Goal: Task Accomplishment & Management: Manage account settings

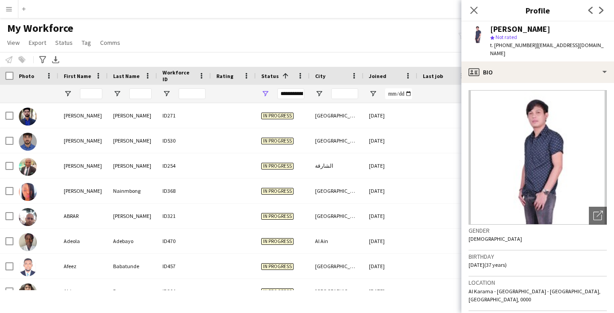
click at [300, 39] on div "My Workforce View Views Default view New view Update view Delete view Edit name…" at bounding box center [307, 37] width 614 height 31
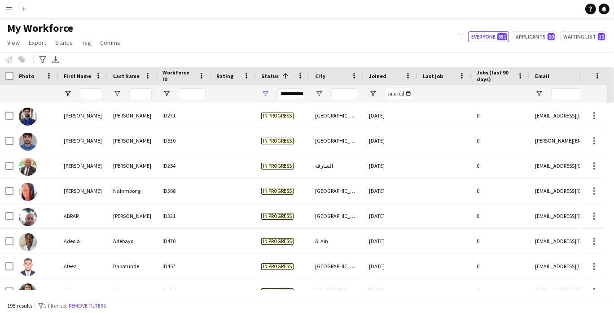
click at [6, 2] on button "Menu" at bounding box center [9, 9] width 18 height 18
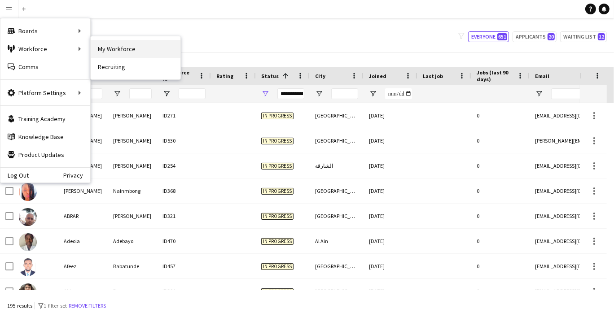
click at [125, 43] on link "My Workforce" at bounding box center [136, 49] width 90 height 18
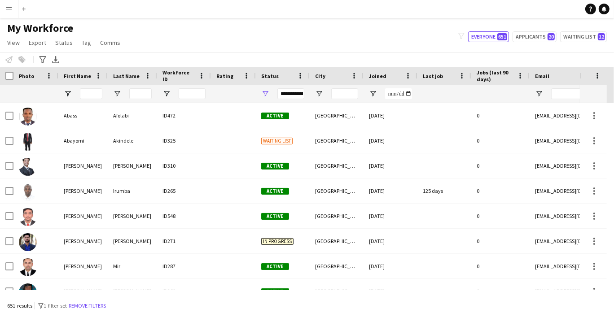
type input "**********"
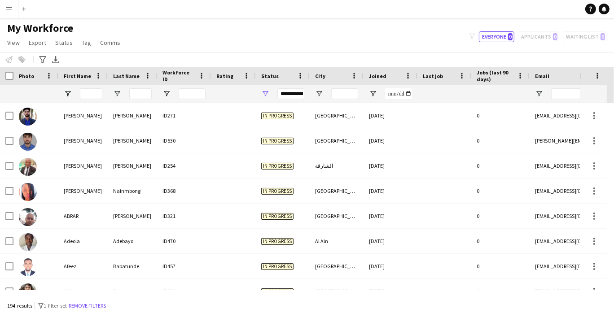
click at [10, 10] on app-icon "Menu" at bounding box center [8, 8] width 7 height 7
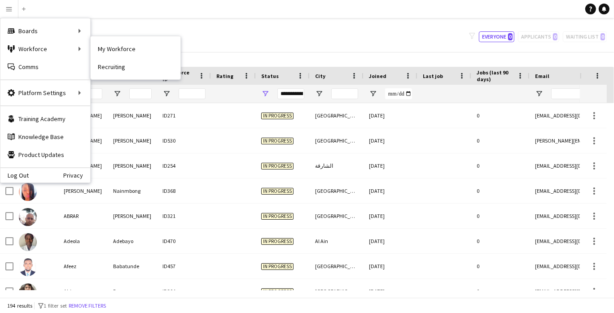
click at [126, 47] on link "My Workforce" at bounding box center [136, 49] width 90 height 18
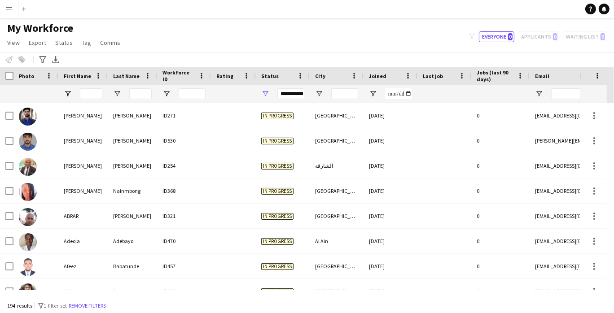
type input "**********"
click at [13, 10] on button "Menu" at bounding box center [9, 9] width 18 height 18
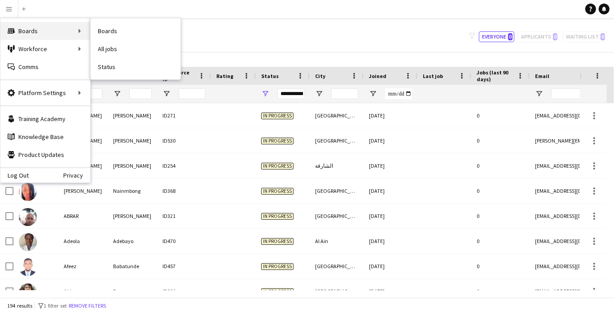
click at [50, 30] on div "Boards Boards" at bounding box center [45, 31] width 90 height 18
drag, startPoint x: 44, startPoint y: 32, endPoint x: 106, endPoint y: 28, distance: 62.5
click at [48, 32] on div "Boards Boards" at bounding box center [45, 31] width 90 height 18
click at [110, 24] on link "Boards" at bounding box center [136, 31] width 90 height 18
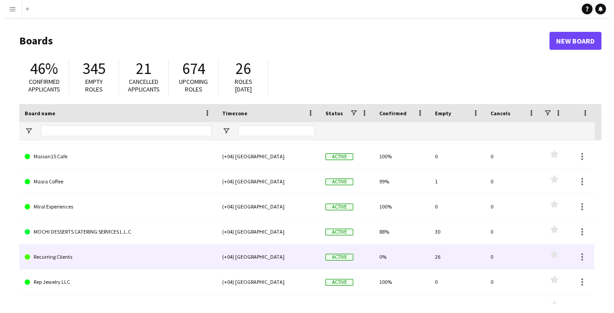
scroll to position [57, 0]
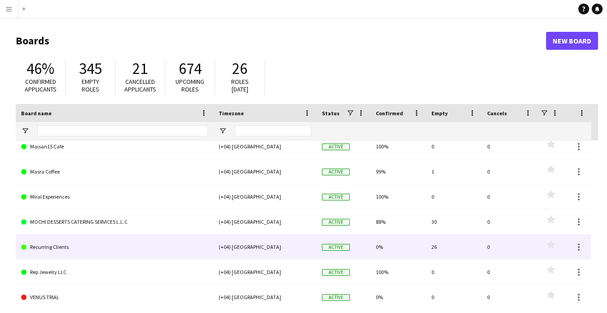
click at [50, 220] on link "MOCHI DESSERTS CATERING SERVICES L.L.C" at bounding box center [114, 221] width 187 height 25
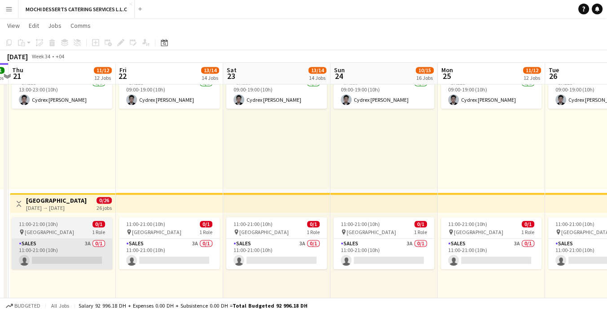
click at [40, 256] on app-card-role "Sales 3A 0/1 11:00-21:00 (10h) single-neutral-actions" at bounding box center [62, 254] width 100 height 31
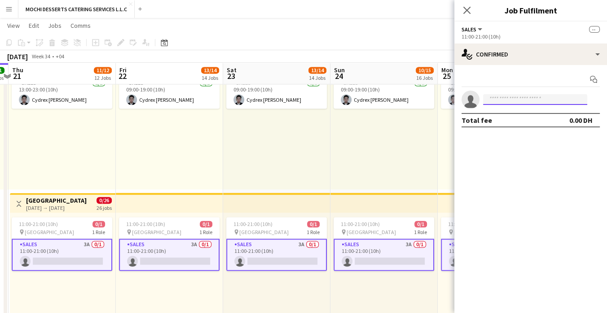
click at [530, 102] on input at bounding box center [535, 99] width 104 height 11
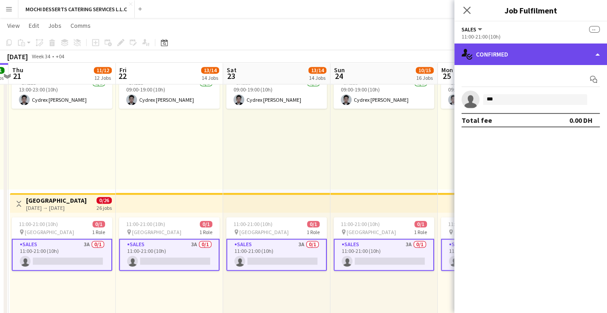
click at [588, 62] on div "single-neutral-actions-check-2 Confirmed" at bounding box center [530, 55] width 153 height 22
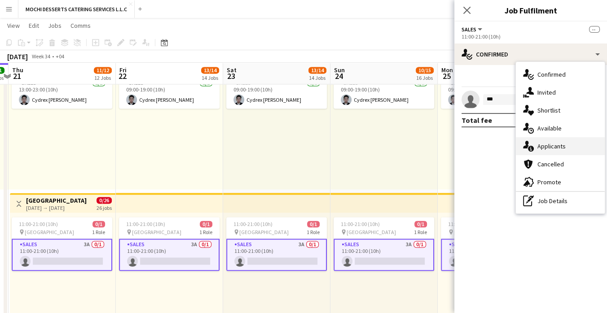
click at [567, 144] on div "single-neutral-actions-information Applicants" at bounding box center [559, 146] width 89 height 18
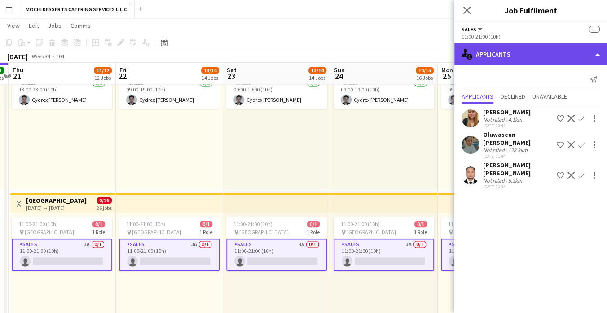
click at [534, 58] on div "single-neutral-actions-information Applicants" at bounding box center [530, 55] width 153 height 22
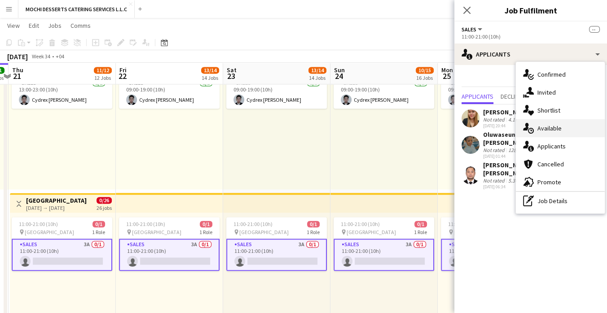
click at [567, 131] on div "single-neutral-actions-upload Available" at bounding box center [559, 128] width 89 height 18
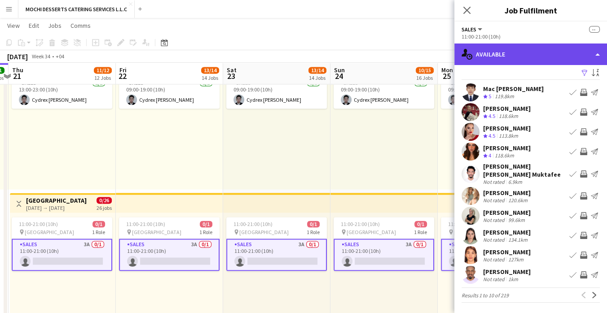
click at [568, 63] on div "single-neutral-actions-upload Available" at bounding box center [530, 55] width 153 height 22
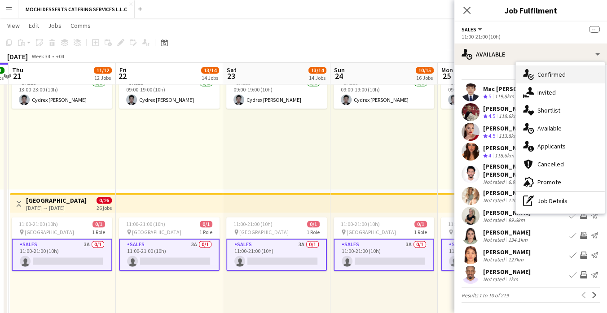
click at [566, 72] on div "single-neutral-actions-check-2 Confirmed" at bounding box center [559, 74] width 89 height 18
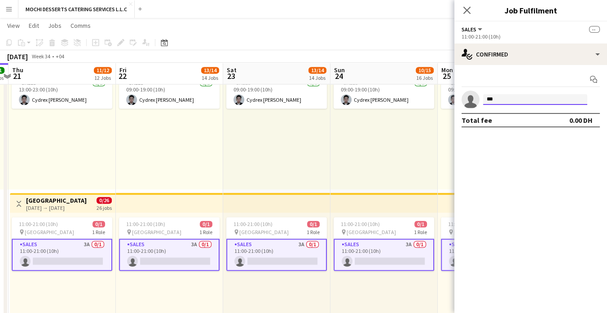
click at [536, 97] on input "***" at bounding box center [535, 99] width 104 height 11
type input "*"
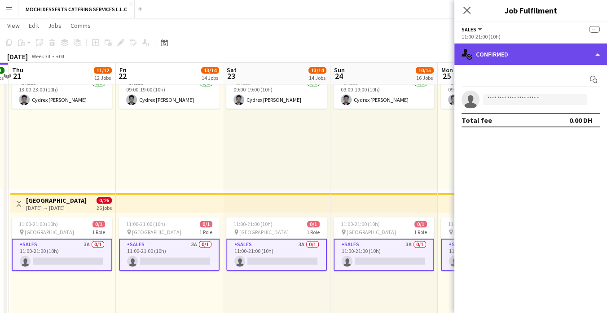
click at [511, 51] on div "single-neutral-actions-check-2 Confirmed" at bounding box center [530, 55] width 153 height 22
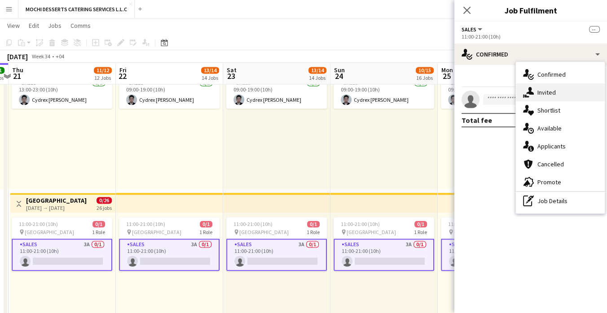
click at [566, 97] on div "single-neutral-actions-share-1 Invited" at bounding box center [559, 92] width 89 height 18
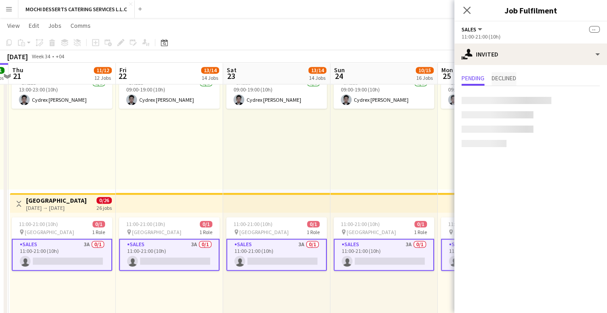
click at [513, 80] on span "Declined" at bounding box center [503, 78] width 25 height 6
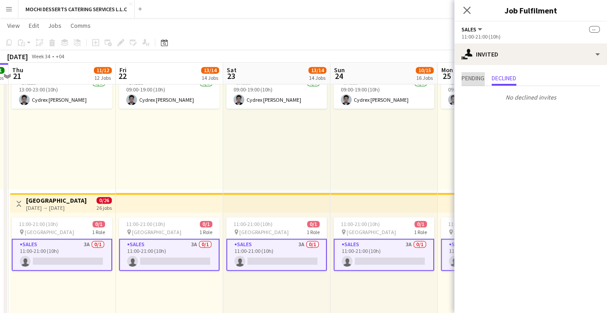
click at [473, 83] on span "Pending" at bounding box center [472, 78] width 23 height 13
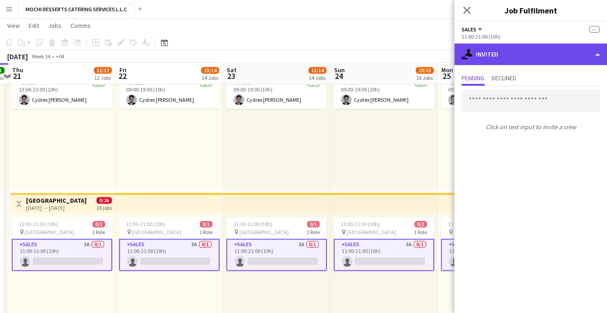
click at [550, 57] on div "single-neutral-actions-share-1 Invited" at bounding box center [530, 55] width 153 height 22
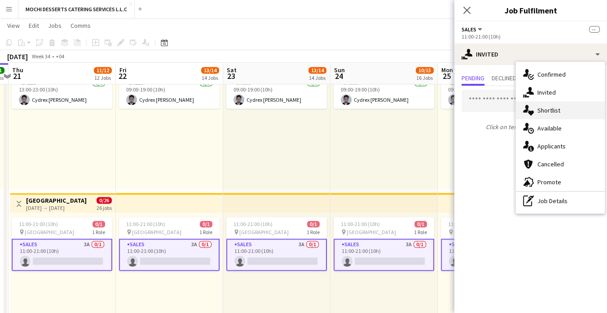
click at [563, 107] on div "single-neutral-actions-heart Shortlist" at bounding box center [559, 110] width 89 height 18
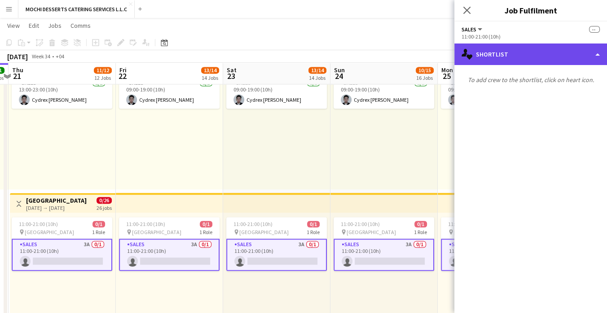
click at [558, 57] on div "single-neutral-actions-heart Shortlist" at bounding box center [530, 55] width 153 height 22
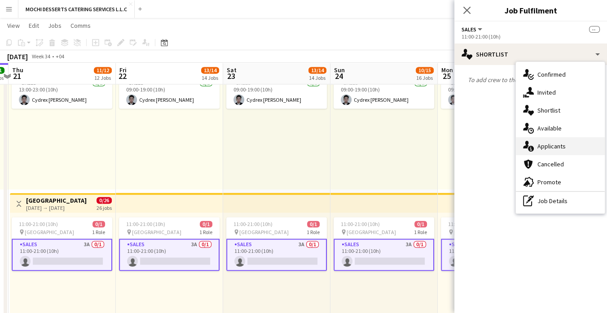
click at [553, 144] on div "single-neutral-actions-information Applicants" at bounding box center [559, 146] width 89 height 18
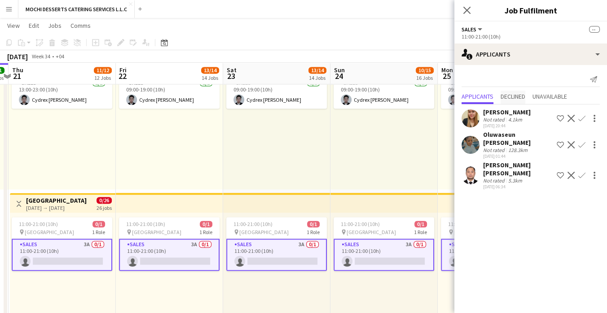
click at [513, 96] on span "Declined" at bounding box center [512, 96] width 25 height 6
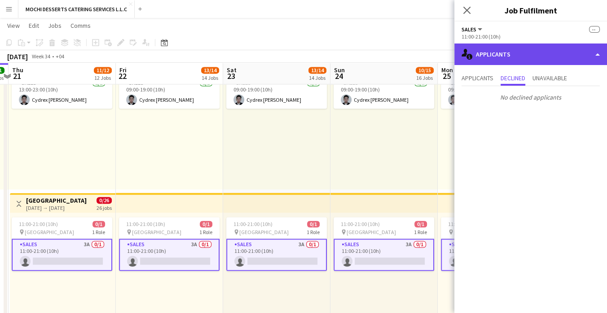
click at [543, 62] on div "single-neutral-actions-information Applicants" at bounding box center [530, 55] width 153 height 22
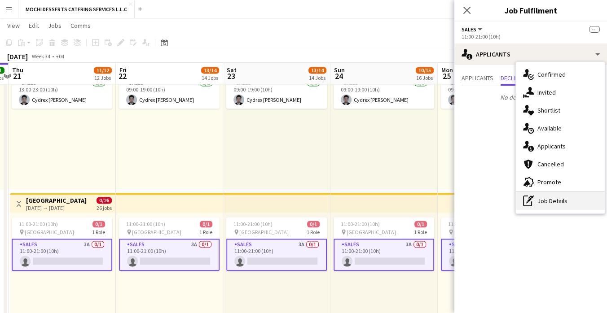
click at [559, 201] on div "pen-write Job Details" at bounding box center [559, 201] width 89 height 18
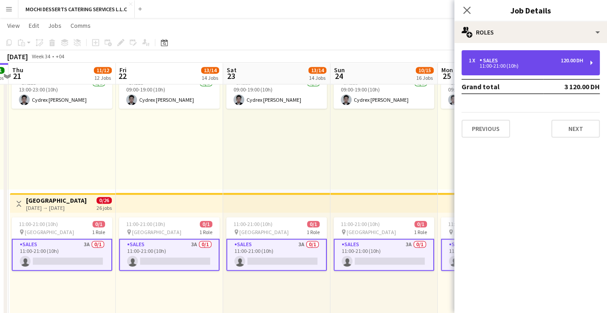
click at [541, 65] on div "11:00-21:00 (10h)" at bounding box center [525, 66] width 114 height 4
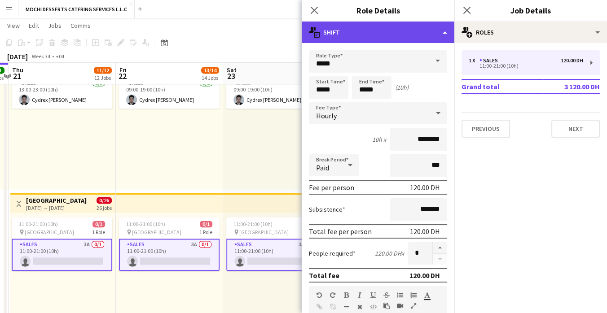
click at [404, 32] on div "multiple-actions-text Shift" at bounding box center [377, 33] width 153 height 22
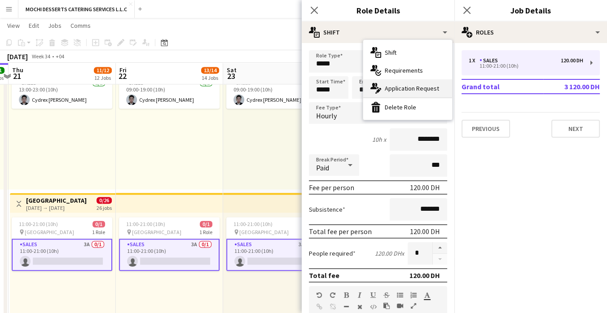
click at [436, 89] on div "multiple-actions-edit-1 Application Request" at bounding box center [407, 88] width 89 height 18
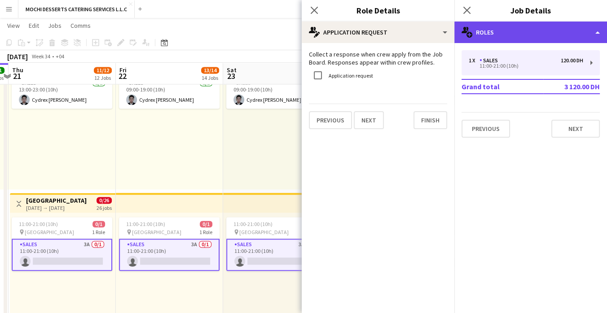
click at [536, 38] on div "multiple-users-add Roles" at bounding box center [530, 33] width 153 height 22
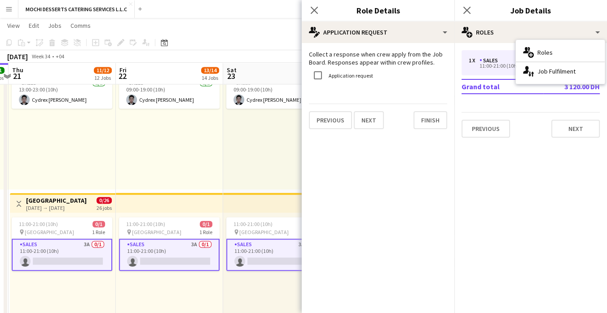
click at [430, 237] on mat-expansion-panel "pencil4 Application Request Collect a response when crew apply from the Job Boa…" at bounding box center [377, 178] width 153 height 270
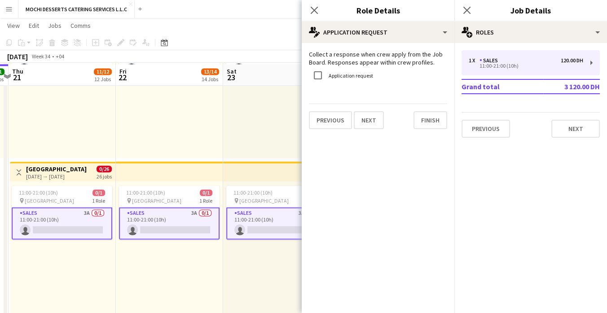
scroll to position [1550, 0]
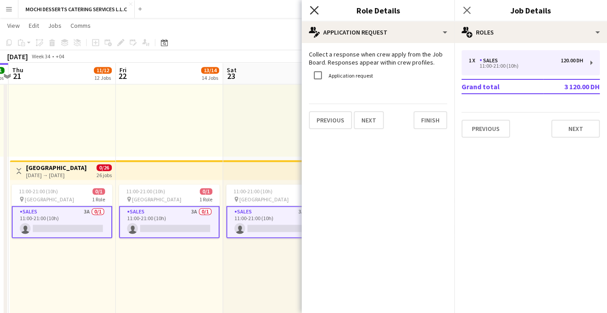
click at [315, 10] on icon "Close pop-in" at bounding box center [314, 10] width 9 height 9
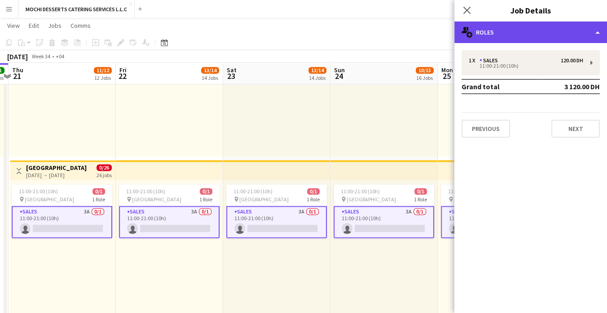
click at [470, 33] on icon at bounding box center [469, 35] width 6 height 6
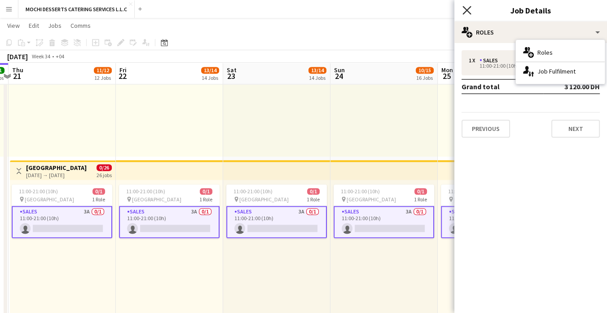
click at [468, 10] on icon "Close pop-in" at bounding box center [466, 10] width 9 height 9
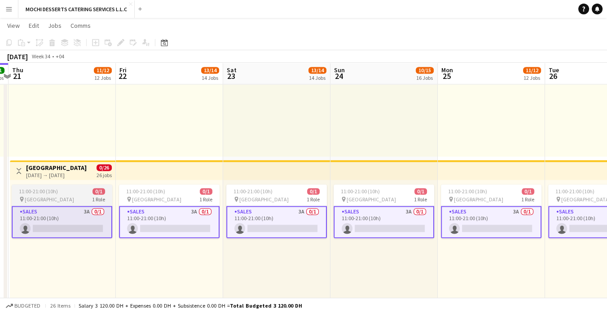
click at [85, 193] on div "11:00-21:00 (10h) 0/1" at bounding box center [62, 191] width 100 height 7
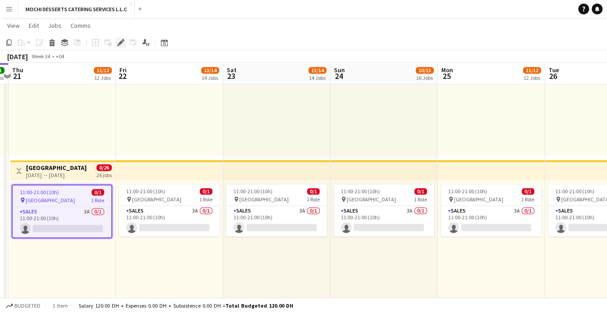
click at [118, 45] on icon at bounding box center [118, 45] width 2 height 2
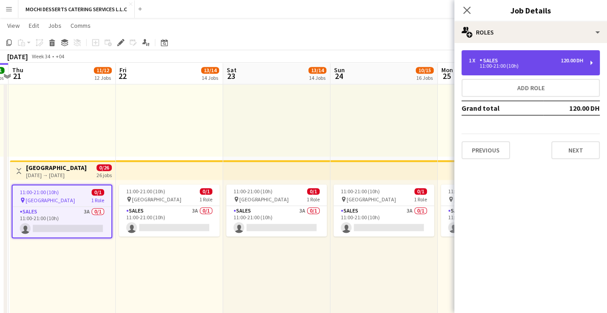
click at [563, 54] on div "1 x Sales 120.00 DH 11:00-21:00 (10h)" at bounding box center [530, 62] width 138 height 25
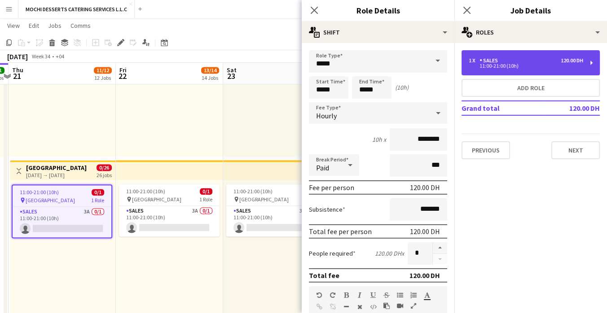
click at [572, 65] on div "11:00-21:00 (10h)" at bounding box center [525, 66] width 114 height 4
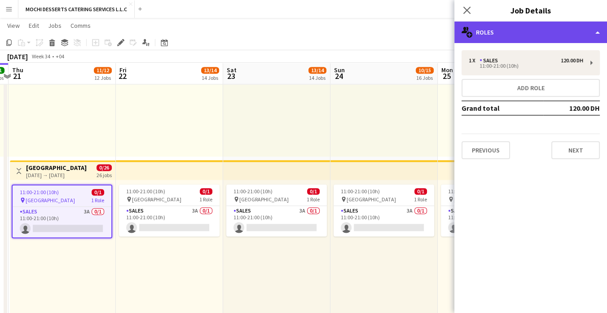
click at [559, 35] on div "multiple-users-add Roles" at bounding box center [530, 33] width 153 height 22
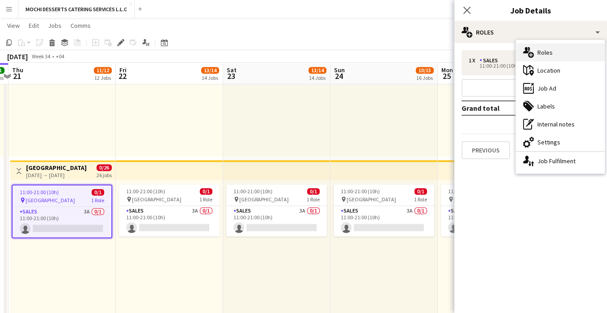
click at [577, 54] on div "multiple-users-add Roles" at bounding box center [559, 53] width 89 height 18
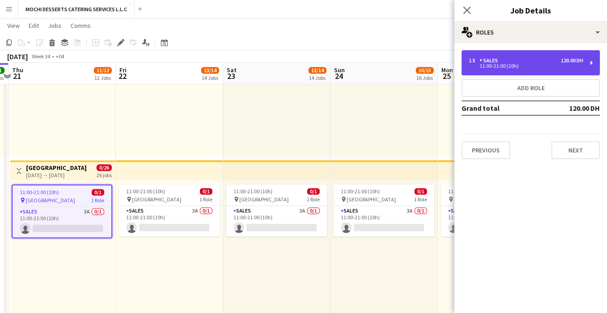
click at [566, 65] on div "11:00-21:00 (10h)" at bounding box center [525, 66] width 114 height 4
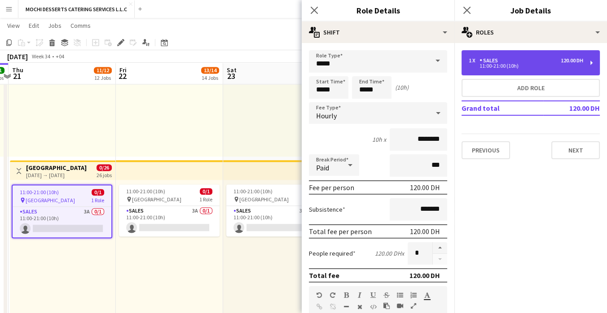
click at [563, 63] on div "120.00 DH" at bounding box center [571, 60] width 22 height 6
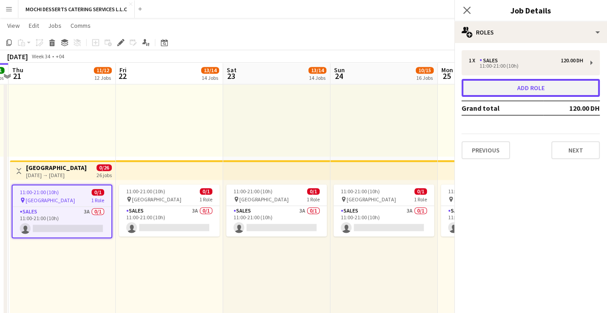
click at [537, 95] on button "Add role" at bounding box center [530, 88] width 138 height 18
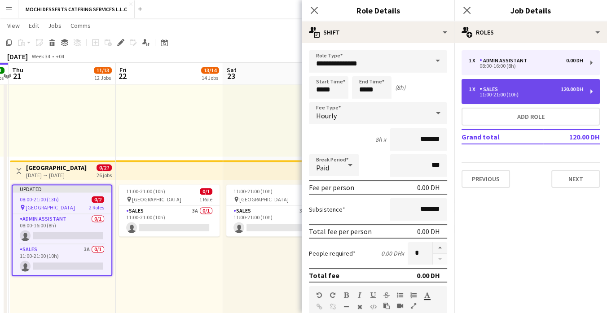
click at [559, 87] on div "1 x Sales 120.00 DH" at bounding box center [525, 89] width 114 height 6
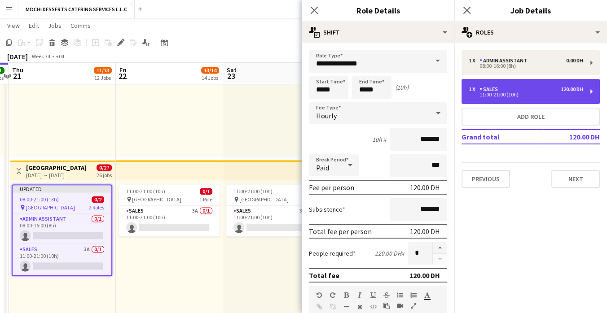
type input "*****"
type input "********"
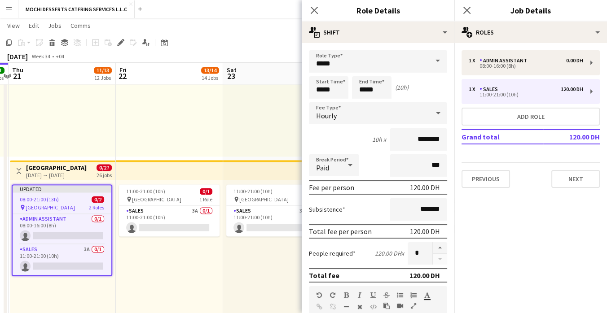
click at [155, 17] on app-navbar "Menu Boards Boards Boards All jobs Status Workforce Workforce My Workforce Recr…" at bounding box center [303, 9] width 607 height 18
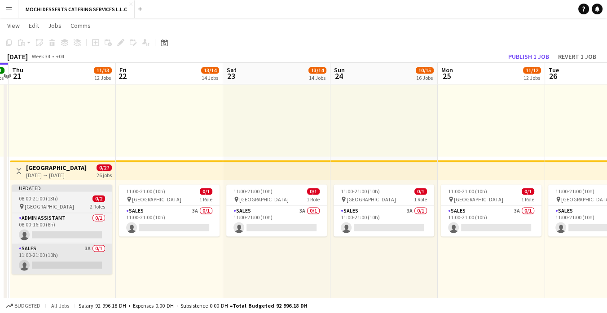
click at [61, 256] on app-card-role "Sales 3A 0/1 11:00-21:00 (10h) single-neutral-actions" at bounding box center [62, 259] width 100 height 31
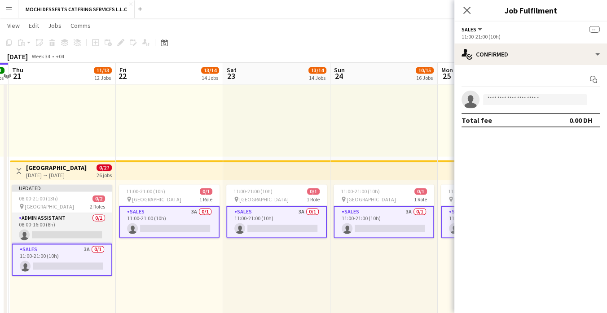
click at [70, 227] on app-card-role "Admin Assistant 0/1 08:00-16:00 (8h) single-neutral-actions" at bounding box center [62, 228] width 100 height 31
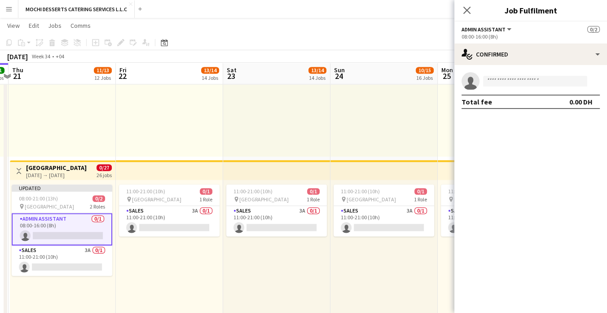
click at [156, 100] on div "09:00-19:00 (10h) 1/1 pin Yas Mall Abu Dhabi 1 Role Sales 1/1 09:00-19:00 (10h)…" at bounding box center [169, 87] width 107 height 137
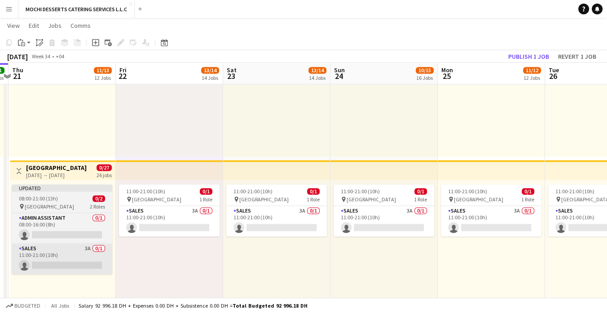
click at [61, 260] on app-card-role "Sales 3A 0/1 11:00-21:00 (10h) single-neutral-actions" at bounding box center [62, 259] width 100 height 31
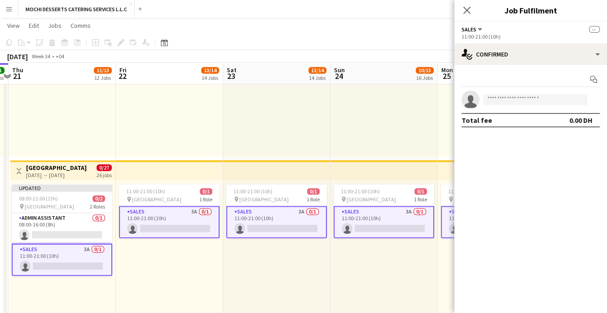
click at [67, 205] on span "Galleria Mall Abu Dhabi" at bounding box center [49, 206] width 49 height 7
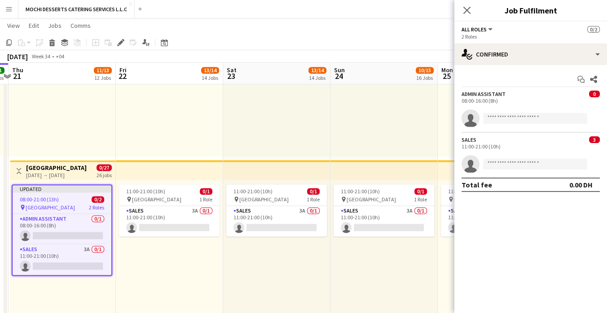
click at [557, 105] on div "Admin Assistant 0 08:00-16:00 (8h) single-neutral-actions" at bounding box center [530, 109] width 153 height 37
click at [586, 113] on input at bounding box center [535, 118] width 104 height 11
click at [517, 165] on input at bounding box center [535, 164] width 104 height 11
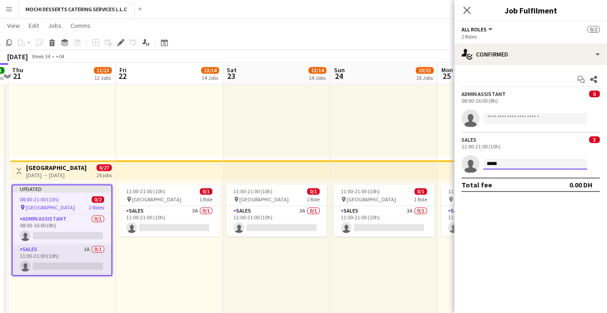
type input "*****"
click at [62, 267] on app-card-role "Sales 3A 0/1 11:00-21:00 (10h) single-neutral-actions" at bounding box center [62, 259] width 99 height 31
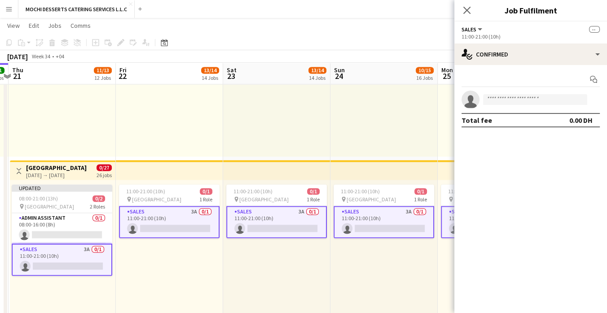
click at [589, 28] on span "--" at bounding box center [594, 29] width 11 height 7
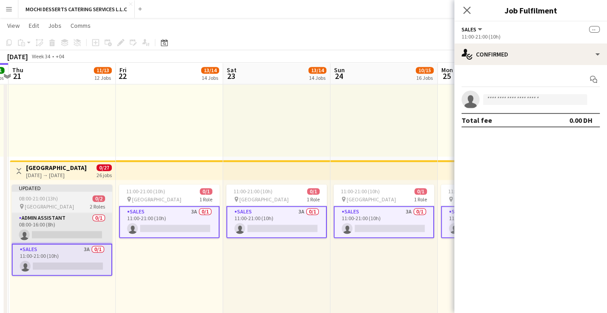
click at [75, 218] on app-card-role "Admin Assistant 0/1 08:00-16:00 (8h) single-neutral-actions" at bounding box center [62, 228] width 100 height 31
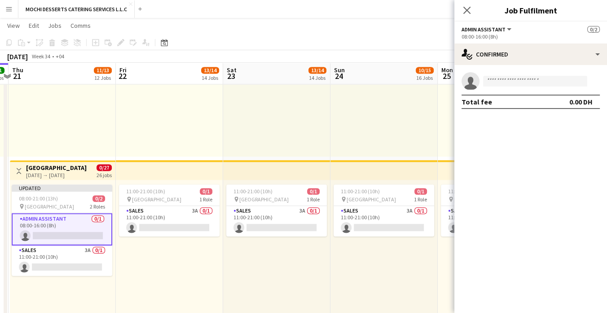
click at [73, 213] on app-card-role "Admin Assistant 0/1 08:00-16:00 (8h) single-neutral-actions" at bounding box center [62, 229] width 100 height 32
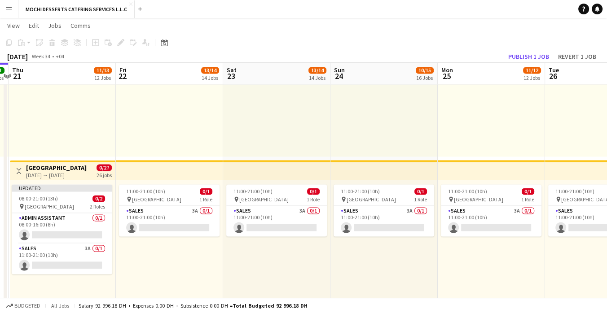
click at [80, 186] on div "Updated" at bounding box center [62, 187] width 100 height 7
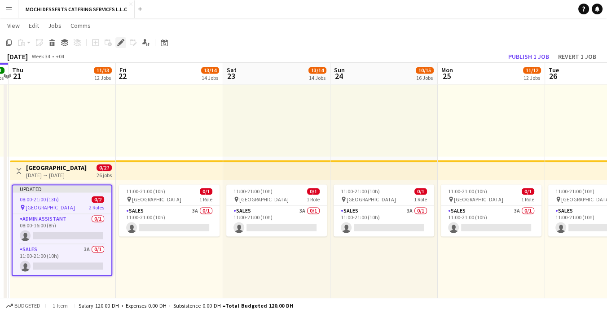
click at [118, 45] on icon at bounding box center [118, 45] width 2 height 2
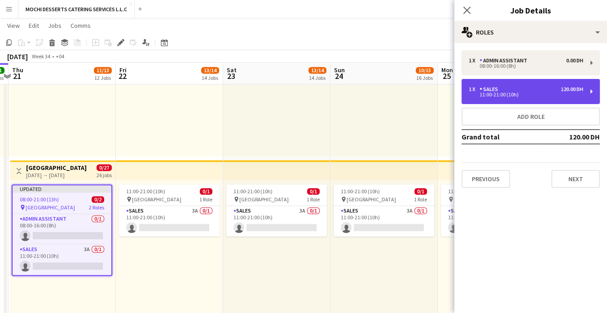
click at [558, 92] on div "11:00-21:00 (10h)" at bounding box center [525, 94] width 114 height 4
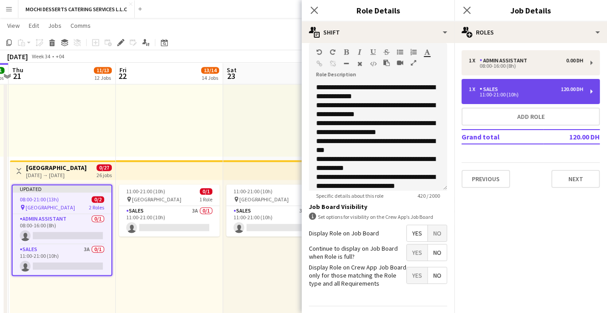
scroll to position [266, 0]
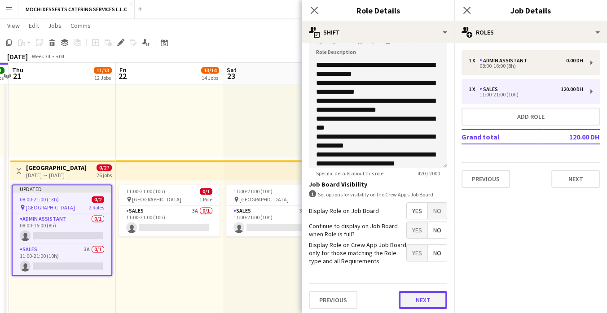
click at [420, 297] on button "Next" at bounding box center [422, 300] width 48 height 18
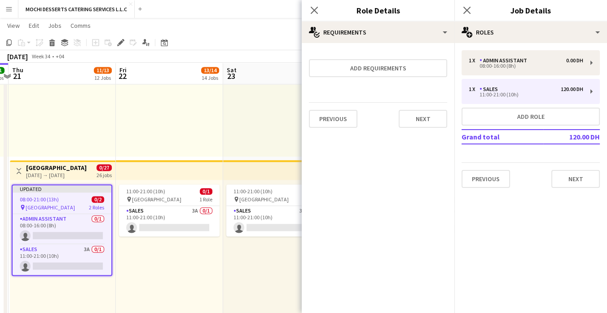
scroll to position [0, 0]
click at [423, 122] on button "Next" at bounding box center [422, 119] width 48 height 18
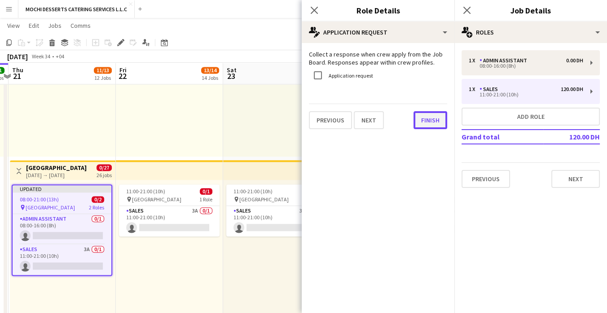
click at [431, 118] on button "Finish" at bounding box center [430, 120] width 34 height 18
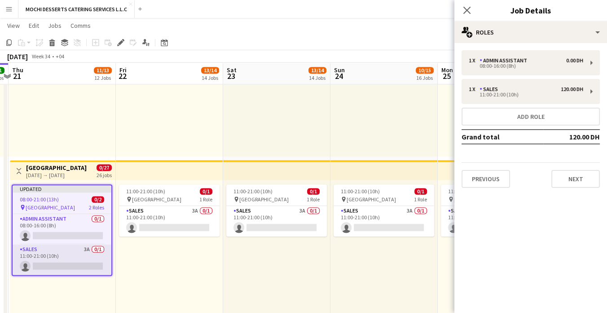
click at [69, 255] on app-card-role "Sales 3A 0/1 11:00-21:00 (10h) single-neutral-actions" at bounding box center [62, 259] width 99 height 31
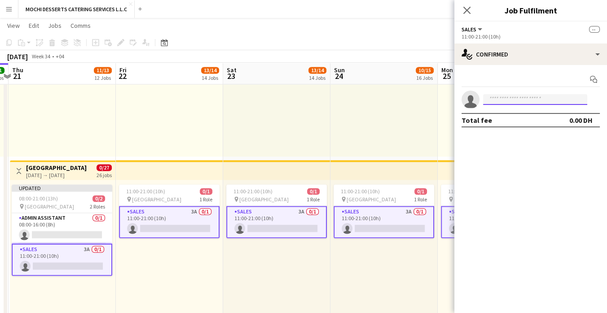
click at [518, 100] on input at bounding box center [535, 99] width 104 height 11
type input "*"
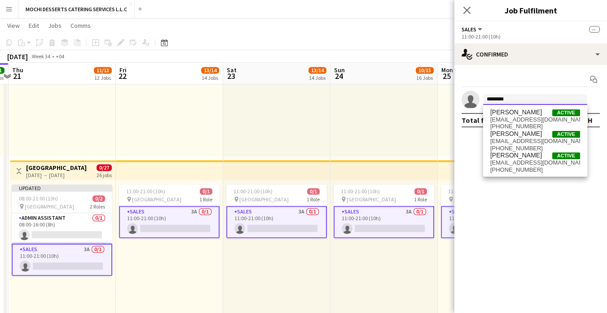
type input "********"
click at [121, 108] on div "09:00-19:00 (10h) 1/1 pin Yas Mall Abu Dhabi 1 Role Sales 1/1 09:00-19:00 (10h)…" at bounding box center [169, 87] width 107 height 137
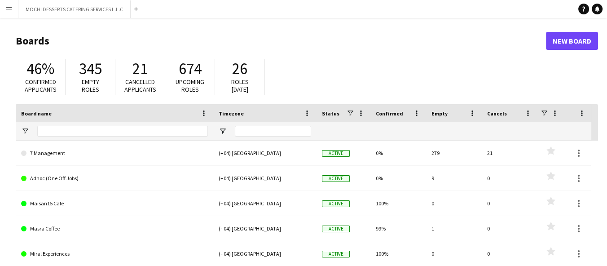
click at [16, 9] on button "Menu" at bounding box center [9, 9] width 18 height 18
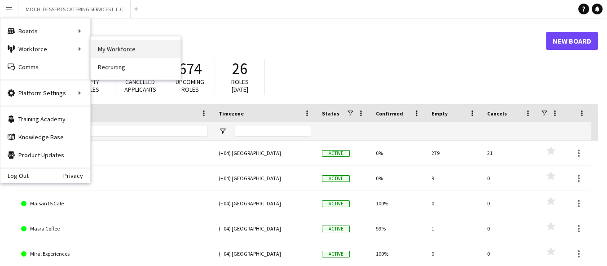
click at [118, 49] on link "My Workforce" at bounding box center [136, 49] width 90 height 18
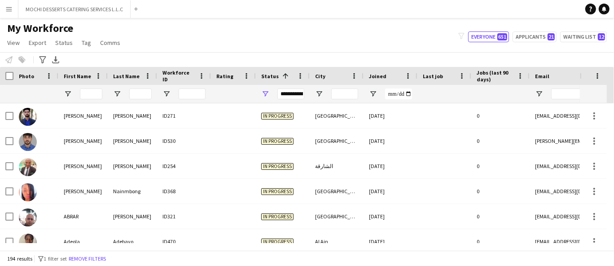
click at [288, 93] on div "**********" at bounding box center [290, 93] width 27 height 11
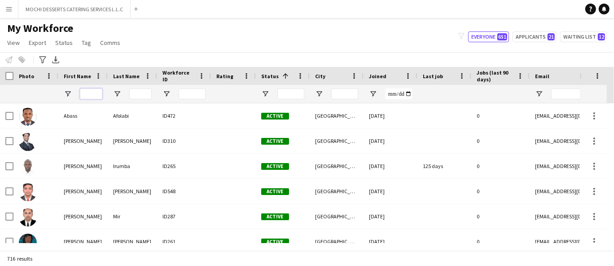
click at [94, 92] on input "First Name Filter Input" at bounding box center [91, 93] width 22 height 11
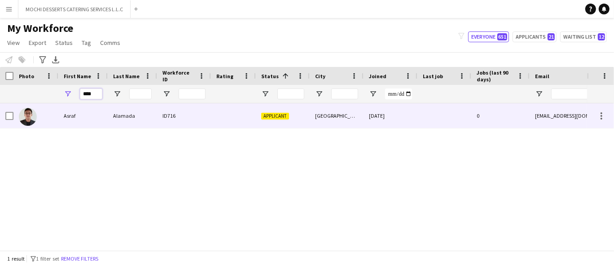
type input "****"
click at [94, 110] on div "Asraf" at bounding box center [82, 115] width 49 height 25
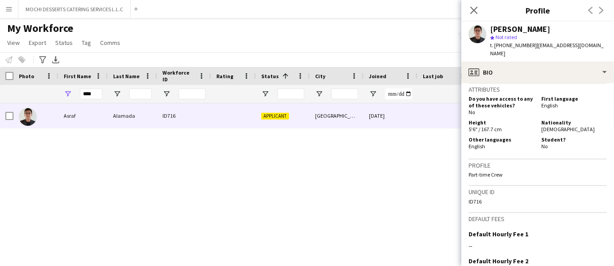
scroll to position [478, 0]
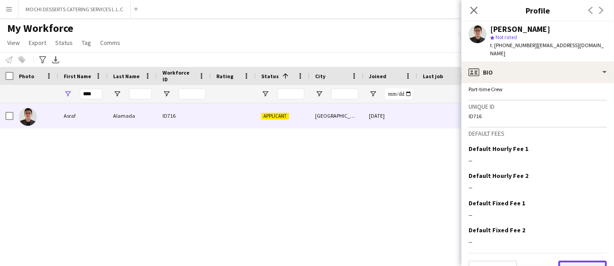
click at [567, 260] on button "Next" at bounding box center [582, 269] width 48 height 18
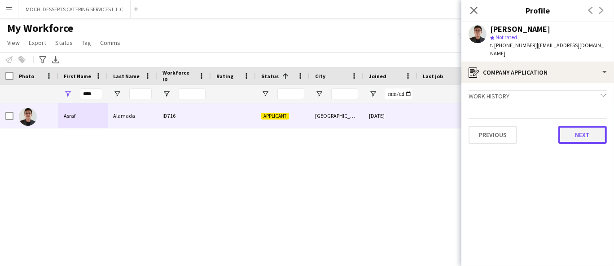
click at [579, 128] on button "Next" at bounding box center [582, 135] width 48 height 18
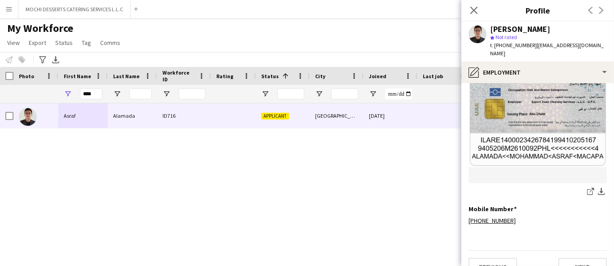
scroll to position [223, 0]
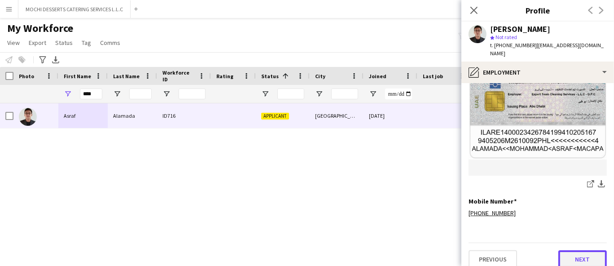
click at [570, 253] on button "Next" at bounding box center [582, 259] width 48 height 18
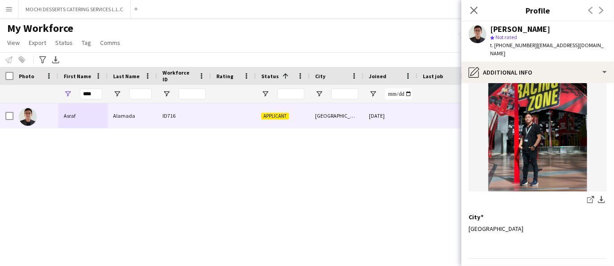
scroll to position [112, 0]
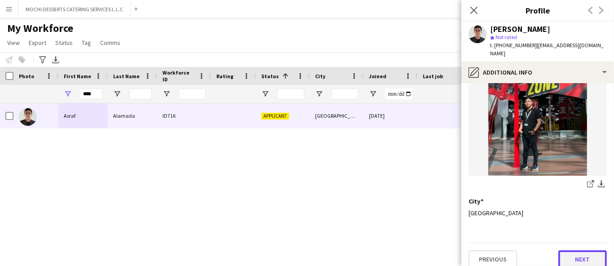
click at [579, 250] on button "Next" at bounding box center [582, 259] width 48 height 18
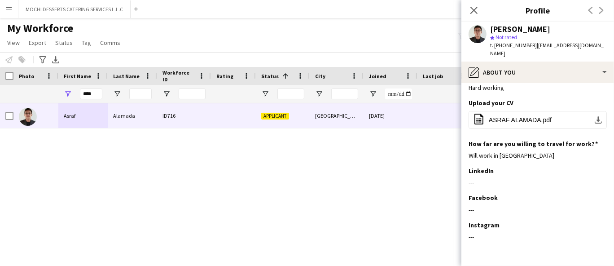
scroll to position [58, 0]
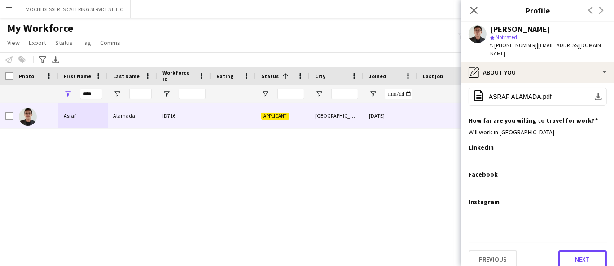
click at [575, 254] on button "Next" at bounding box center [582, 259] width 48 height 18
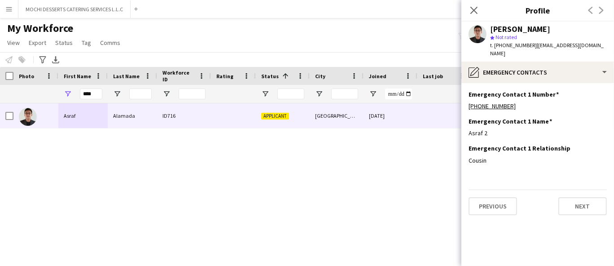
scroll to position [0, 0]
click at [577, 197] on button "Next" at bounding box center [582, 206] width 48 height 18
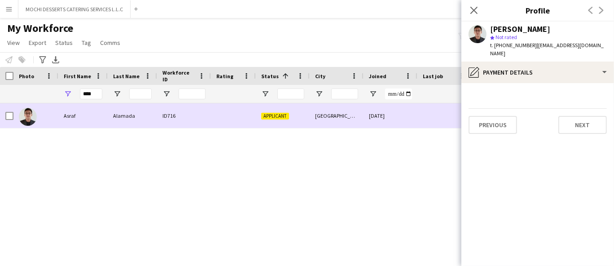
click at [148, 111] on div "Alamada" at bounding box center [132, 115] width 49 height 25
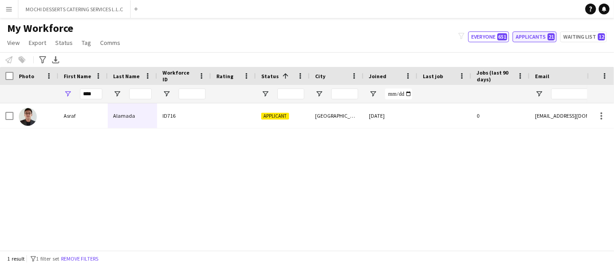
click at [538, 35] on button "Applicants 21" at bounding box center [534, 36] width 44 height 11
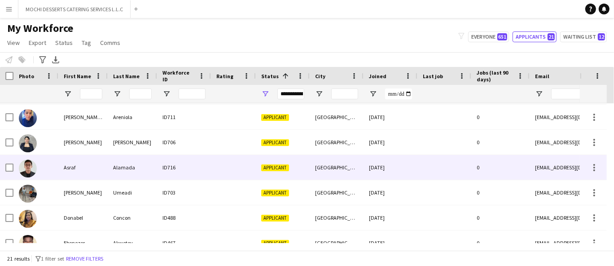
scroll to position [100, 0]
click at [279, 157] on div "Applicant" at bounding box center [283, 166] width 54 height 25
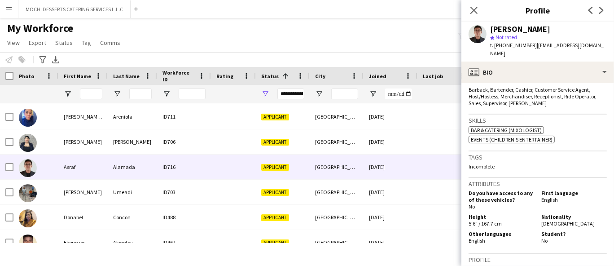
scroll to position [478, 0]
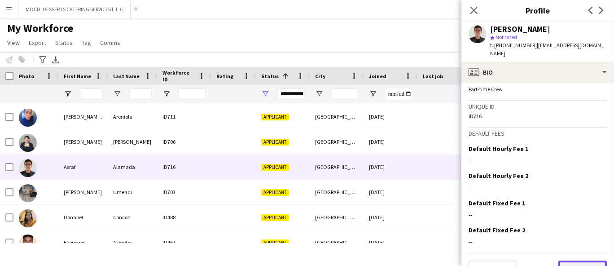
click at [579, 260] on button "Next" at bounding box center [582, 269] width 48 height 18
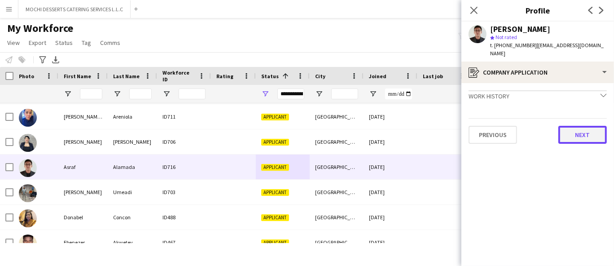
click at [582, 126] on button "Next" at bounding box center [582, 135] width 48 height 18
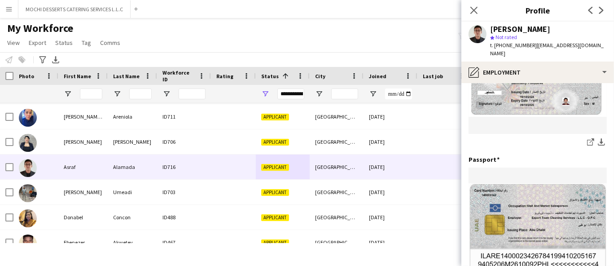
scroll to position [223, 0]
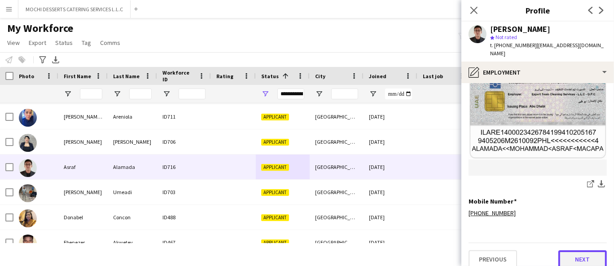
click at [580, 250] on button "Next" at bounding box center [582, 259] width 48 height 18
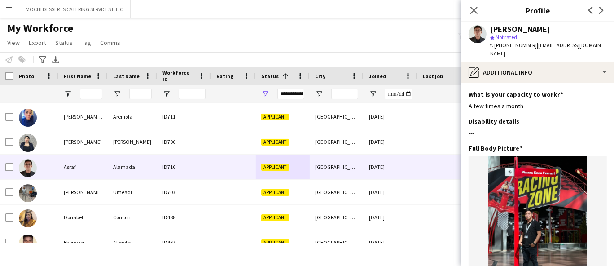
click at [172, 47] on div "My Workforce View Views Default view New view Update view Delete view Edit name…" at bounding box center [307, 37] width 614 height 31
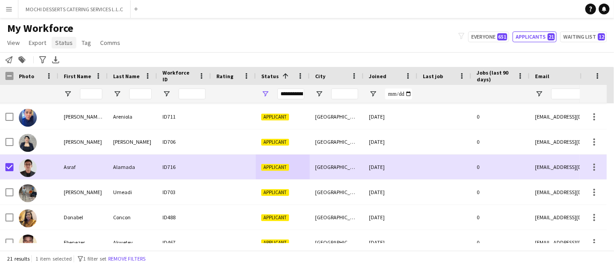
click at [55, 44] on span "Status" at bounding box center [63, 43] width 17 height 8
click at [78, 65] on link "Edit" at bounding box center [83, 61] width 63 height 19
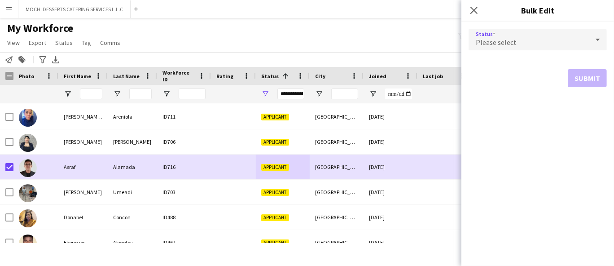
click at [514, 45] on span "Please select" at bounding box center [496, 42] width 41 height 9
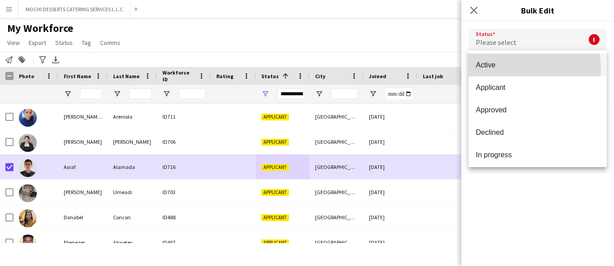
click at [514, 66] on span "Active" at bounding box center [538, 65] width 124 height 9
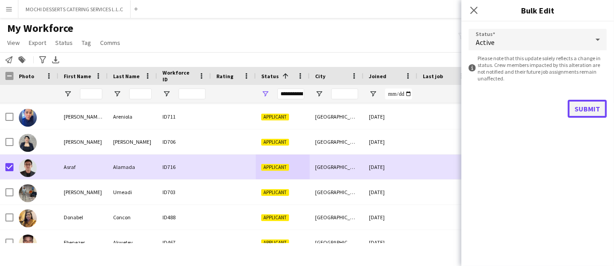
click at [589, 110] on button "Submit" at bounding box center [586, 109] width 39 height 18
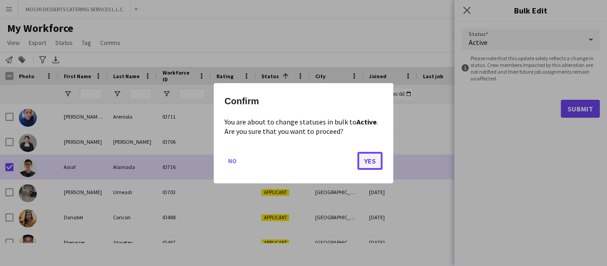
click at [362, 166] on button "Yes" at bounding box center [369, 160] width 25 height 18
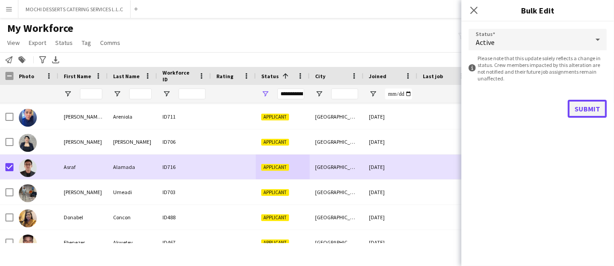
click at [584, 102] on button "Submit" at bounding box center [586, 109] width 39 height 18
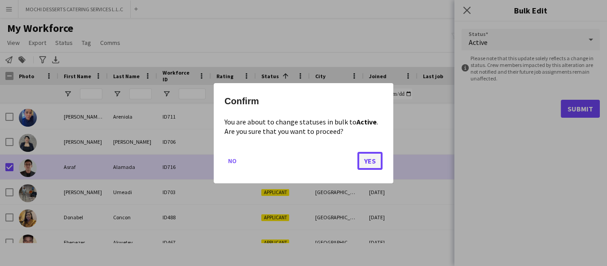
click at [367, 155] on button "Yes" at bounding box center [369, 160] width 25 height 18
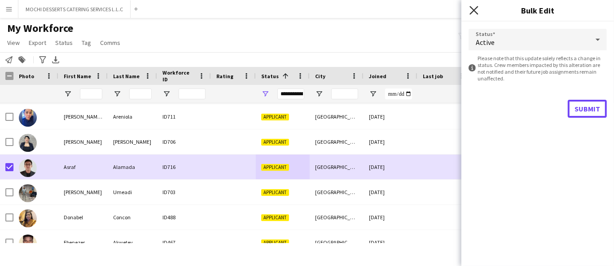
click at [472, 10] on icon "Close pop-in" at bounding box center [473, 10] width 9 height 9
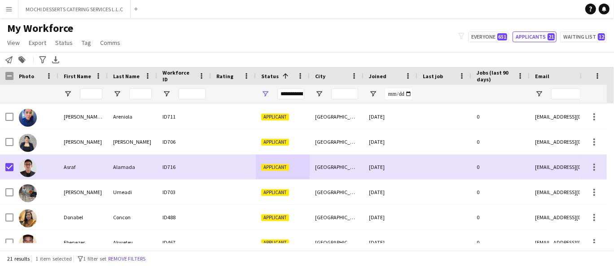
click at [14, 173] on div at bounding box center [35, 166] width 45 height 25
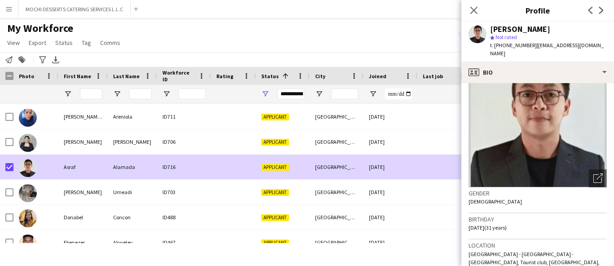
scroll to position [50, 0]
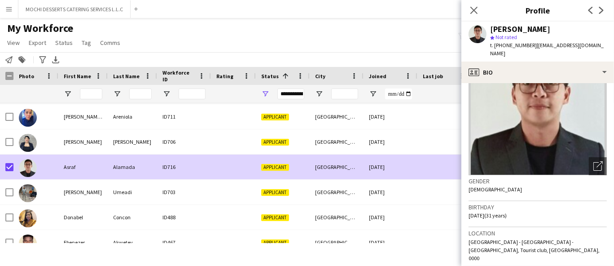
click at [324, 39] on div "My Workforce View Views Default view New view Update view Delete view Edit name…" at bounding box center [307, 37] width 614 height 31
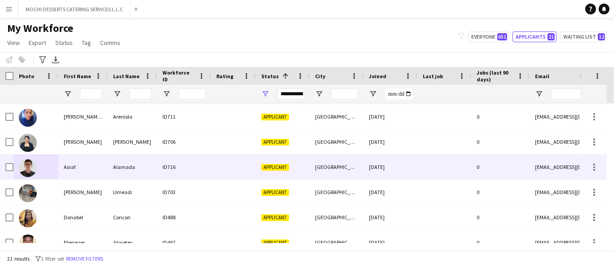
click at [284, 92] on div "**********" at bounding box center [290, 93] width 27 height 11
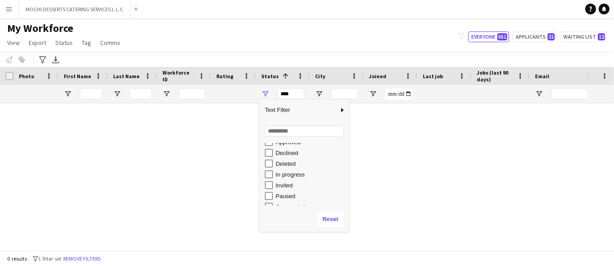
scroll to position [41, 0]
click at [296, 172] on div "In progress" at bounding box center [310, 172] width 71 height 7
type input "**********"
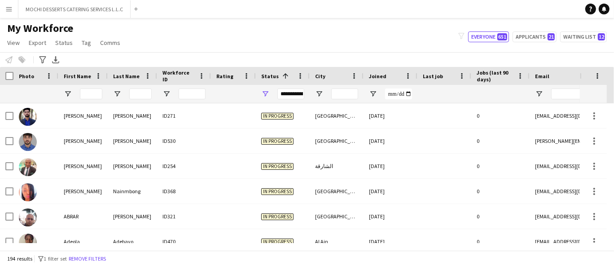
click at [399, 51] on div "My Workforce View Views Default view New view Update view Delete view Edit name…" at bounding box center [307, 37] width 614 height 31
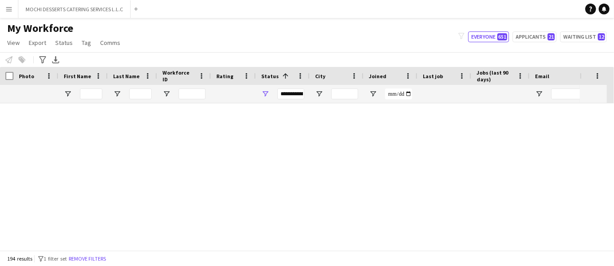
scroll to position [4194, 0]
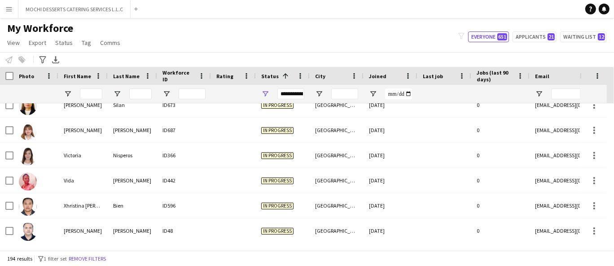
click at [321, 220] on div "[GEOGRAPHIC_DATA]" at bounding box center [337, 230] width 54 height 25
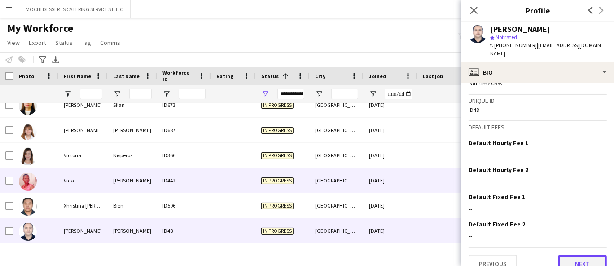
click at [567, 254] on button "Next" at bounding box center [582, 263] width 48 height 18
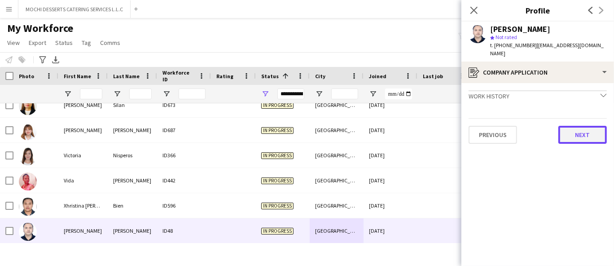
click at [594, 129] on button "Next" at bounding box center [582, 135] width 48 height 18
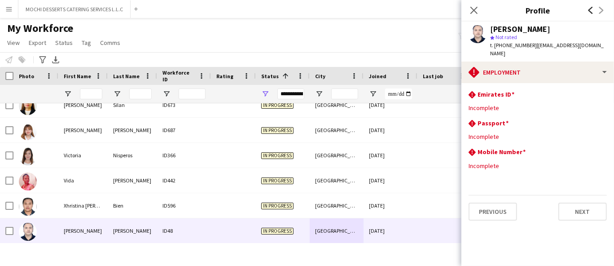
click at [592, 11] on icon "Previous" at bounding box center [590, 10] width 7 height 7
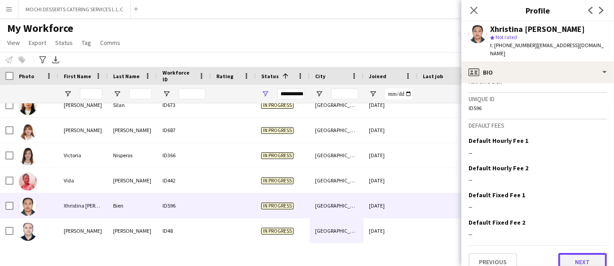
click at [585, 253] on button "Next" at bounding box center [582, 262] width 48 height 18
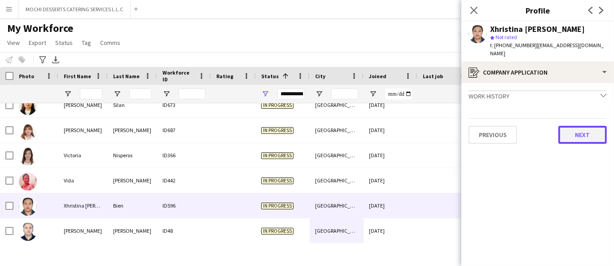
click at [582, 134] on button "Next" at bounding box center [582, 135] width 48 height 18
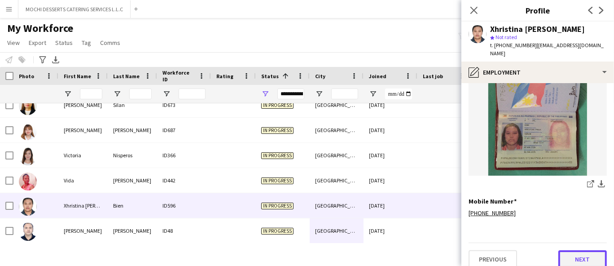
click at [569, 255] on button "Next" at bounding box center [582, 259] width 48 height 18
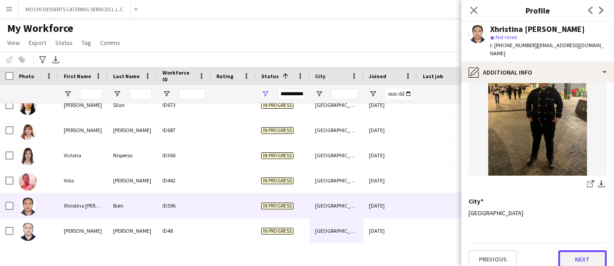
click at [581, 254] on button "Next" at bounding box center [582, 259] width 48 height 18
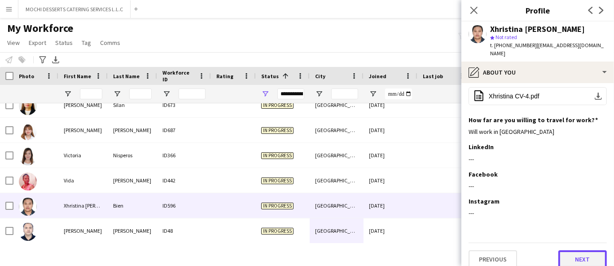
click at [581, 254] on button "Next" at bounding box center [582, 259] width 48 height 18
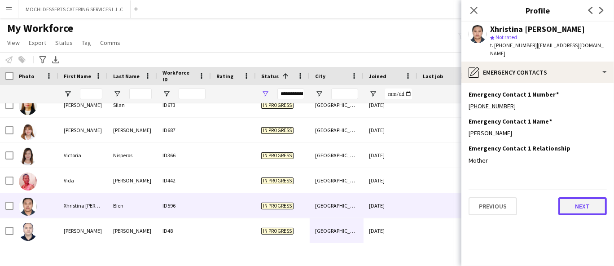
click at [576, 200] on button "Next" at bounding box center [582, 206] width 48 height 18
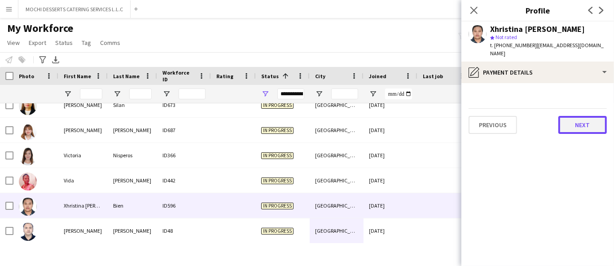
click at [588, 123] on button "Next" at bounding box center [582, 125] width 48 height 18
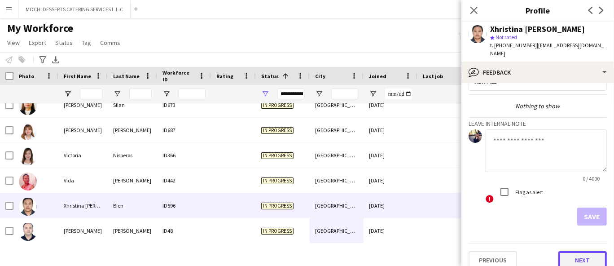
click at [577, 251] on button "Next" at bounding box center [582, 260] width 48 height 18
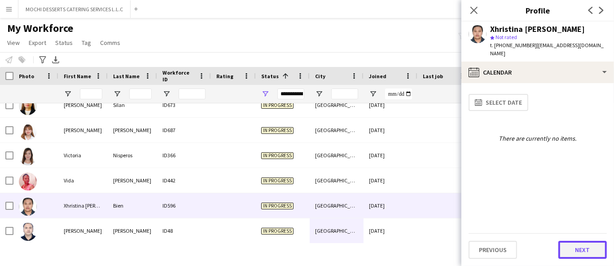
click at [580, 244] on button "Next" at bounding box center [582, 249] width 48 height 18
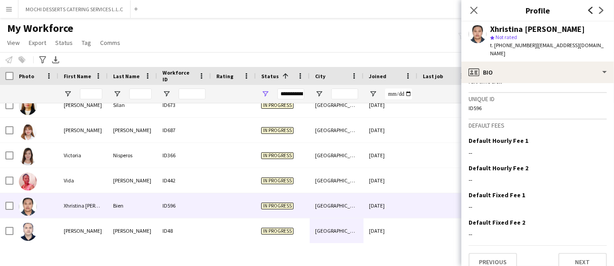
click at [587, 11] on icon "Previous" at bounding box center [590, 10] width 7 height 7
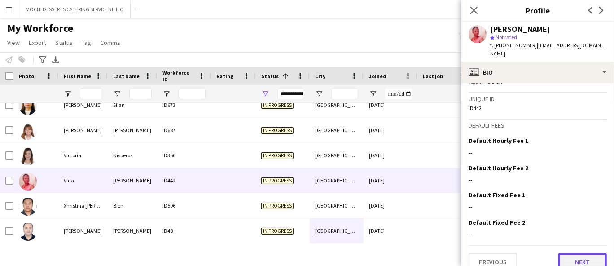
click at [571, 258] on button "Next" at bounding box center [582, 262] width 48 height 18
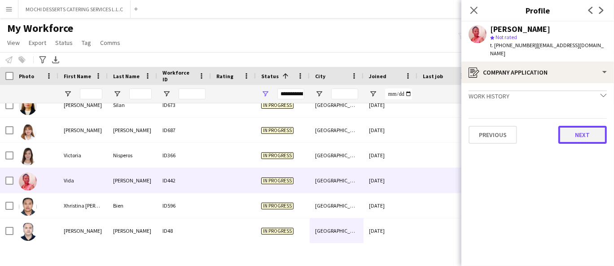
click at [587, 126] on button "Next" at bounding box center [582, 135] width 48 height 18
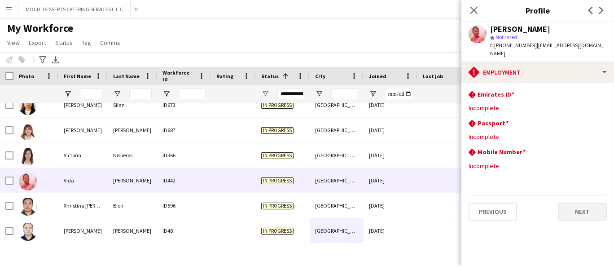
click at [562, 204] on button "Next" at bounding box center [582, 211] width 48 height 18
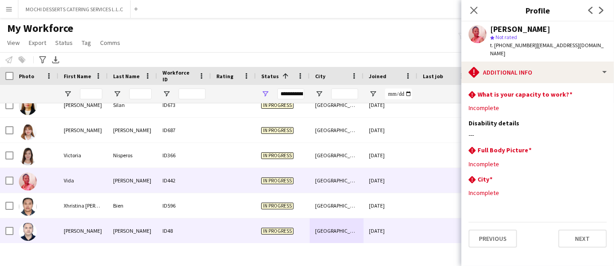
click at [163, 234] on div "ID48" at bounding box center [184, 230] width 54 height 25
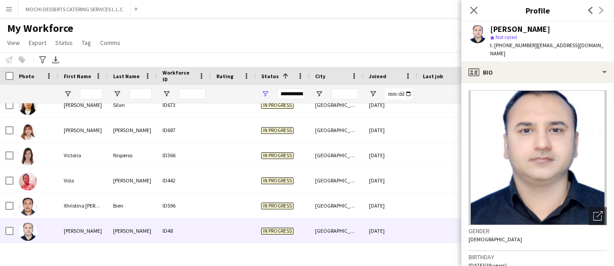
click at [554, 48] on span "| [EMAIL_ADDRESS][DOMAIN_NAME]" at bounding box center [546, 49] width 113 height 15
click at [515, 45] on span "t. [PHONE_NUMBER]" at bounding box center [513, 45] width 47 height 7
copy span "971528906129"
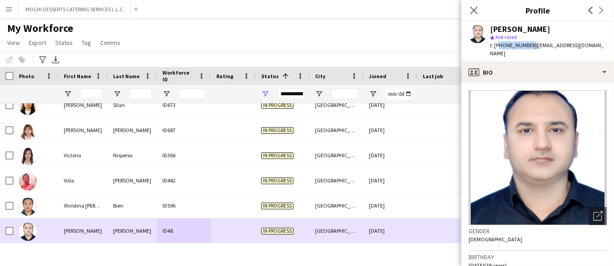
click at [359, 222] on div "[GEOGRAPHIC_DATA]" at bounding box center [337, 230] width 54 height 25
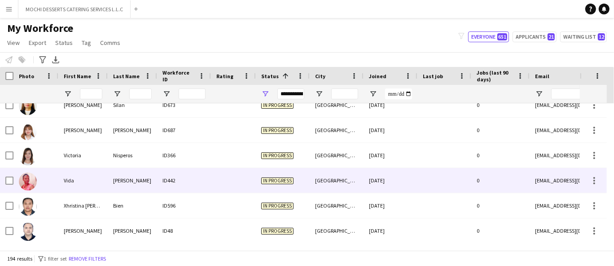
click at [349, 170] on div "[GEOGRAPHIC_DATA]" at bounding box center [337, 180] width 54 height 25
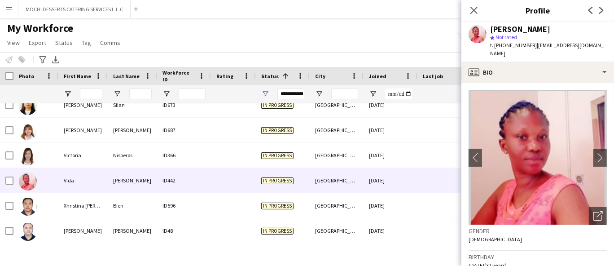
click at [564, 44] on span "| [EMAIL_ADDRESS][DOMAIN_NAME]" at bounding box center [546, 49] width 113 height 15
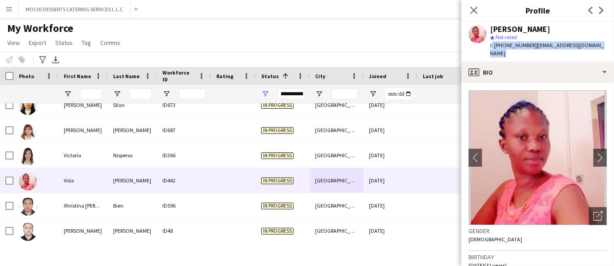
click at [564, 44] on span "| [EMAIL_ADDRESS][DOMAIN_NAME]" at bounding box center [546, 49] width 113 height 15
click at [584, 44] on div "[PERSON_NAME] star Not rated t. [PHONE_NUMBER] | [EMAIL_ADDRESS][DOMAIN_NAME]" at bounding box center [537, 42] width 153 height 40
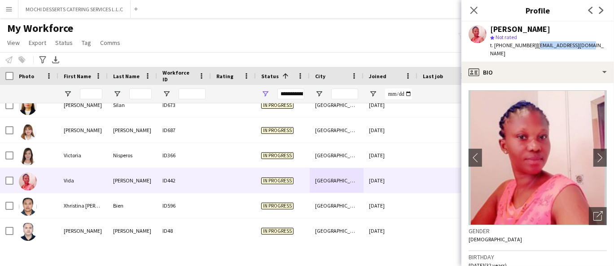
drag, startPoint x: 589, startPoint y: 44, endPoint x: 532, endPoint y: 46, distance: 57.0
click at [532, 46] on div "[PERSON_NAME] star Not rated t. [PHONE_NUMBER] | [EMAIL_ADDRESS][DOMAIN_NAME]" at bounding box center [537, 42] width 153 height 40
copy span "[EMAIL_ADDRESS][DOMAIN_NAME]"
click at [567, 40] on div "star Not rated" at bounding box center [548, 37] width 117 height 8
click at [501, 44] on span "t. [PHONE_NUMBER]" at bounding box center [513, 45] width 47 height 7
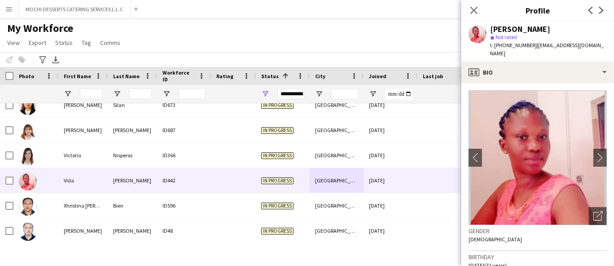
click at [501, 44] on span "t. [PHONE_NUMBER]" at bounding box center [513, 45] width 47 height 7
copy span "971521219525"
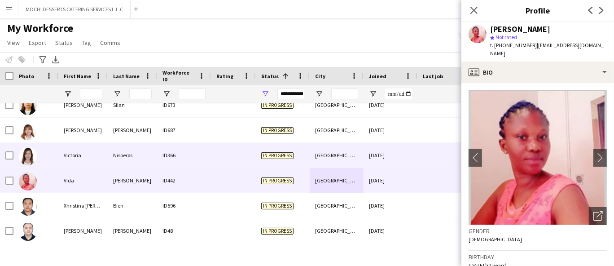
click at [104, 160] on div "Victoria" at bounding box center [82, 155] width 49 height 25
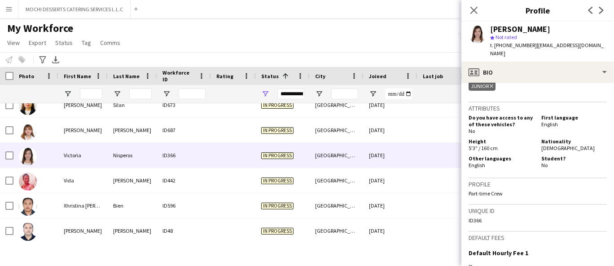
scroll to position [489, 0]
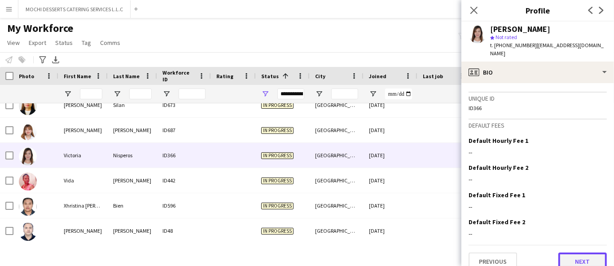
click at [567, 252] on button "Next" at bounding box center [582, 261] width 48 height 18
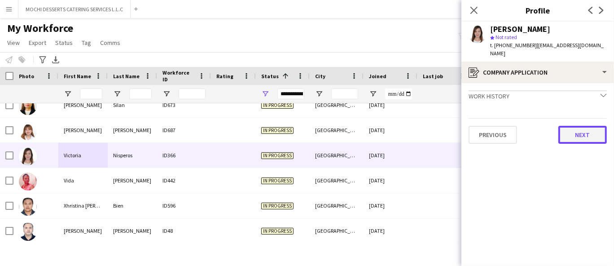
click at [585, 126] on button "Next" at bounding box center [582, 135] width 48 height 18
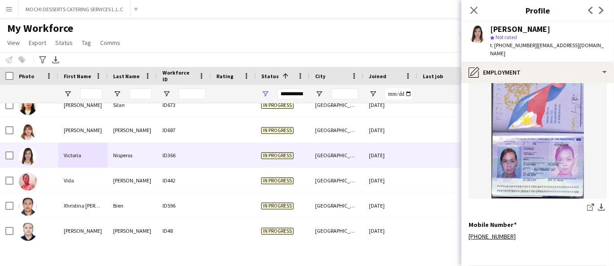
scroll to position [376, 0]
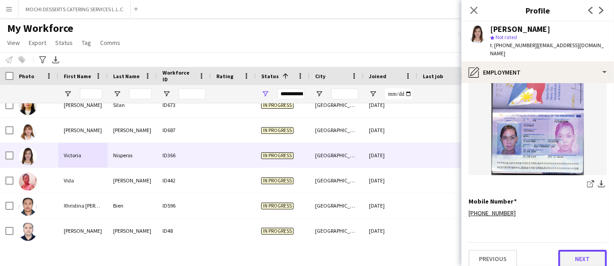
click at [583, 249] on button "Next" at bounding box center [582, 258] width 48 height 18
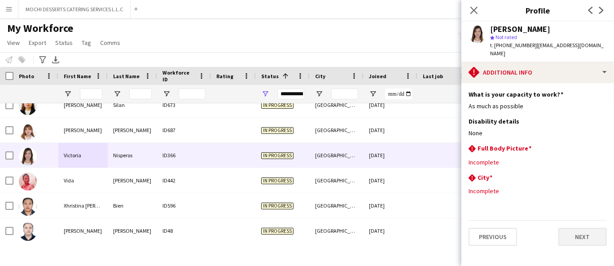
scroll to position [0, 0]
click at [512, 44] on span "t. [PHONE_NUMBER]" at bounding box center [513, 45] width 47 height 7
copy span "971556503896"
drag, startPoint x: 569, startPoint y: 140, endPoint x: 564, endPoint y: 126, distance: 14.3
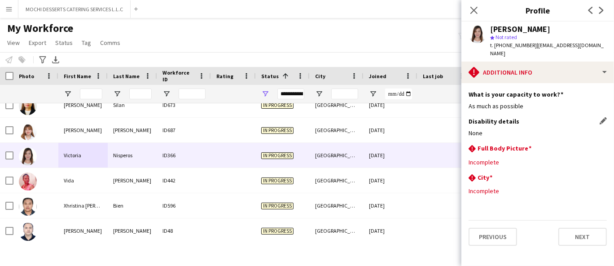
click at [569, 144] on div "rhombus-alert Full Body Picture Edit this field" at bounding box center [537, 149] width 138 height 10
click at [513, 40] on span "Not rated" at bounding box center [506, 37] width 22 height 7
click at [514, 45] on span "t. [PHONE_NUMBER]" at bounding box center [513, 45] width 47 height 7
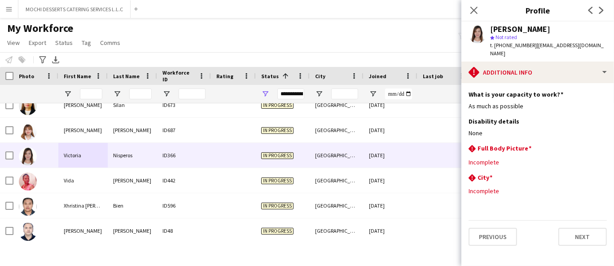
copy span "971556503896"
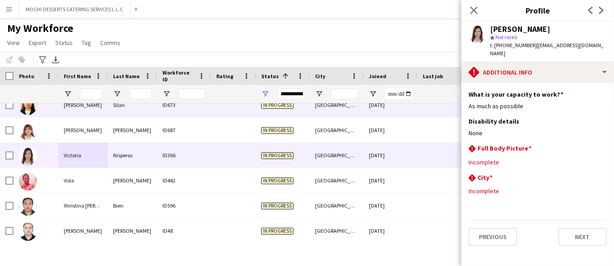
click at [79, 109] on div "[PERSON_NAME]" at bounding box center [82, 104] width 49 height 25
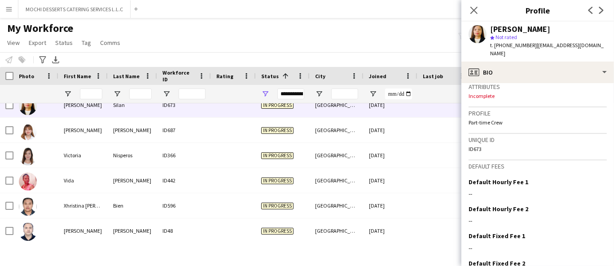
scroll to position [397, 0]
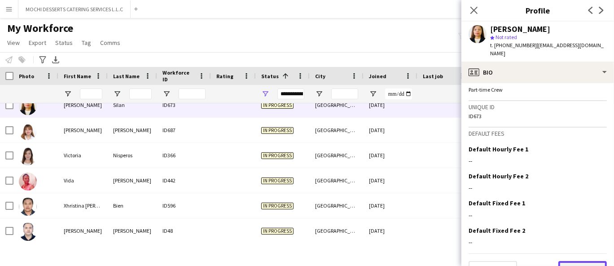
click at [584, 261] on button "Next" at bounding box center [582, 270] width 48 height 18
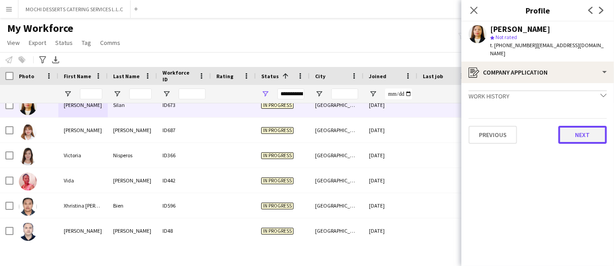
click at [595, 126] on button "Next" at bounding box center [582, 135] width 48 height 18
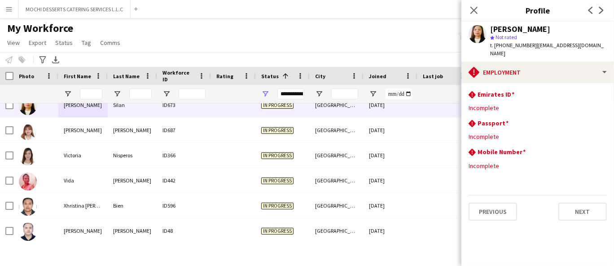
click at [511, 44] on span "t. [PHONE_NUMBER]" at bounding box center [513, 45] width 47 height 7
copy span "971525725521"
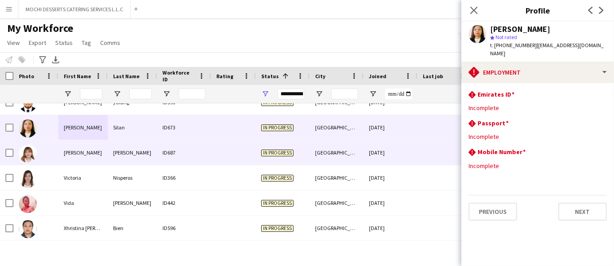
scroll to position [4684, 0]
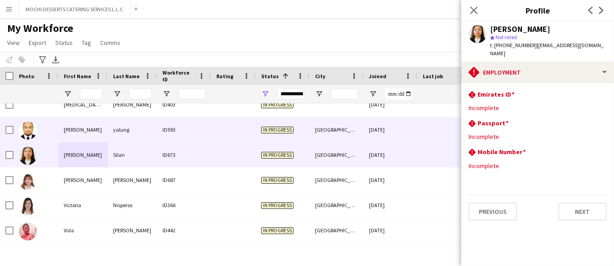
click at [94, 132] on div "[PERSON_NAME]" at bounding box center [82, 129] width 49 height 25
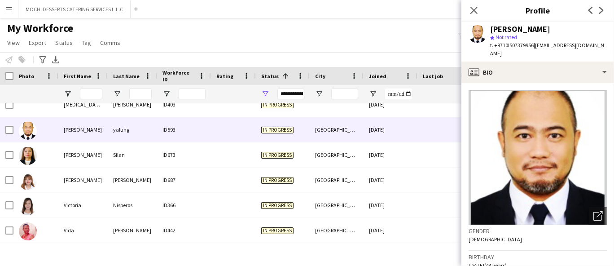
click at [511, 44] on span "t. +9710l507379956" at bounding box center [512, 45] width 44 height 7
copy span "9710l507379956"
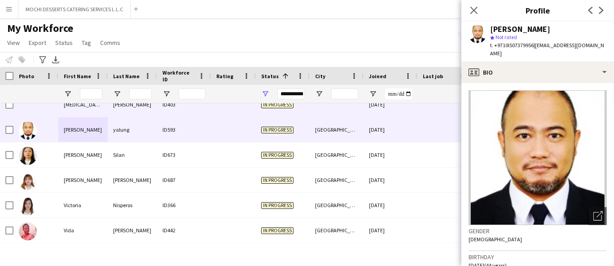
click at [140, 113] on div "[PERSON_NAME]" at bounding box center [132, 104] width 49 height 25
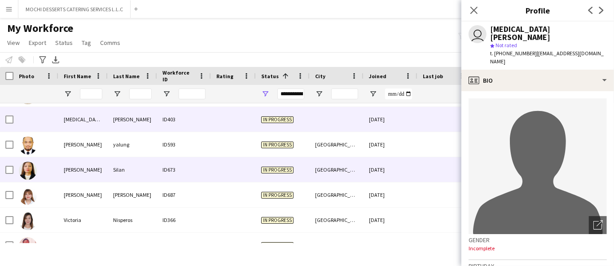
scroll to position [4634, 0]
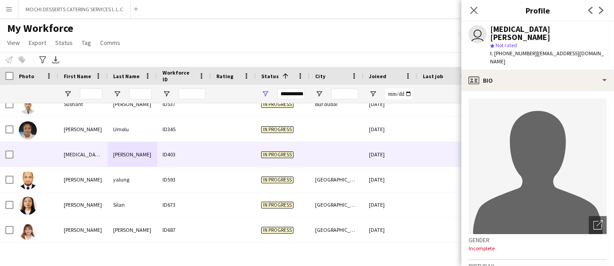
click at [515, 50] on span "t. [PHONE_NUMBER]" at bounding box center [513, 53] width 47 height 7
copy span "971582093831"
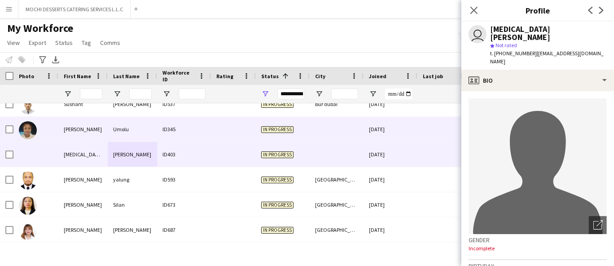
click at [148, 127] on div "Umolu" at bounding box center [132, 129] width 49 height 25
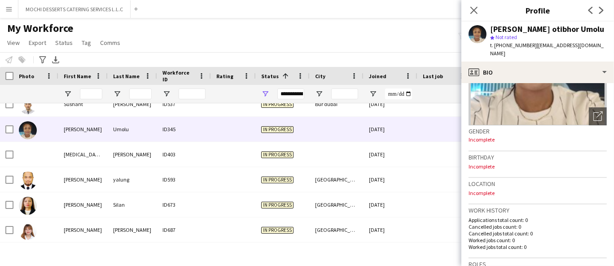
scroll to position [398, 0]
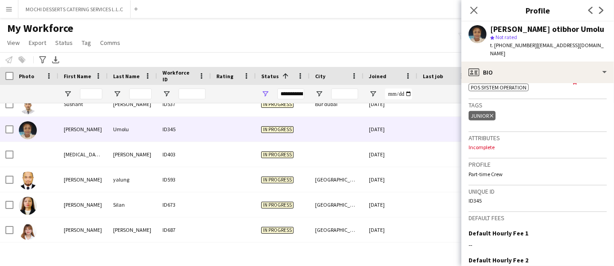
click at [510, 44] on span "t. [PHONE_NUMBER]" at bounding box center [513, 45] width 47 height 7
copy span "971553183595"
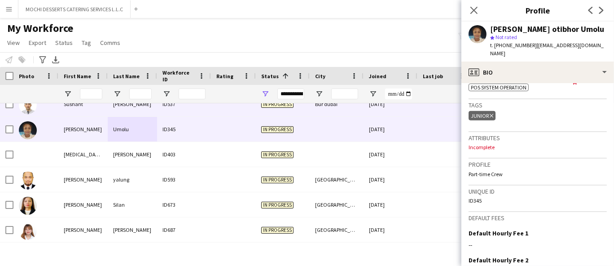
drag, startPoint x: 68, startPoint y: 107, endPoint x: 83, endPoint y: 105, distance: 14.5
click at [69, 107] on div "Sushant" at bounding box center [82, 104] width 49 height 25
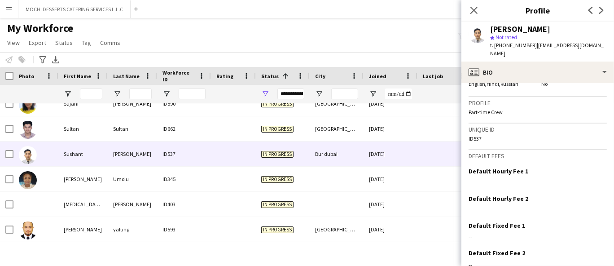
scroll to position [447, 0]
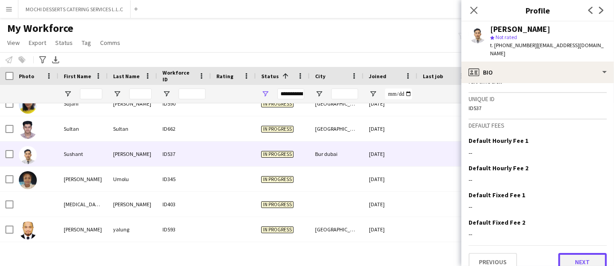
click at [580, 253] on button "Next" at bounding box center [582, 262] width 48 height 18
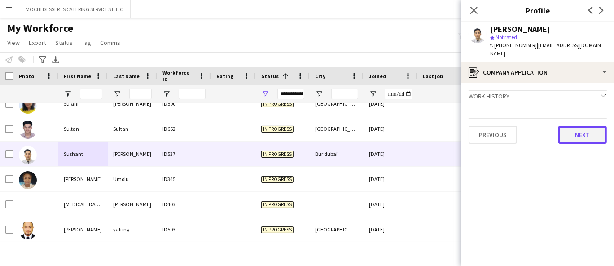
click at [575, 131] on button "Next" at bounding box center [582, 135] width 48 height 18
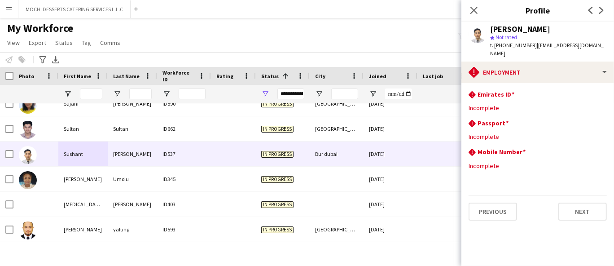
click at [520, 45] on span "t. [PHONE_NUMBER]" at bounding box center [513, 45] width 47 height 7
copy span "971555881958"
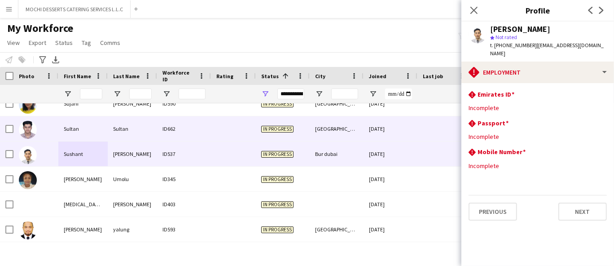
click at [97, 121] on div "Sultan" at bounding box center [82, 128] width 49 height 25
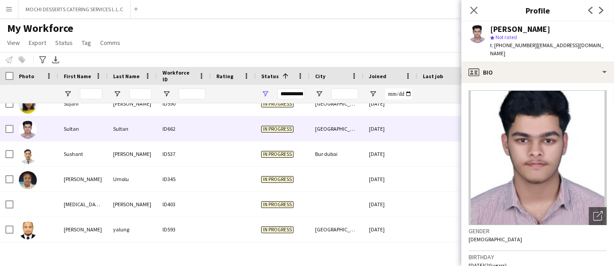
click at [497, 44] on span "t. [PHONE_NUMBER]" at bounding box center [513, 45] width 47 height 7
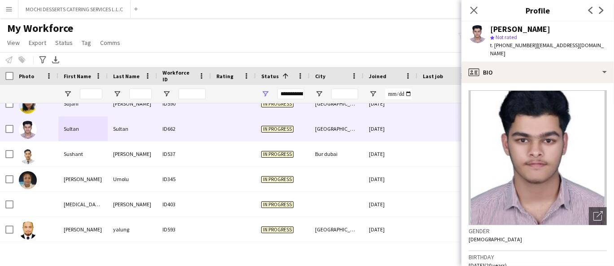
scroll to position [4535, 0]
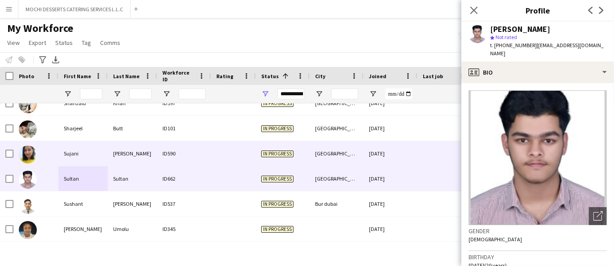
click at [87, 151] on div "Sujani" at bounding box center [82, 153] width 49 height 25
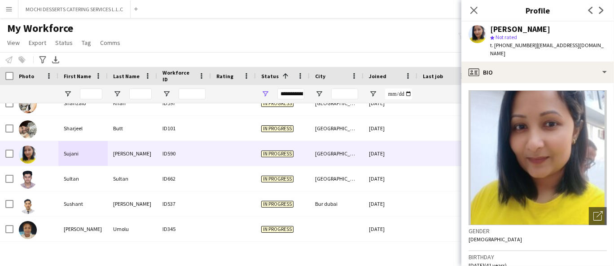
click at [508, 45] on span "t. [PHONE_NUMBER]" at bounding box center [513, 45] width 47 height 7
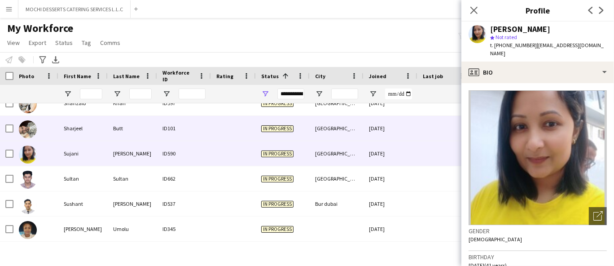
click at [243, 134] on div at bounding box center [233, 128] width 45 height 25
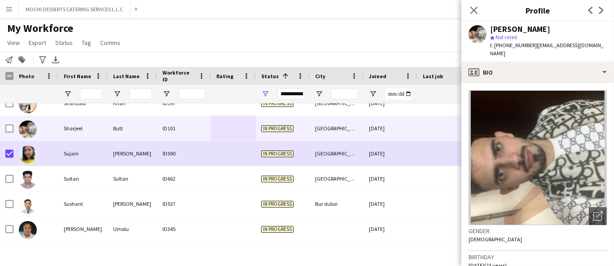
click at [412, 44] on div "My Workforce View Views Default view New view Update view Delete view Edit name…" at bounding box center [307, 37] width 614 height 31
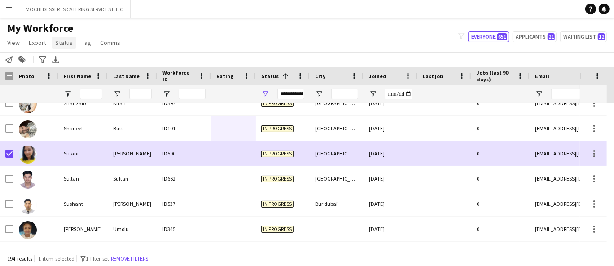
click at [66, 40] on span "Status" at bounding box center [63, 43] width 17 height 8
click at [53, 67] on link "Edit" at bounding box center [83, 61] width 63 height 19
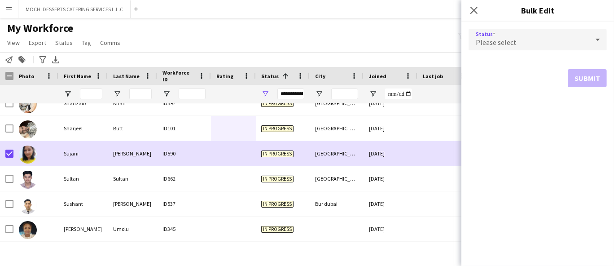
click at [554, 44] on div "Please select" at bounding box center [528, 40] width 120 height 22
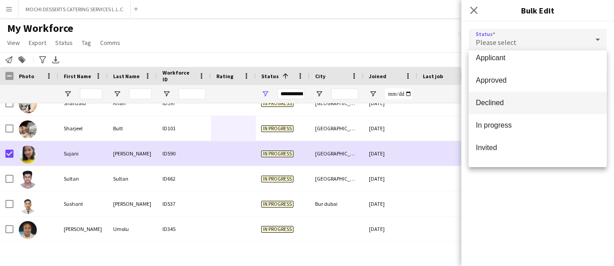
scroll to position [92, 0]
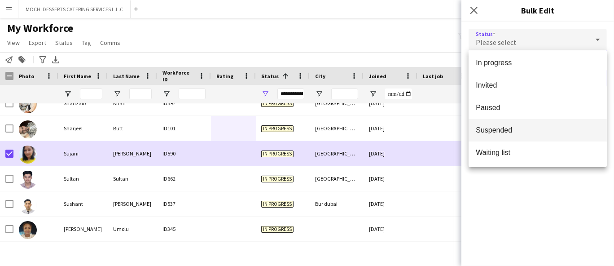
click at [507, 128] on span "Suspended" at bounding box center [538, 130] width 124 height 9
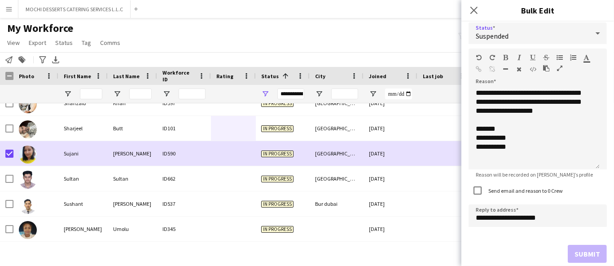
scroll to position [9, 0]
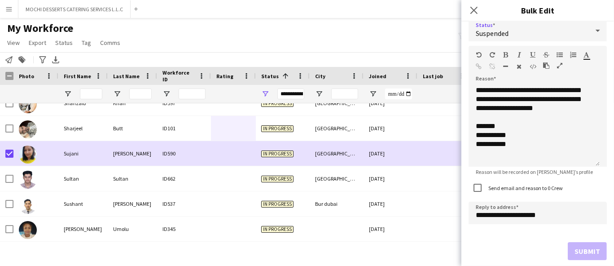
drag, startPoint x: 580, startPoint y: 253, endPoint x: 461, endPoint y: 162, distance: 150.5
click at [576, 249] on div "Submit" at bounding box center [537, 251] width 138 height 18
click at [307, 35] on div "My Workforce View Views Default view New view Update view Delete view Edit name…" at bounding box center [307, 37] width 614 height 31
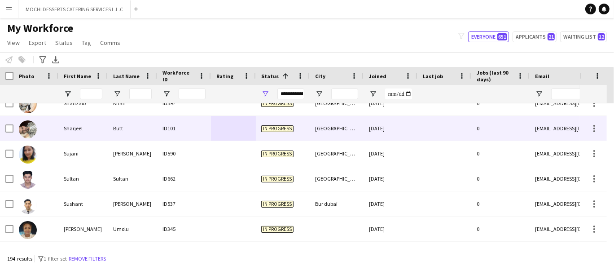
click at [74, 130] on div "Sharjeel" at bounding box center [82, 128] width 49 height 25
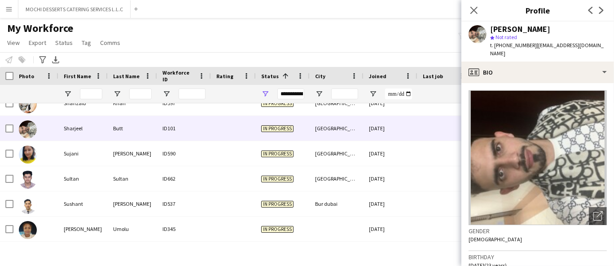
click at [519, 44] on span "t. [PHONE_NUMBER]" at bounding box center [513, 45] width 47 height 7
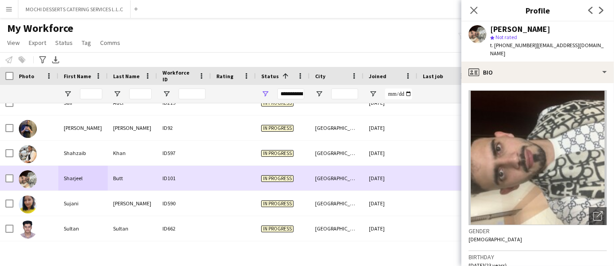
scroll to position [4485, 0]
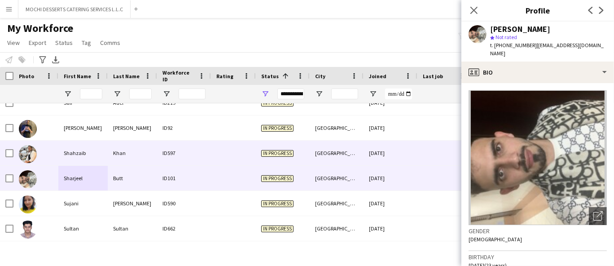
click at [112, 159] on div "Khan" at bounding box center [132, 152] width 49 height 25
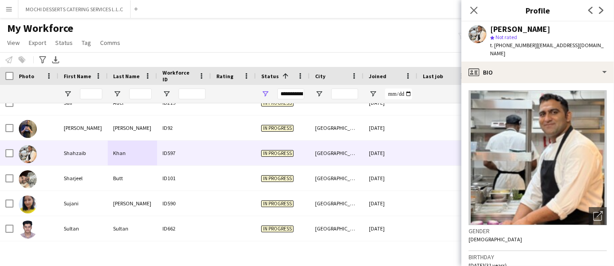
click at [502, 45] on span "t. [PHONE_NUMBER]" at bounding box center [513, 45] width 47 height 7
click at [573, 257] on h3 "Birthday" at bounding box center [537, 257] width 138 height 8
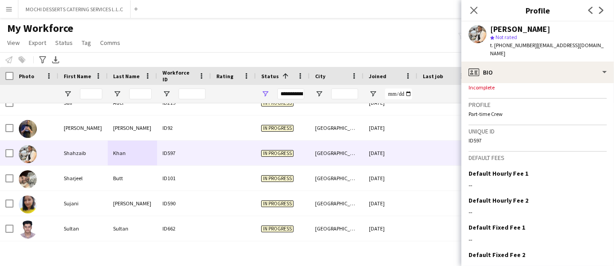
scroll to position [405, 0]
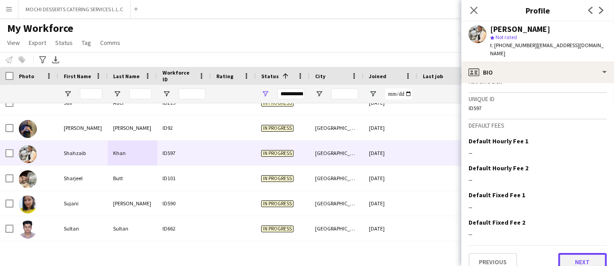
click at [565, 253] on button "Next" at bounding box center [582, 262] width 48 height 18
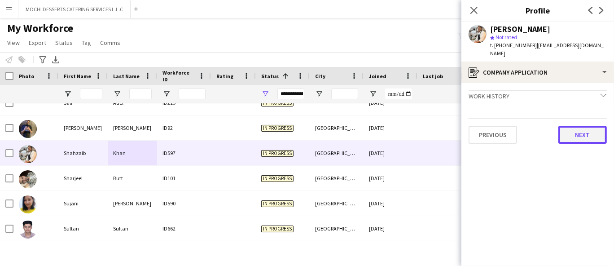
click at [580, 134] on button "Next" at bounding box center [582, 135] width 48 height 18
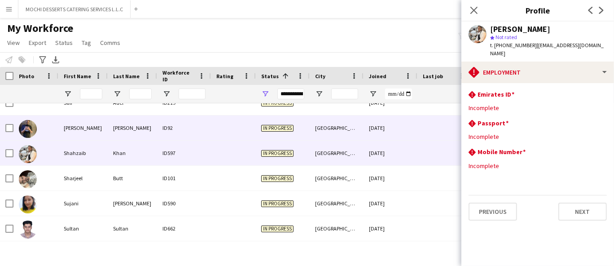
click at [114, 125] on div "[PERSON_NAME]" at bounding box center [132, 127] width 49 height 25
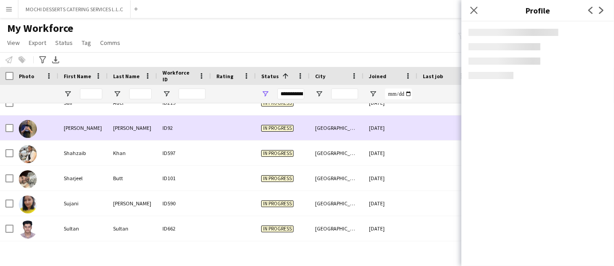
scroll to position [4385, 0]
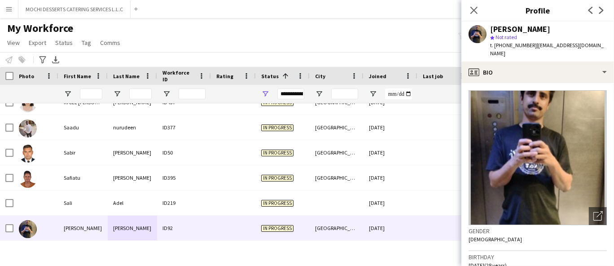
click at [512, 44] on span "t. [PHONE_NUMBER]" at bounding box center [513, 45] width 47 height 7
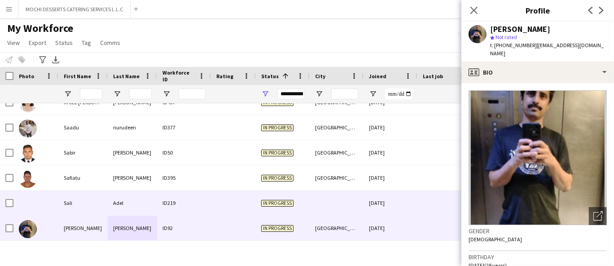
click at [123, 194] on div "Adel" at bounding box center [132, 202] width 49 height 25
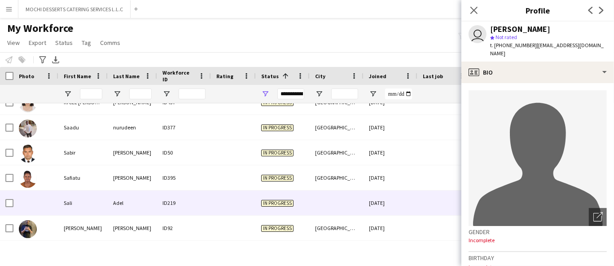
click at [498, 46] on span "t. [PHONE_NUMBER]" at bounding box center [513, 45] width 47 height 7
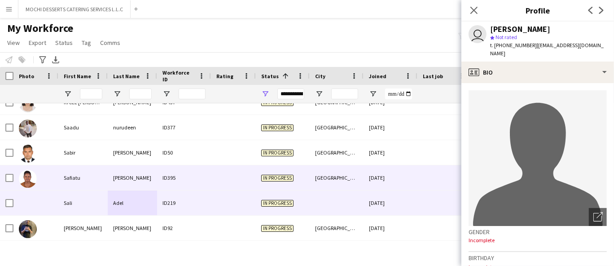
click at [113, 179] on div "[PERSON_NAME]" at bounding box center [132, 177] width 49 height 25
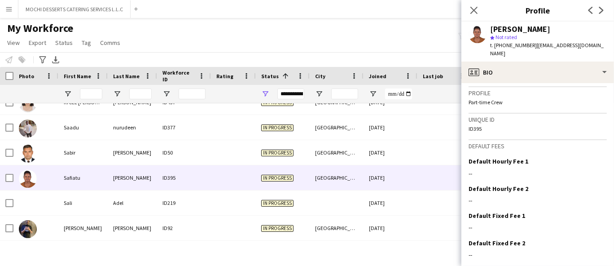
scroll to position [403, 0]
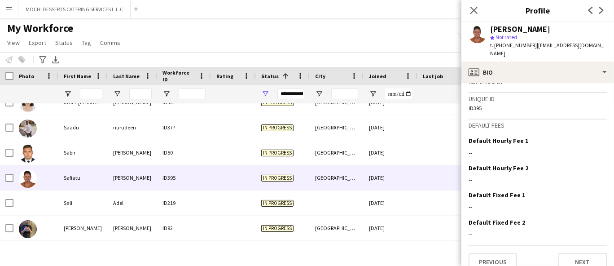
click at [505, 44] on span "t. [PHONE_NUMBER]" at bounding box center [513, 45] width 47 height 7
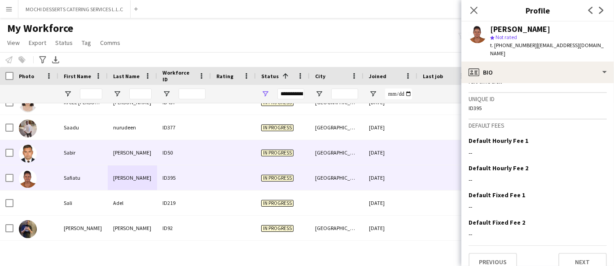
click at [124, 158] on div "[PERSON_NAME]" at bounding box center [132, 152] width 49 height 25
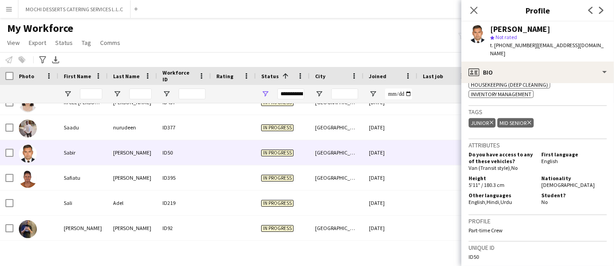
scroll to position [652, 0]
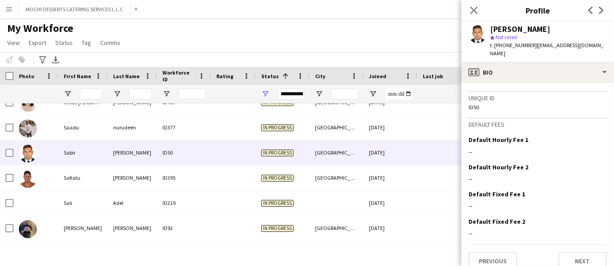
click at [508, 48] on span "t. [PHONE_NUMBER]" at bounding box center [513, 45] width 47 height 7
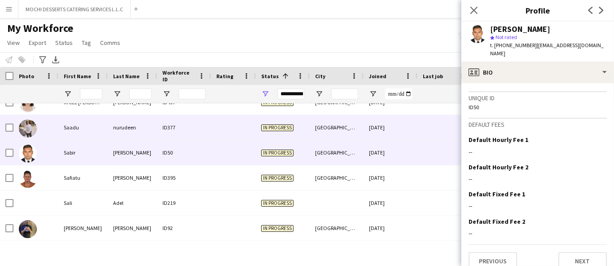
click at [140, 120] on div "nurudeen" at bounding box center [132, 127] width 49 height 25
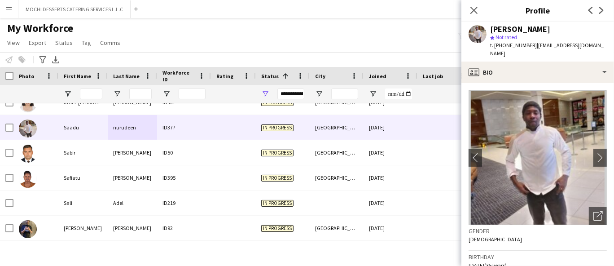
click at [500, 42] on span "t. [PHONE_NUMBER]" at bounding box center [513, 45] width 47 height 7
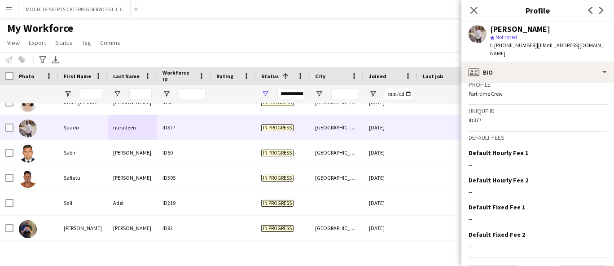
scroll to position [452, 0]
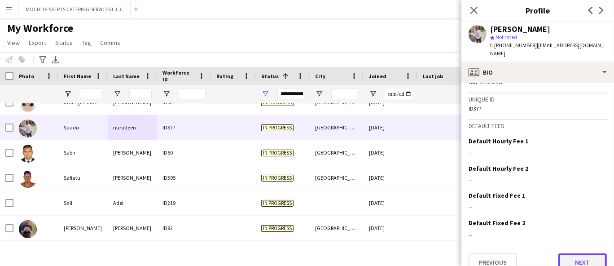
click at [586, 254] on button "Next" at bounding box center [582, 262] width 48 height 18
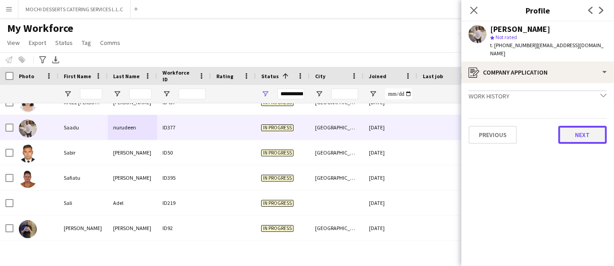
click at [582, 126] on button "Next" at bounding box center [582, 135] width 48 height 18
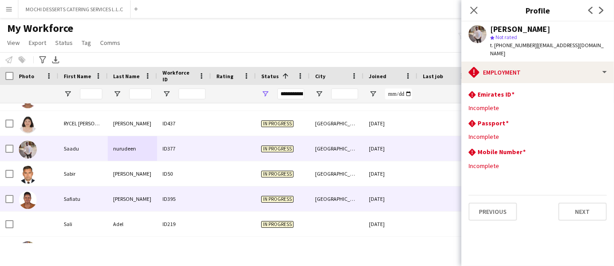
scroll to position [4335, 0]
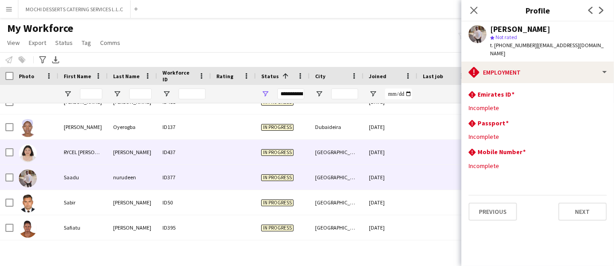
click at [92, 161] on div "RYCEL [PERSON_NAME]" at bounding box center [82, 152] width 49 height 25
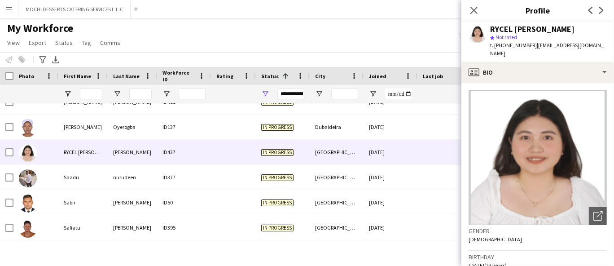
click at [505, 40] on div "star Not rated" at bounding box center [548, 37] width 117 height 8
click at [507, 45] on span "t. [PHONE_NUMBER]" at bounding box center [513, 45] width 47 height 7
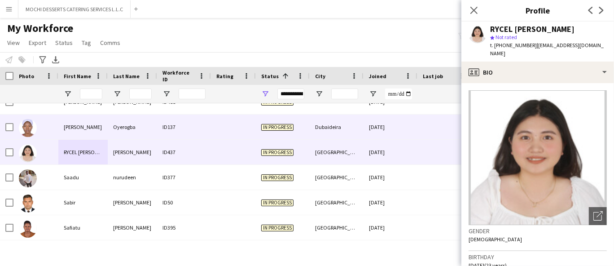
click at [87, 135] on div "[PERSON_NAME]" at bounding box center [82, 126] width 49 height 25
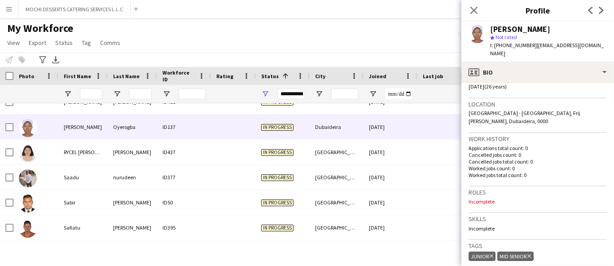
scroll to position [299, 0]
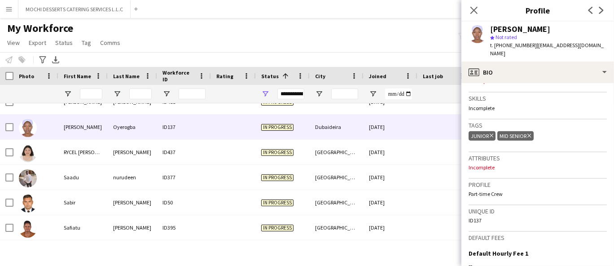
click at [516, 40] on span "Not rated" at bounding box center [506, 37] width 22 height 7
click at [513, 44] on span "t. [PHONE_NUMBER]" at bounding box center [513, 45] width 47 height 7
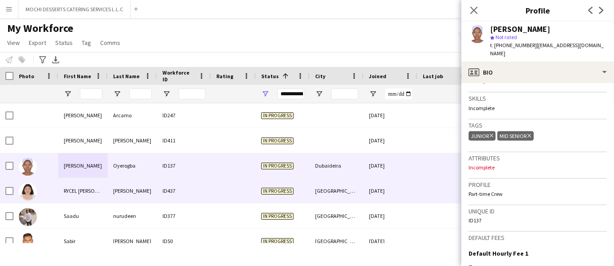
scroll to position [4285, 0]
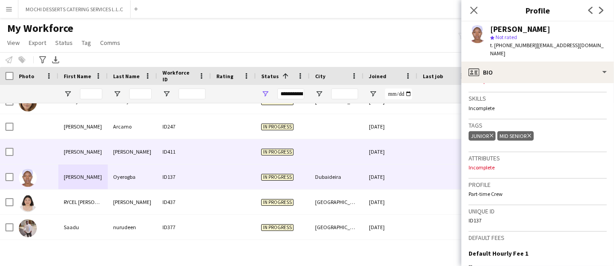
click at [104, 153] on div "[PERSON_NAME]" at bounding box center [82, 151] width 49 height 25
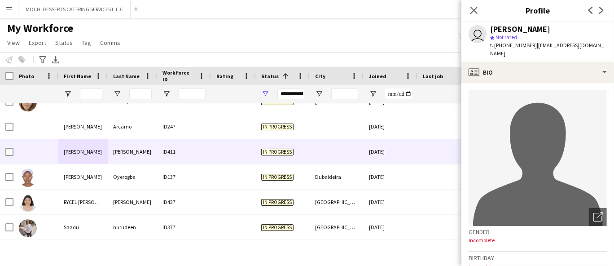
click at [523, 45] on span "t. [PHONE_NUMBER]" at bounding box center [513, 45] width 47 height 7
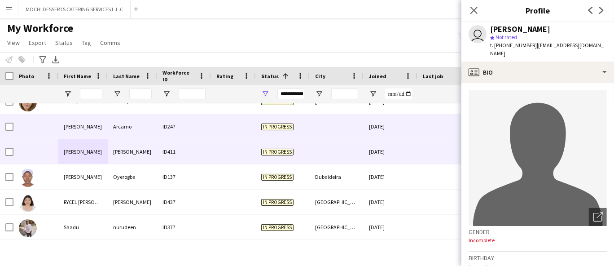
click at [101, 128] on div "[PERSON_NAME]" at bounding box center [82, 126] width 49 height 25
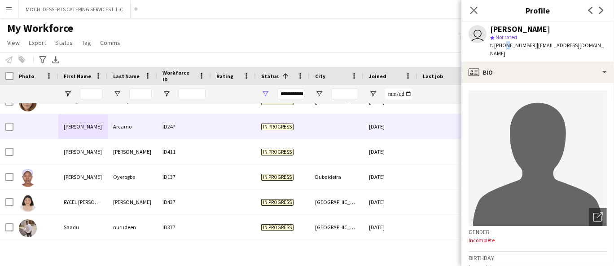
click at [504, 42] on span "t. [PHONE_NUMBER]" at bounding box center [513, 45] width 47 height 7
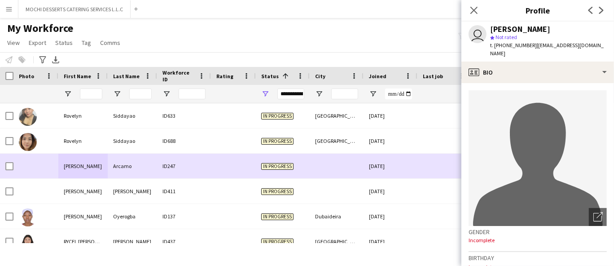
scroll to position [4235, 0]
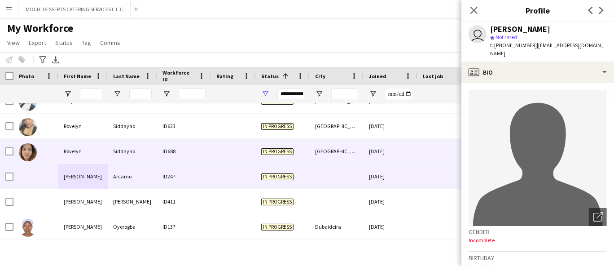
click at [112, 154] on div "Siddayao" at bounding box center [132, 151] width 49 height 25
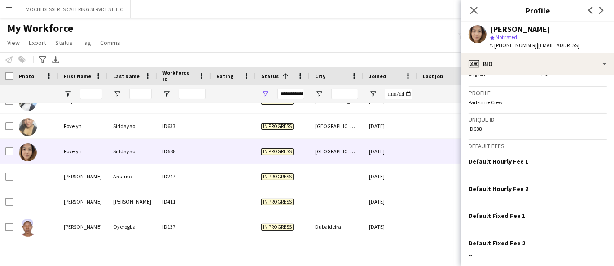
scroll to position [501, 0]
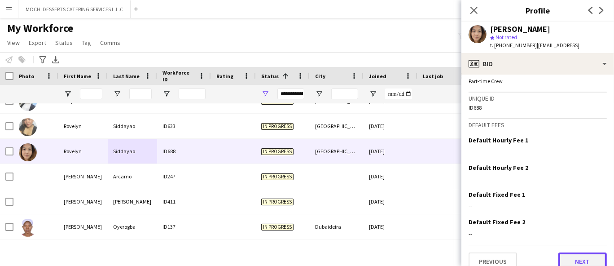
click at [578, 252] on button "Next" at bounding box center [582, 261] width 48 height 18
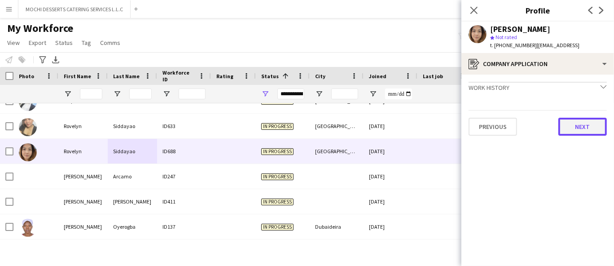
click at [592, 125] on button "Next" at bounding box center [582, 127] width 48 height 18
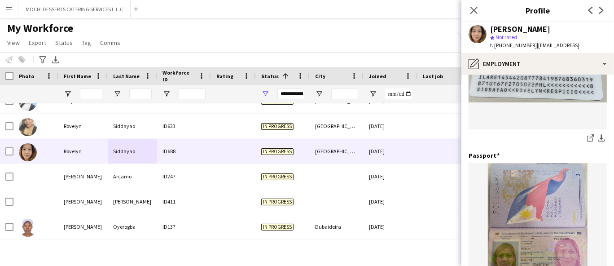
scroll to position [376, 0]
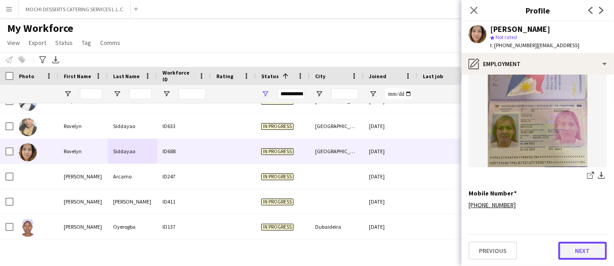
click at [580, 243] on button "Next" at bounding box center [582, 250] width 48 height 18
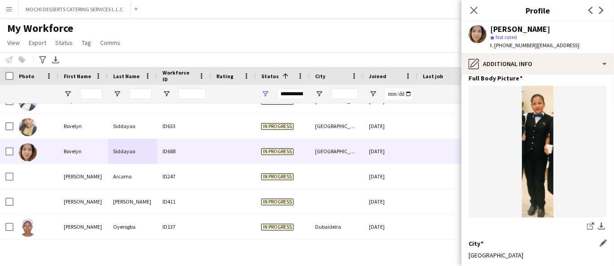
click at [575, 260] on div "City Edit this field [GEOGRAPHIC_DATA]" at bounding box center [537, 252] width 138 height 27
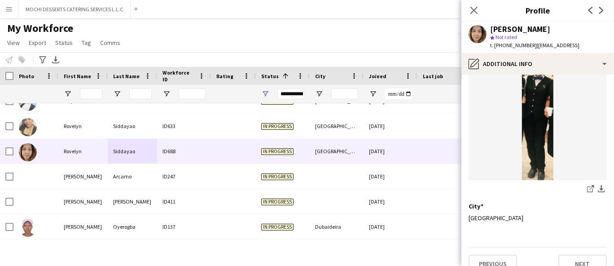
scroll to position [112, 0]
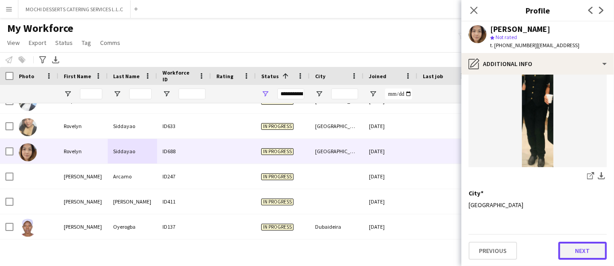
click at [582, 254] on button "Next" at bounding box center [582, 250] width 48 height 18
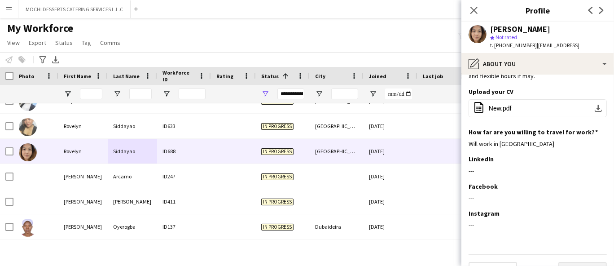
scroll to position [66, 0]
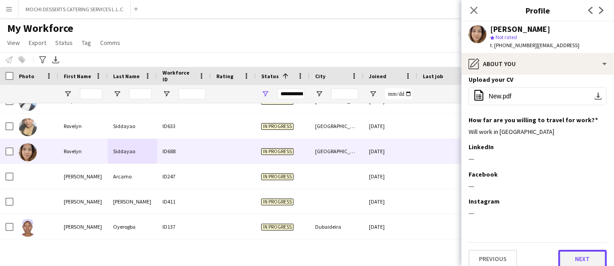
click at [584, 254] on button "Next" at bounding box center [582, 258] width 48 height 18
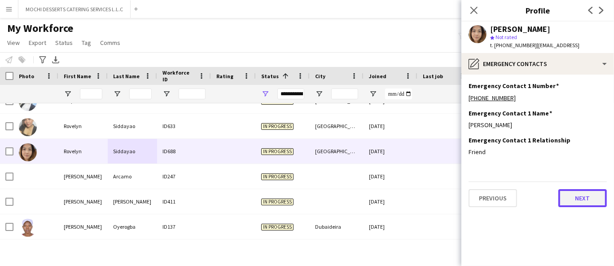
drag, startPoint x: 562, startPoint y: 199, endPoint x: 567, endPoint y: 202, distance: 6.5
click at [562, 199] on button "Next" at bounding box center [582, 198] width 48 height 18
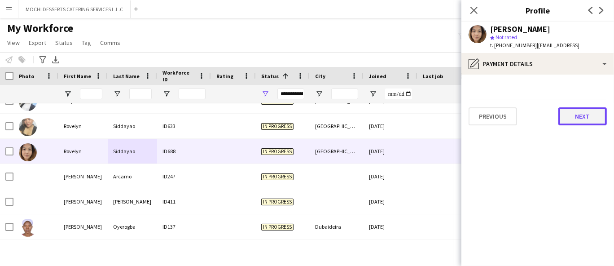
click at [581, 111] on button "Next" at bounding box center [582, 116] width 48 height 18
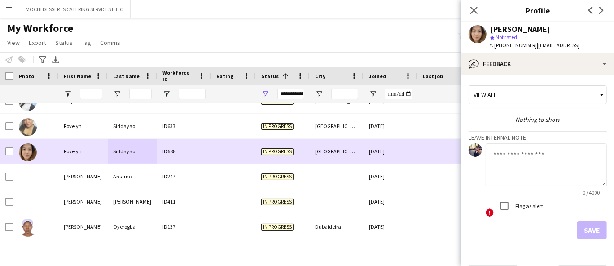
scroll to position [4136, 0]
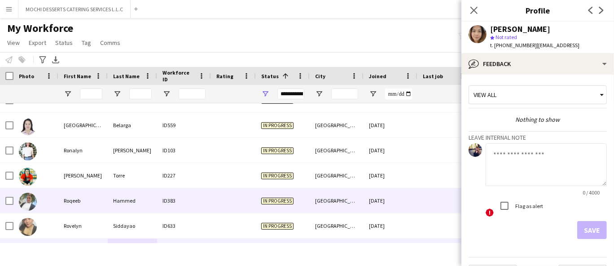
click at [87, 208] on div "Roqeeb" at bounding box center [82, 200] width 49 height 25
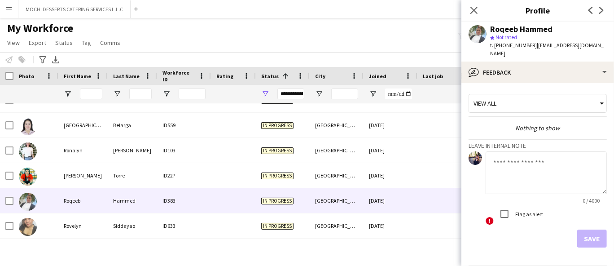
click at [512, 43] on span "t. [PHONE_NUMBER]" at bounding box center [513, 45] width 47 height 7
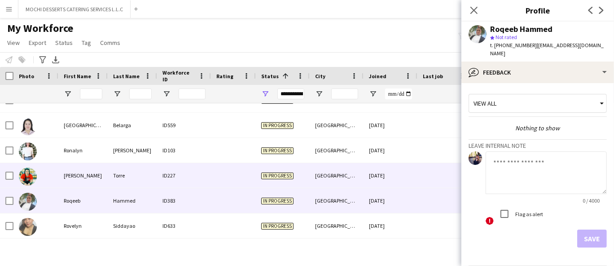
click at [101, 182] on div "[PERSON_NAME]" at bounding box center [82, 175] width 49 height 25
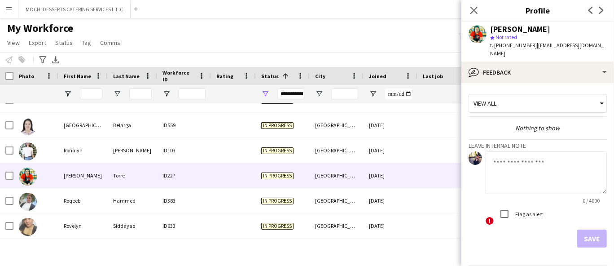
click at [513, 45] on span "t. [PHONE_NUMBER]" at bounding box center [513, 45] width 47 height 7
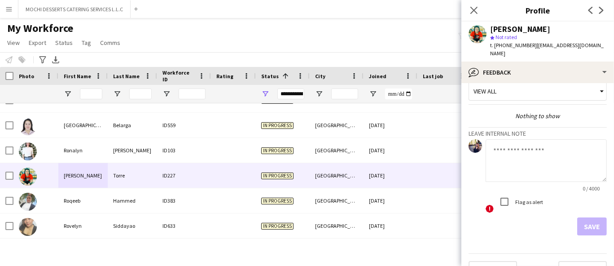
scroll to position [22, 0]
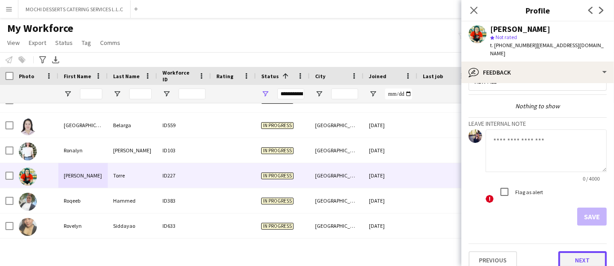
click at [598, 253] on button "Next" at bounding box center [582, 260] width 48 height 18
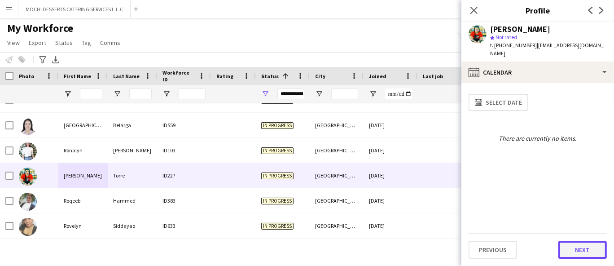
click at [588, 251] on button "Next" at bounding box center [582, 249] width 48 height 18
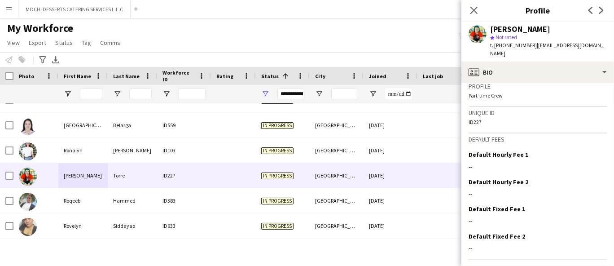
scroll to position [491, 0]
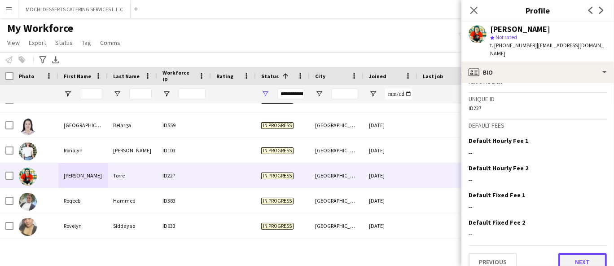
click at [584, 253] on button "Next" at bounding box center [582, 262] width 48 height 18
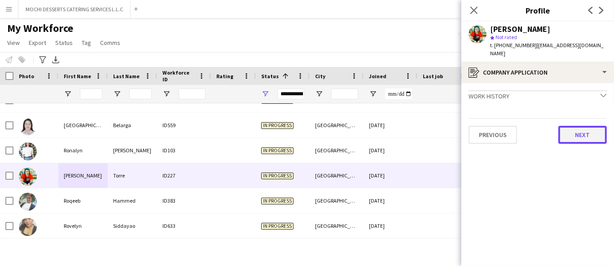
click at [565, 127] on button "Next" at bounding box center [582, 135] width 48 height 18
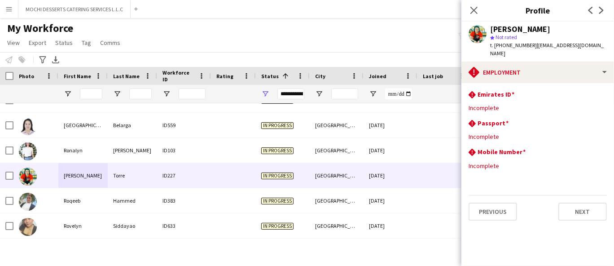
drag, startPoint x: 559, startPoint y: 79, endPoint x: 555, endPoint y: 74, distance: 6.0
click at [559, 83] on app-section-data-types "rhombus-alert Emirates ID Edit this field Incomplete rhombus-alert [GEOGRAPHIC_…" at bounding box center [537, 174] width 153 height 183
click at [509, 42] on span "t. [PHONE_NUMBER]" at bounding box center [513, 45] width 47 height 7
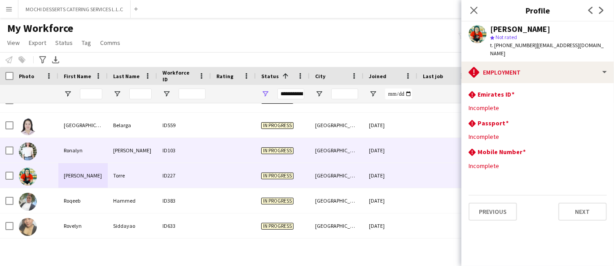
click at [101, 146] on div "Ronalyn" at bounding box center [82, 150] width 49 height 25
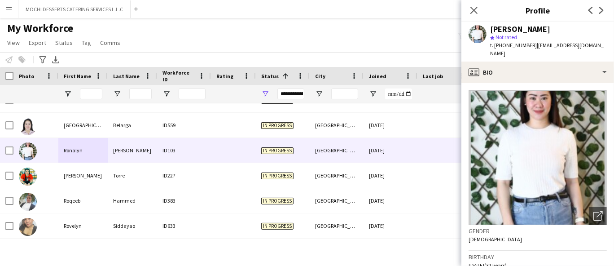
click at [513, 44] on span "t. [PHONE_NUMBER]" at bounding box center [513, 45] width 47 height 7
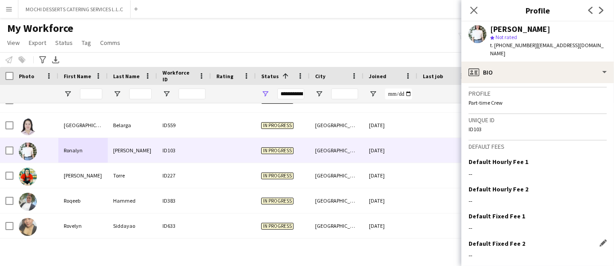
scroll to position [452, 0]
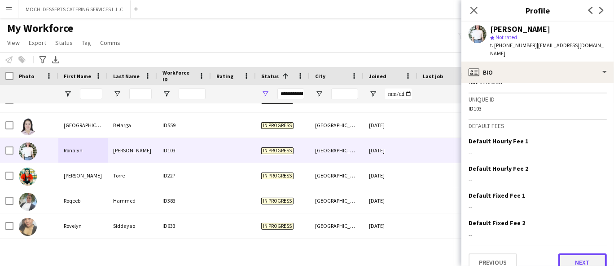
click at [572, 253] on button "Next" at bounding box center [582, 262] width 48 height 18
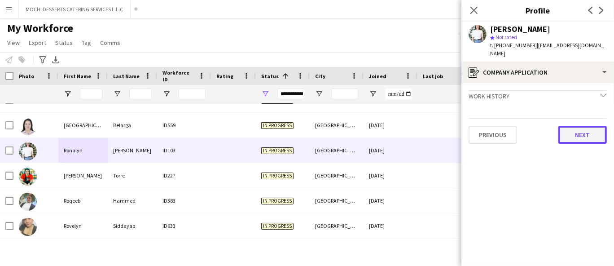
click at [589, 126] on button "Next" at bounding box center [582, 135] width 48 height 18
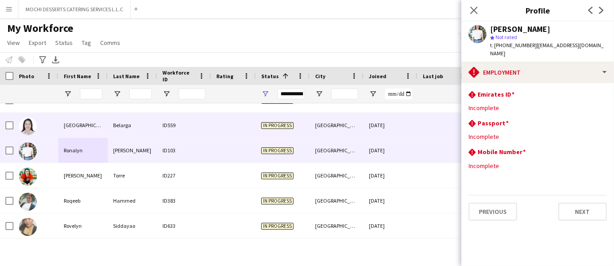
click at [74, 127] on div "[GEOGRAPHIC_DATA]" at bounding box center [82, 125] width 49 height 25
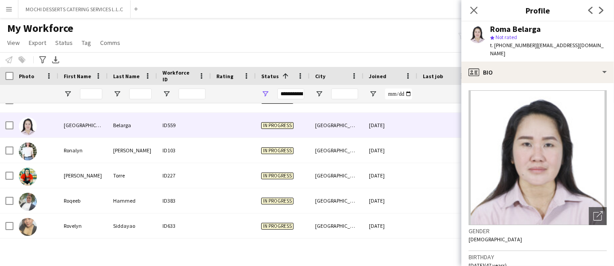
click at [514, 42] on span "t. [PHONE_NUMBER]" at bounding box center [513, 45] width 47 height 7
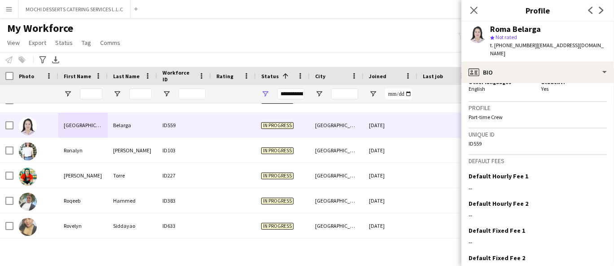
scroll to position [463, 0]
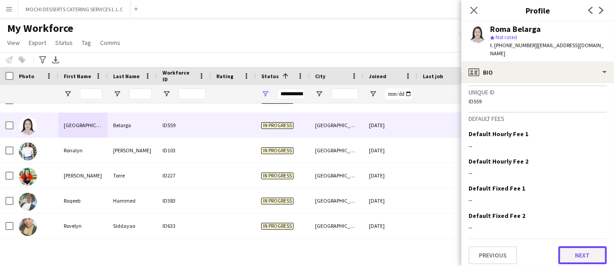
click at [575, 246] on button "Next" at bounding box center [582, 255] width 48 height 18
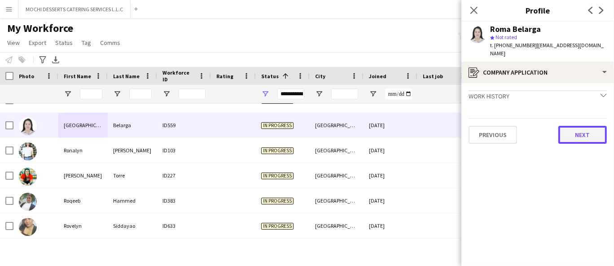
click at [584, 126] on button "Next" at bounding box center [582, 135] width 48 height 18
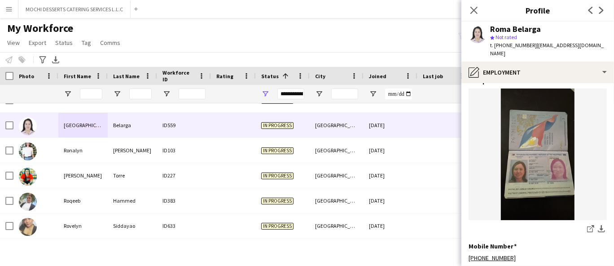
scroll to position [376, 0]
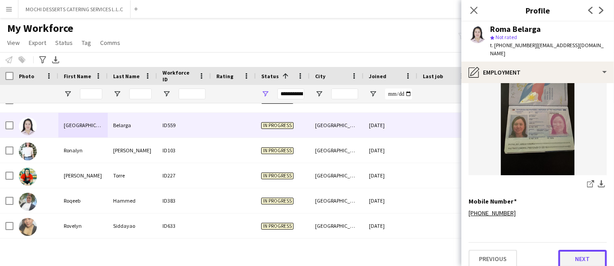
click at [588, 257] on button "Next" at bounding box center [582, 258] width 48 height 18
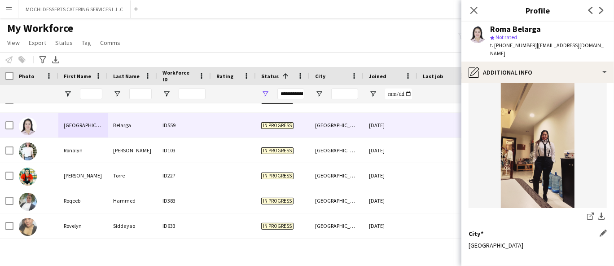
scroll to position [112, 0]
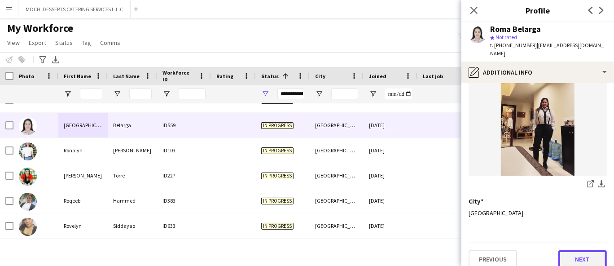
click at [585, 250] on button "Next" at bounding box center [582, 259] width 48 height 18
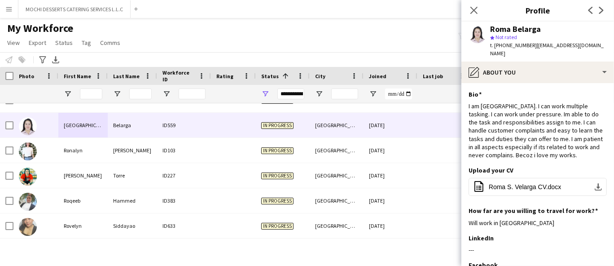
scroll to position [91, 0]
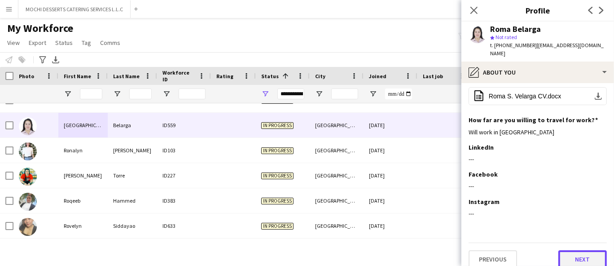
click at [578, 251] on button "Next" at bounding box center [582, 259] width 48 height 18
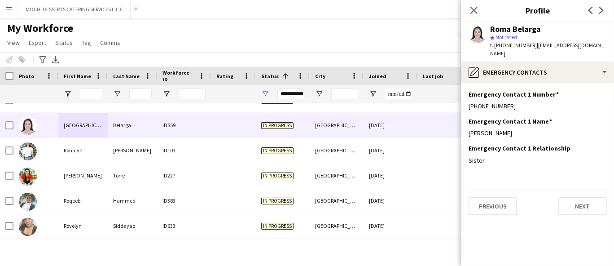
scroll to position [0, 0]
click at [585, 197] on button "Next" at bounding box center [582, 206] width 48 height 18
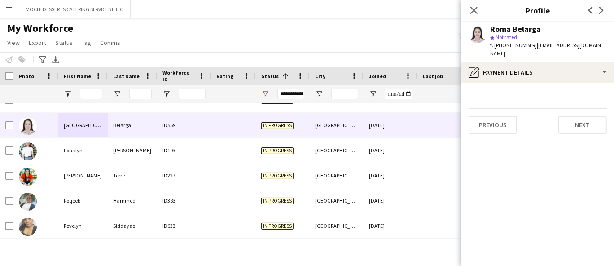
click at [581, 129] on app-section-data-types "Previous Next" at bounding box center [537, 174] width 153 height 183
click at [582, 119] on button "Next" at bounding box center [582, 125] width 48 height 18
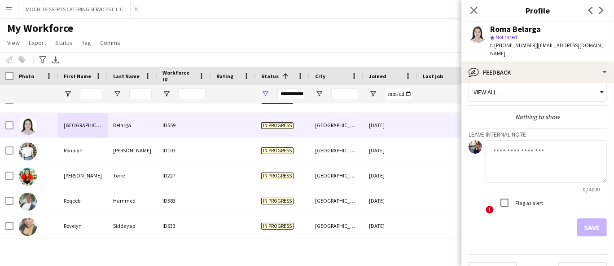
scroll to position [22, 0]
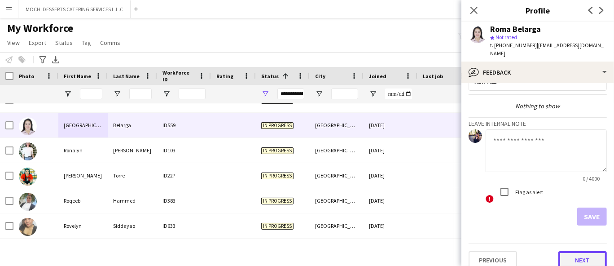
click at [591, 255] on button "Next" at bounding box center [582, 260] width 48 height 18
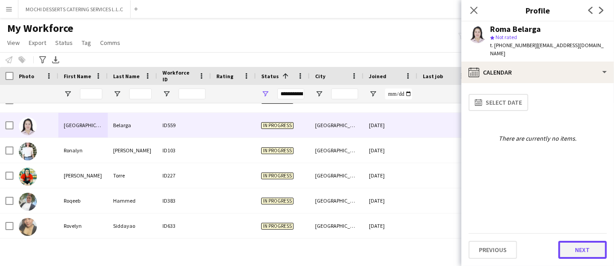
click at [589, 247] on button "Next" at bounding box center [582, 249] width 48 height 18
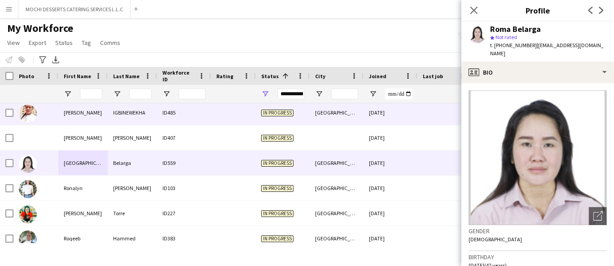
scroll to position [4086, 0]
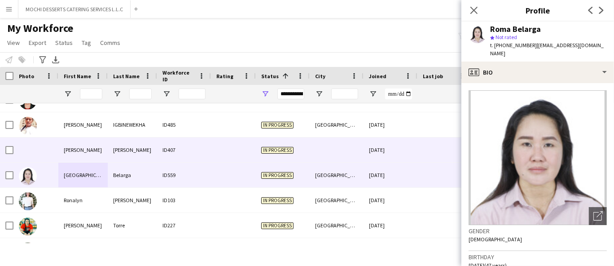
click at [216, 151] on div at bounding box center [233, 149] width 45 height 25
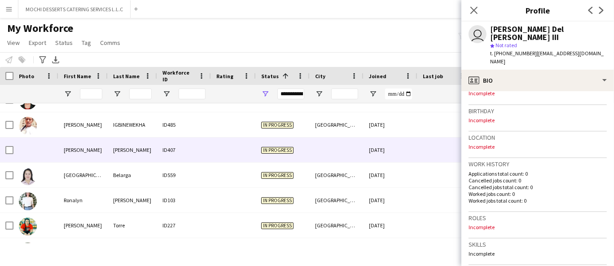
scroll to position [199, 0]
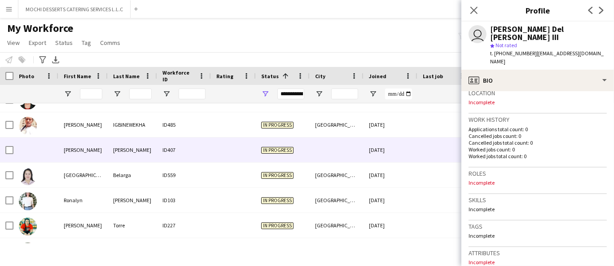
click at [508, 50] on span "t. [PHONE_NUMBER]" at bounding box center [513, 53] width 47 height 7
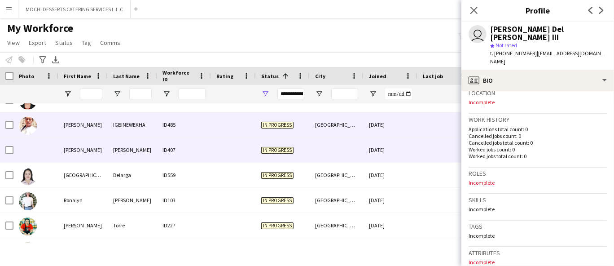
click at [84, 131] on div "[PERSON_NAME]" at bounding box center [82, 124] width 49 height 25
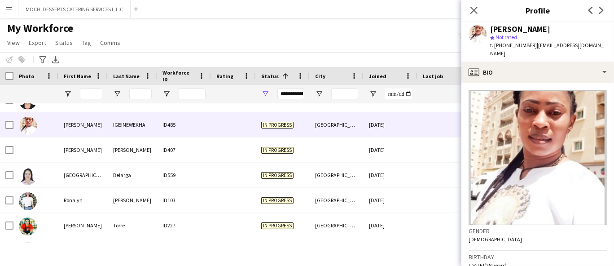
click at [511, 44] on span "t. [PHONE_NUMBER]" at bounding box center [513, 45] width 47 height 7
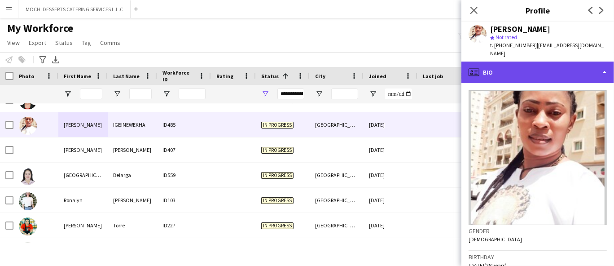
click at [557, 61] on div "profile Bio" at bounding box center [537, 72] width 153 height 22
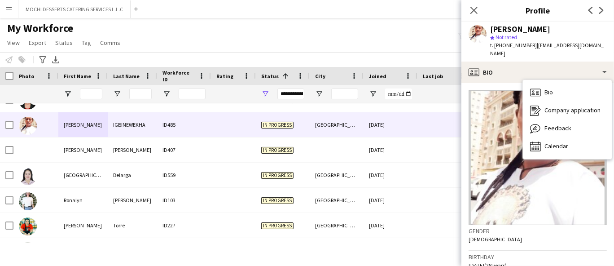
click at [537, 253] on div "Birthday [DEMOGRAPHIC_DATA] (28 years)" at bounding box center [537, 264] width 138 height 26
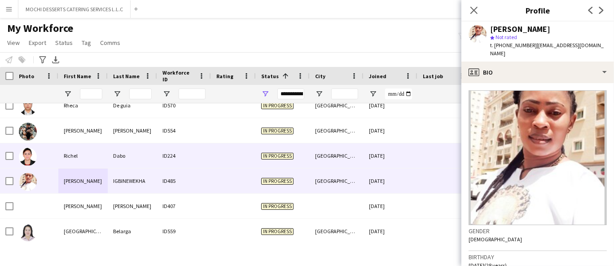
scroll to position [3986, 0]
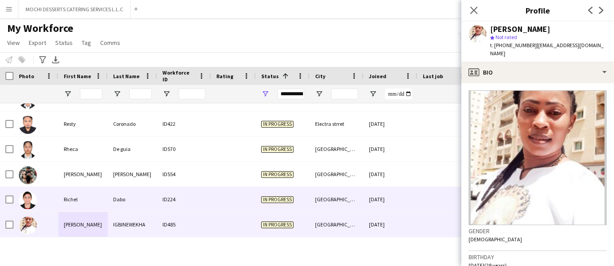
click at [83, 193] on div "Richel" at bounding box center [82, 199] width 49 height 25
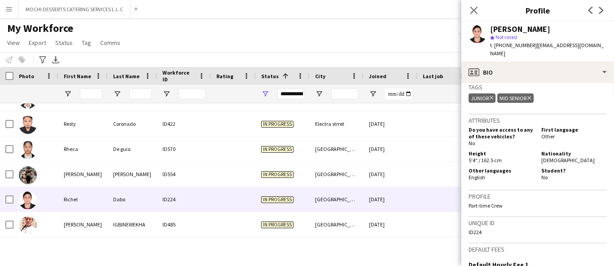
scroll to position [498, 0]
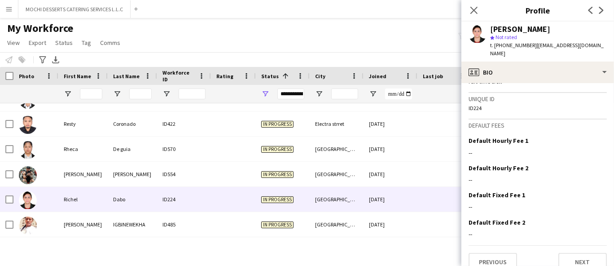
click at [578, 245] on div "Previous Next" at bounding box center [537, 258] width 138 height 26
click at [580, 253] on button "Next" at bounding box center [582, 262] width 48 height 18
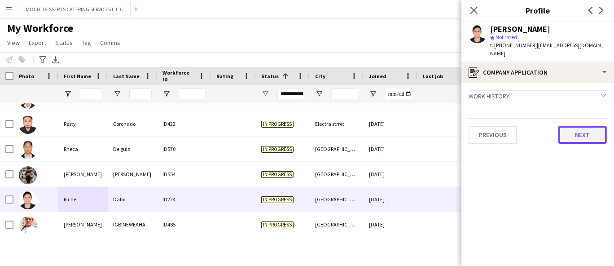
click at [583, 126] on button "Next" at bounding box center [582, 135] width 48 height 18
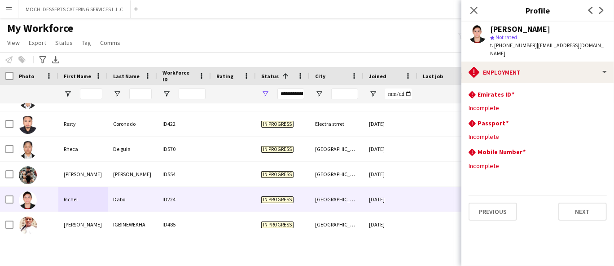
click at [518, 47] on span "t. [PHONE_NUMBER]" at bounding box center [513, 45] width 47 height 7
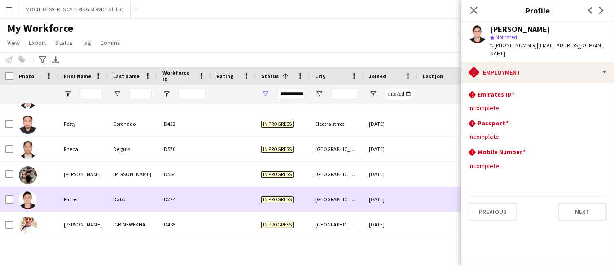
click at [161, 203] on div "ID224" at bounding box center [184, 199] width 54 height 25
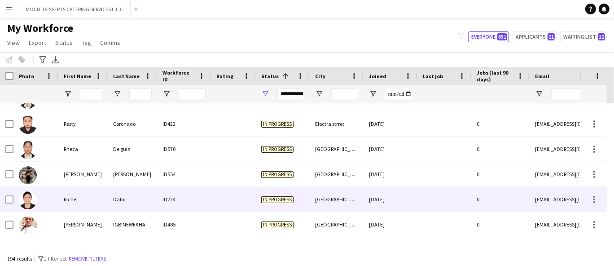
click at [161, 203] on div "ID224" at bounding box center [184, 199] width 54 height 25
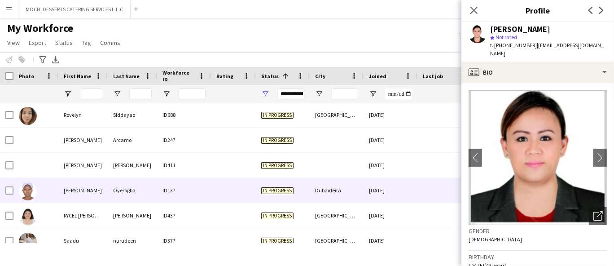
scroll to position [4285, 0]
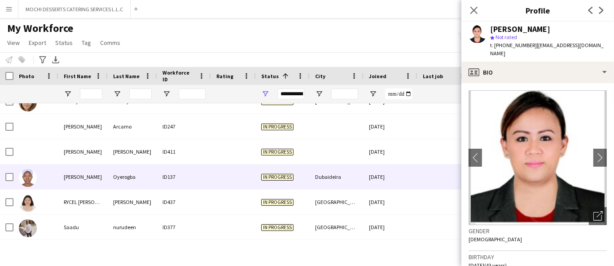
click at [87, 184] on div "[PERSON_NAME]" at bounding box center [82, 176] width 49 height 25
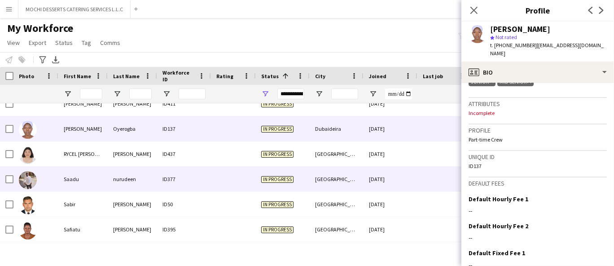
scroll to position [4240, 0]
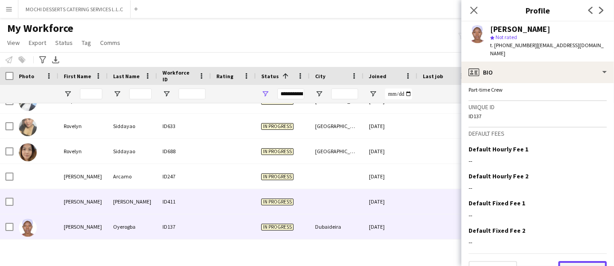
click at [580, 261] on button "Next" at bounding box center [582, 270] width 48 height 18
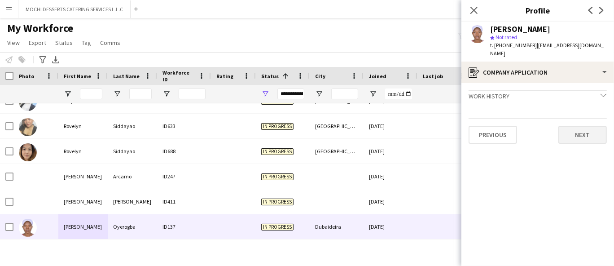
click at [588, 126] on button "Next" at bounding box center [582, 135] width 48 height 18
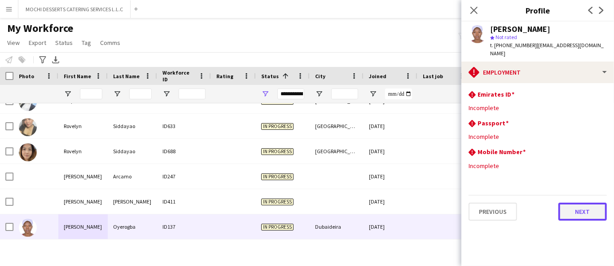
click at [573, 202] on button "Next" at bounding box center [582, 211] width 48 height 18
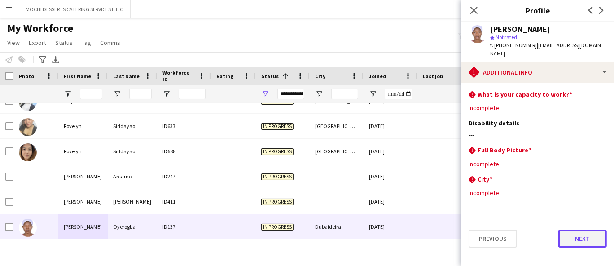
click at [581, 229] on button "Next" at bounding box center [582, 238] width 48 height 18
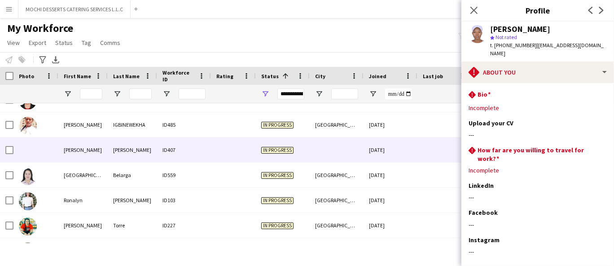
scroll to position [3986, 0]
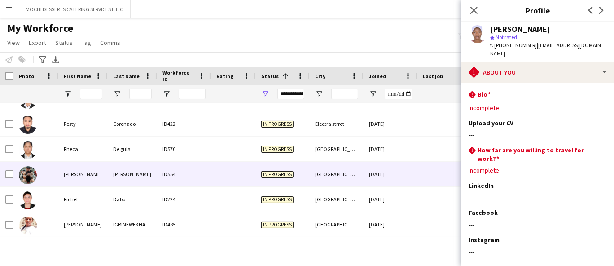
click at [79, 168] on div "[PERSON_NAME]" at bounding box center [82, 173] width 49 height 25
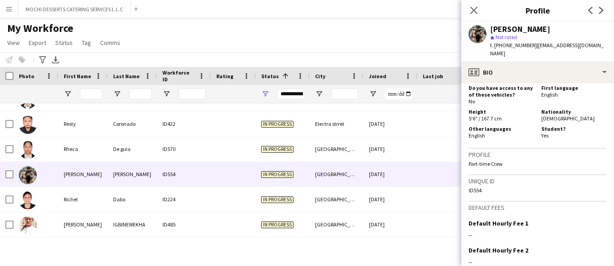
scroll to position [466, 0]
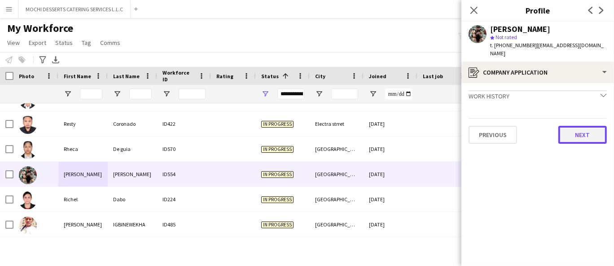
click at [586, 126] on button "Next" at bounding box center [582, 135] width 48 height 18
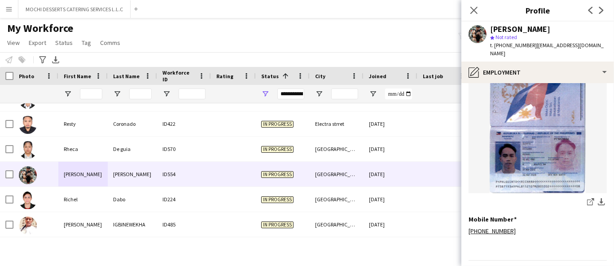
scroll to position [376, 0]
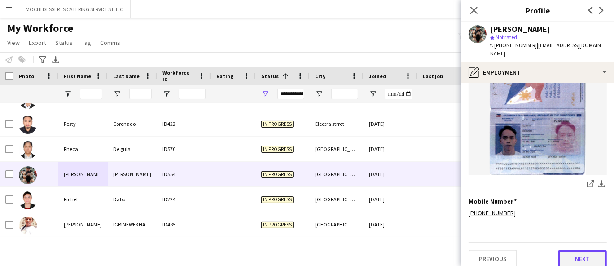
click at [590, 253] on button "Next" at bounding box center [582, 258] width 48 height 18
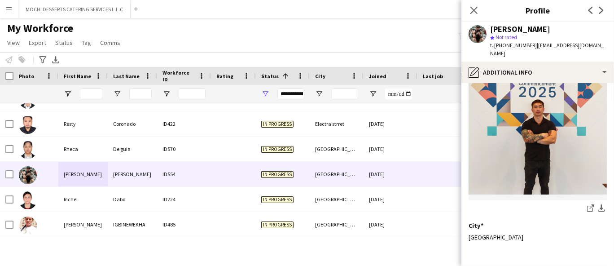
scroll to position [112, 0]
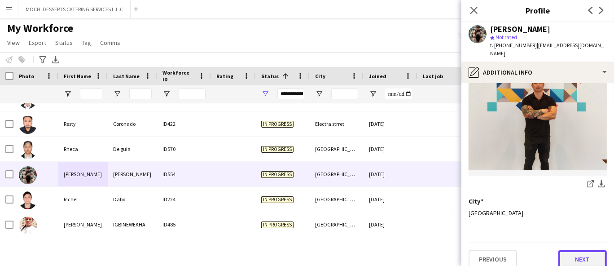
click at [580, 250] on button "Next" at bounding box center [582, 259] width 48 height 18
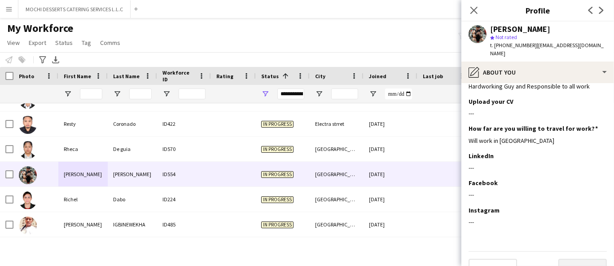
scroll to position [28, 0]
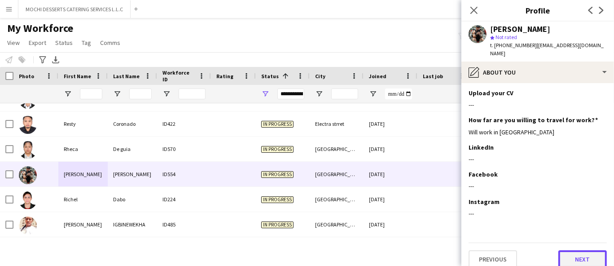
click at [583, 255] on button "Next" at bounding box center [582, 259] width 48 height 18
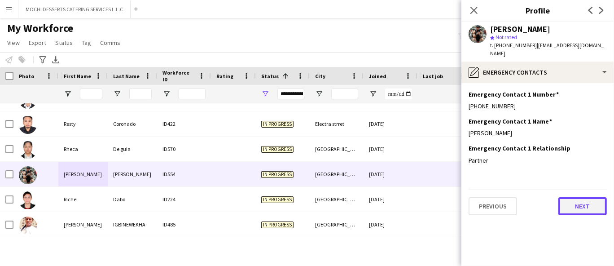
click at [584, 197] on button "Next" at bounding box center [582, 206] width 48 height 18
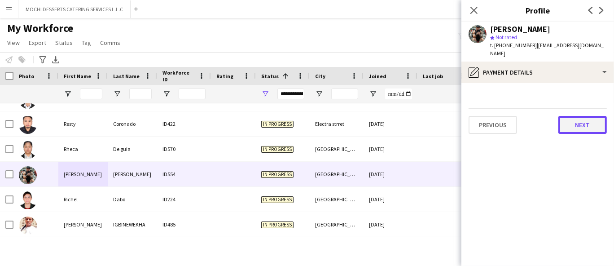
click at [578, 117] on button "Next" at bounding box center [582, 125] width 48 height 18
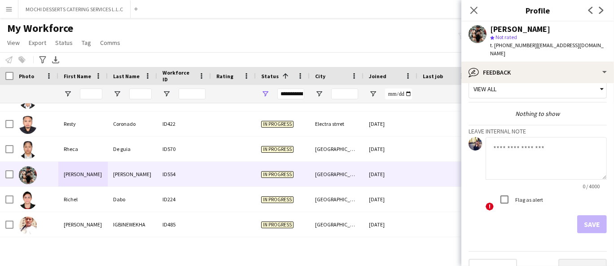
scroll to position [22, 0]
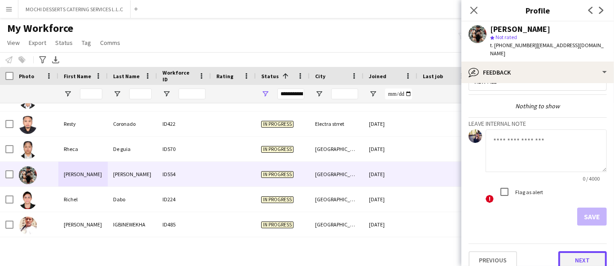
click at [582, 251] on button "Next" at bounding box center [582, 260] width 48 height 18
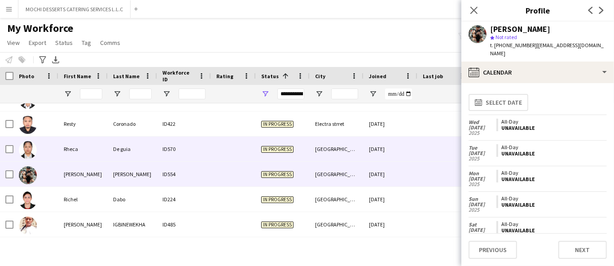
click at [114, 143] on div "De guia" at bounding box center [132, 148] width 49 height 25
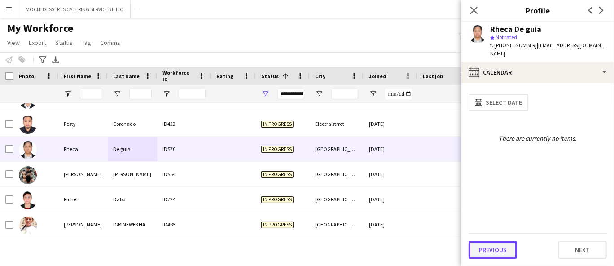
click at [498, 247] on button "Previous" at bounding box center [492, 249] width 48 height 18
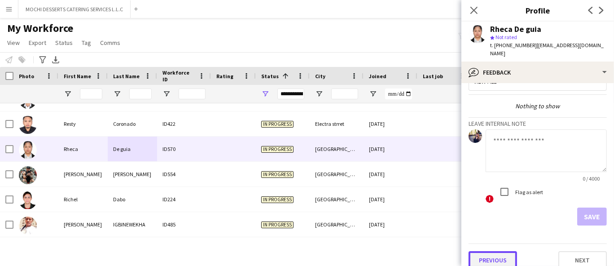
click at [499, 251] on button "Previous" at bounding box center [492, 260] width 48 height 18
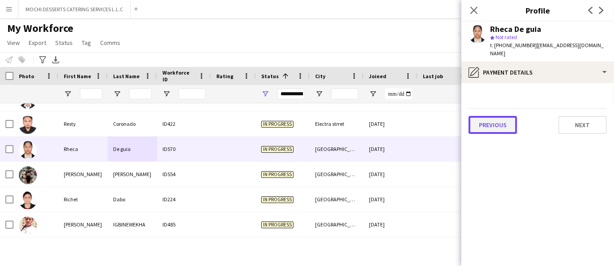
click at [499, 117] on button "Previous" at bounding box center [492, 125] width 48 height 18
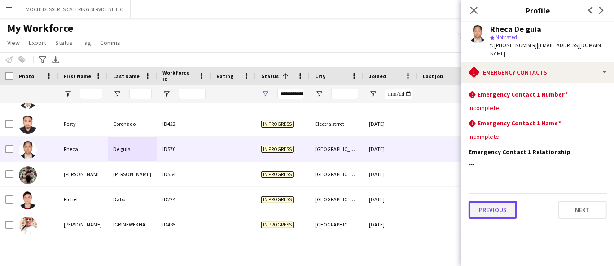
click at [511, 202] on button "Previous" at bounding box center [492, 210] width 48 height 18
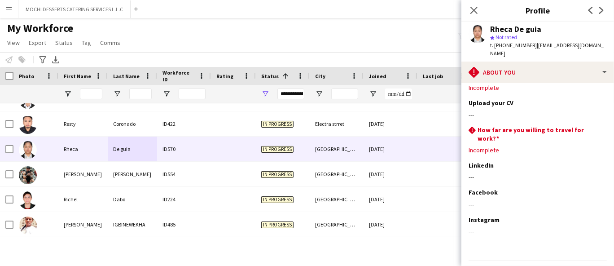
scroll to position [39, 0]
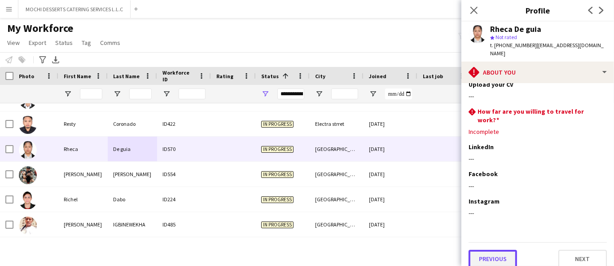
click at [500, 249] on button "Previous" at bounding box center [492, 258] width 48 height 18
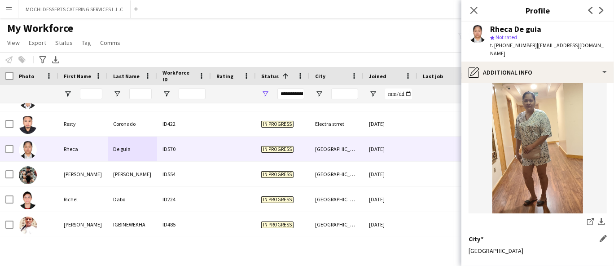
scroll to position [112, 0]
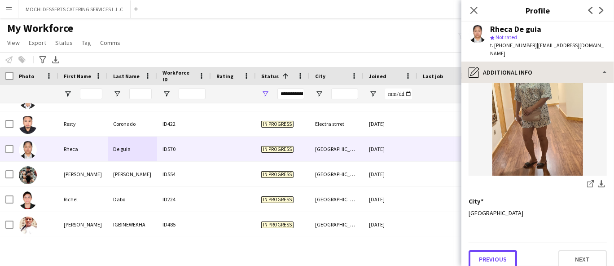
drag, startPoint x: 504, startPoint y: 252, endPoint x: 515, endPoint y: 58, distance: 194.5
click at [504, 252] on button "Previous" at bounding box center [492, 259] width 48 height 18
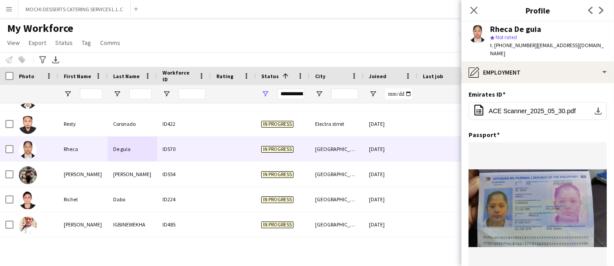
click at [512, 45] on span "t. [PHONE_NUMBER]" at bounding box center [513, 45] width 47 height 7
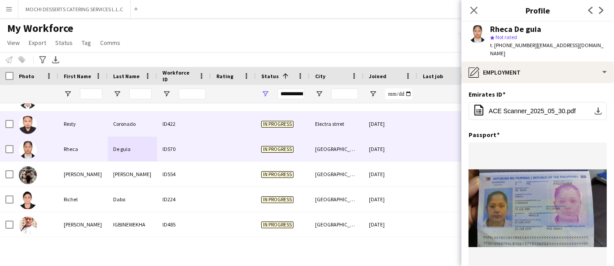
click at [89, 128] on div "Resty" at bounding box center [82, 123] width 49 height 25
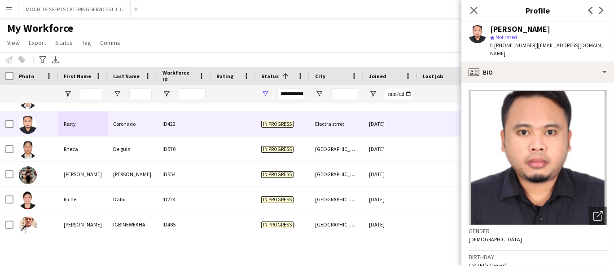
click at [498, 43] on span "t. [PHONE_NUMBER]" at bounding box center [513, 45] width 47 height 7
click at [562, 253] on h3 "Birthday" at bounding box center [537, 257] width 138 height 8
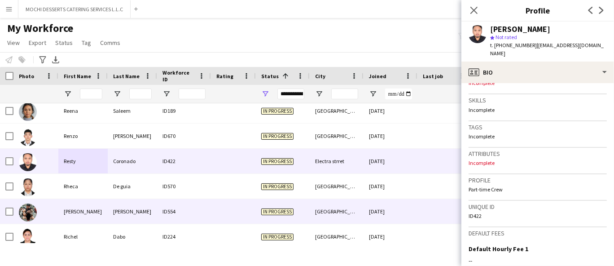
scroll to position [3936, 0]
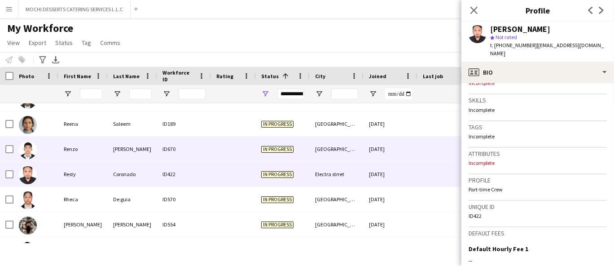
click at [87, 149] on div "Renzo" at bounding box center [82, 148] width 49 height 25
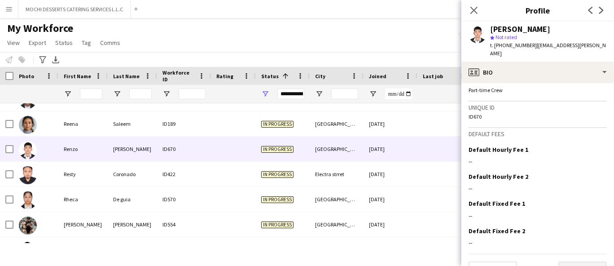
scroll to position [474, 0]
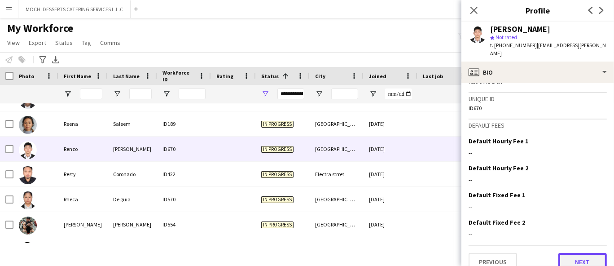
click at [567, 253] on button "Next" at bounding box center [582, 262] width 48 height 18
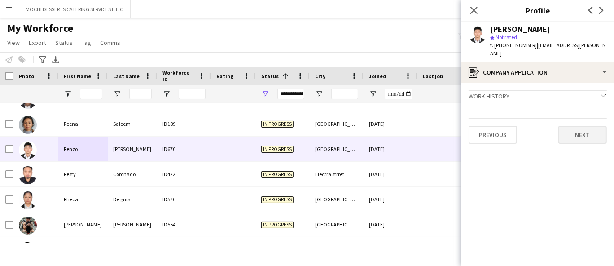
drag, startPoint x: 576, startPoint y: 114, endPoint x: 577, endPoint y: 122, distance: 8.6
click at [576, 120] on div "Previous Next" at bounding box center [537, 131] width 138 height 26
click at [577, 126] on button "Next" at bounding box center [582, 135] width 48 height 18
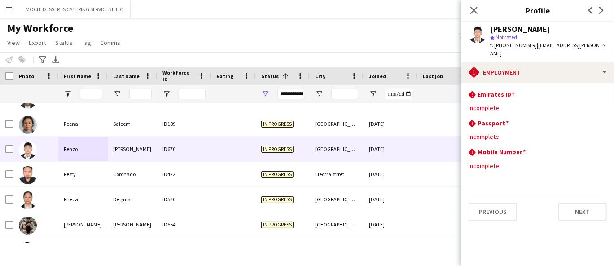
click at [513, 44] on span "t. [PHONE_NUMBER]" at bounding box center [513, 45] width 47 height 7
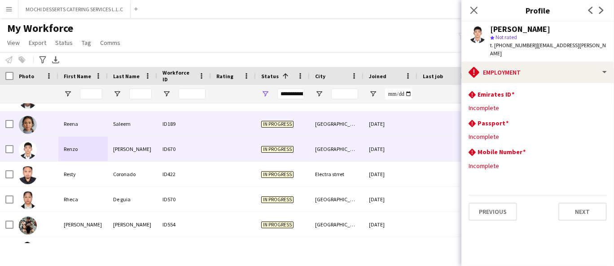
click at [97, 127] on div "Reena" at bounding box center [82, 123] width 49 height 25
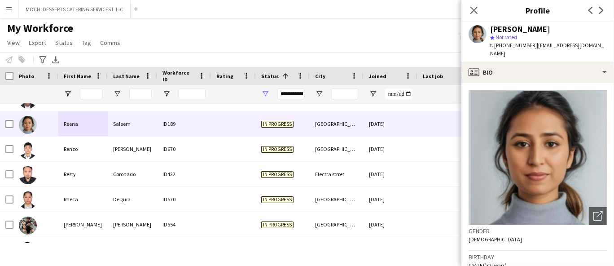
click at [523, 43] on span "t. [PHONE_NUMBER]" at bounding box center [513, 45] width 47 height 7
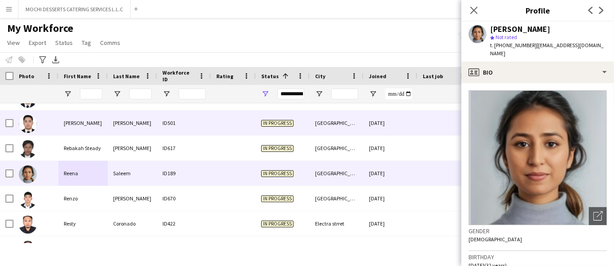
scroll to position [3886, 0]
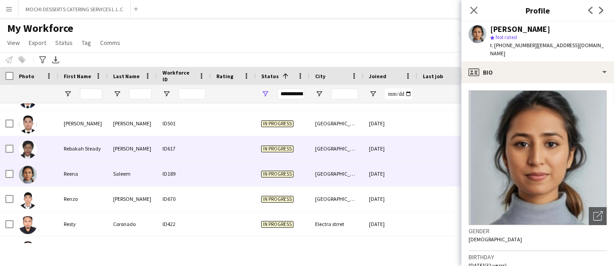
click at [63, 151] on div "Rebakah Steady" at bounding box center [82, 148] width 49 height 25
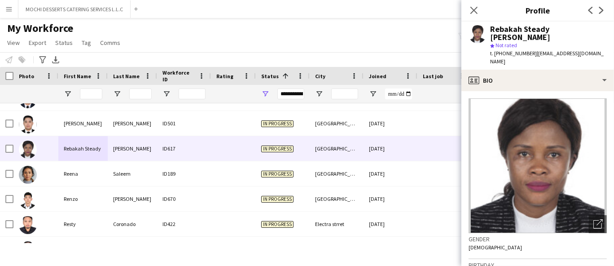
click at [501, 50] on span "t. [PHONE_NUMBER]" at bounding box center [513, 53] width 47 height 7
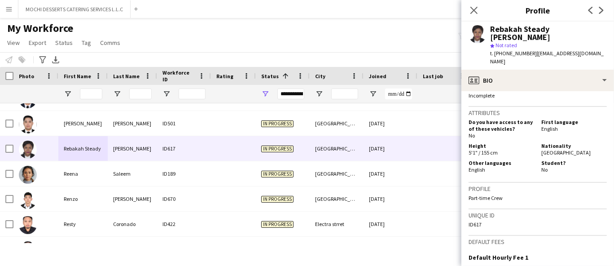
scroll to position [456, 0]
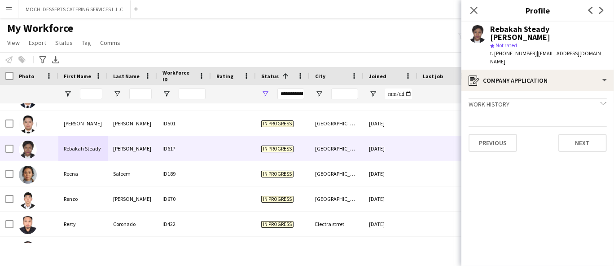
click at [585, 126] on div "Previous Next" at bounding box center [537, 139] width 138 height 26
click at [587, 134] on button "Next" at bounding box center [582, 143] width 48 height 18
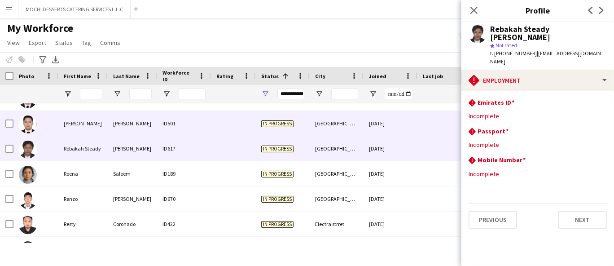
click at [84, 128] on div "[PERSON_NAME]" at bounding box center [82, 123] width 49 height 25
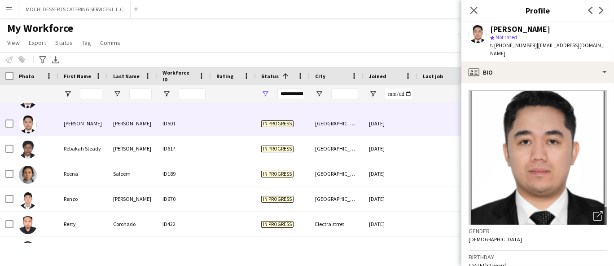
click at [106, 109] on div "Raymart" at bounding box center [82, 98] width 49 height 25
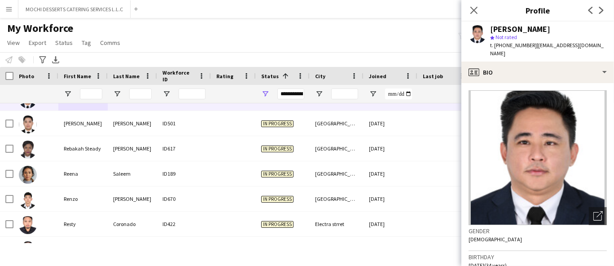
click at [497, 46] on span "t. [PHONE_NUMBER]" at bounding box center [513, 45] width 47 height 7
click at [363, 41] on div "My Workforce View Views Default view New view Update view Delete view Edit name…" at bounding box center [307, 37] width 614 height 31
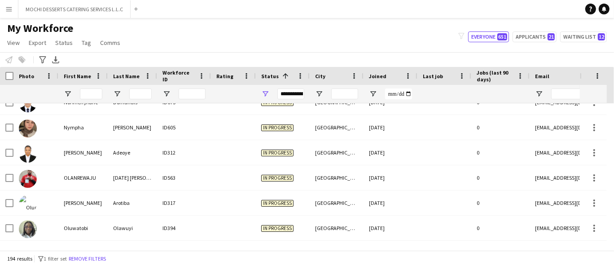
scroll to position [3438, 0]
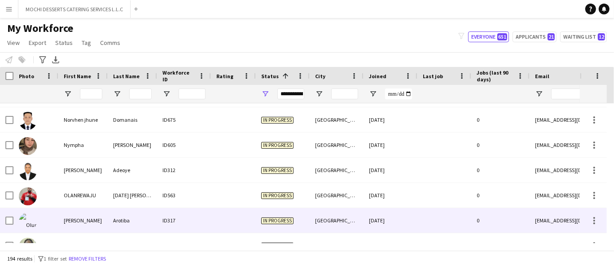
click at [109, 223] on div "Arotiba" at bounding box center [132, 220] width 49 height 25
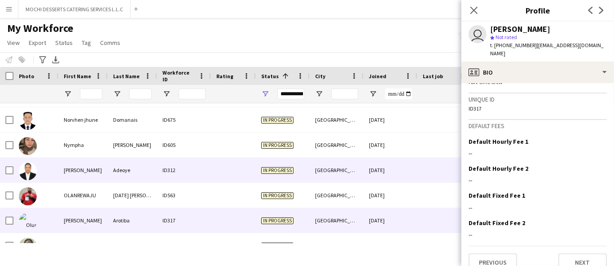
scroll to position [3388, 0]
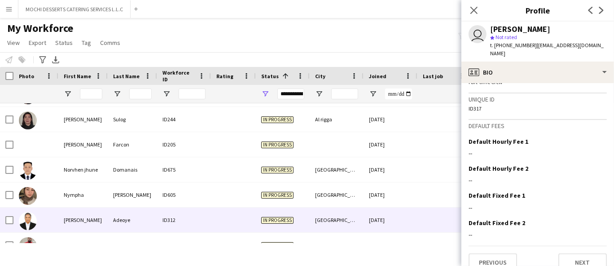
click at [99, 221] on div "[PERSON_NAME]" at bounding box center [82, 219] width 49 height 25
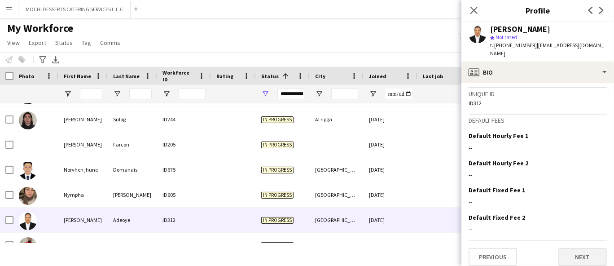
scroll to position [467, 0]
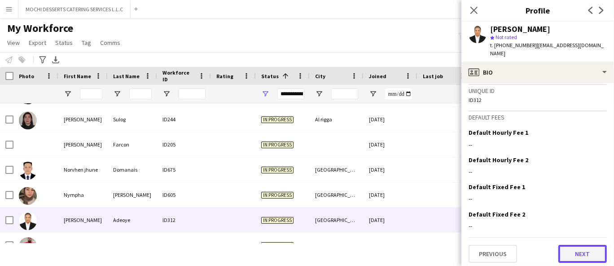
click at [576, 247] on button "Next" at bounding box center [582, 253] width 48 height 18
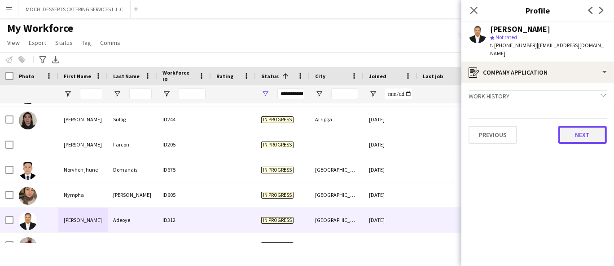
click at [588, 127] on button "Next" at bounding box center [582, 135] width 48 height 18
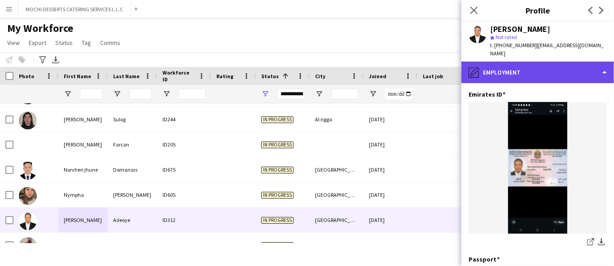
click at [547, 71] on div "pencil4 Employment" at bounding box center [537, 72] width 153 height 22
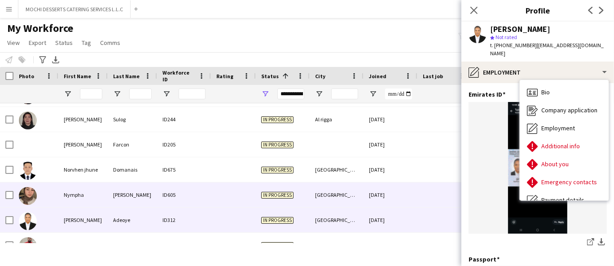
click at [81, 191] on div "Nympha" at bounding box center [82, 194] width 49 height 25
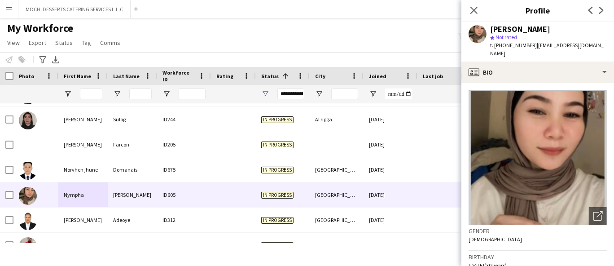
click at [512, 44] on span "t. [PHONE_NUMBER]" at bounding box center [513, 45] width 47 height 7
click at [95, 91] on input "First Name Filter Input" at bounding box center [91, 93] width 22 height 11
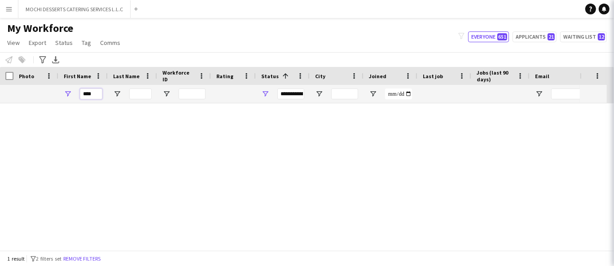
scroll to position [0, 0]
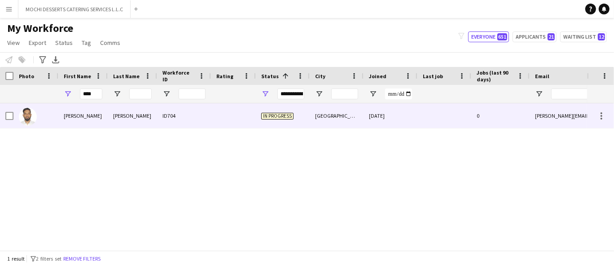
click at [209, 123] on div "ID704" at bounding box center [184, 115] width 54 height 25
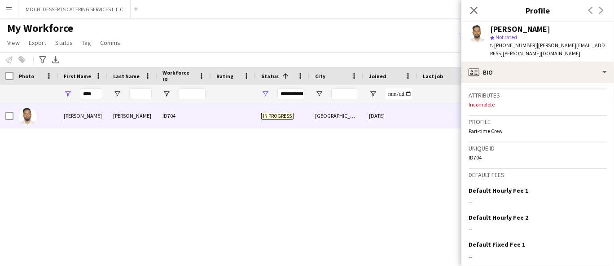
scroll to position [405, 0]
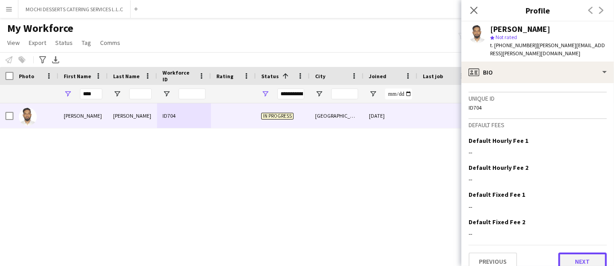
click at [580, 254] on button "Next" at bounding box center [582, 261] width 48 height 18
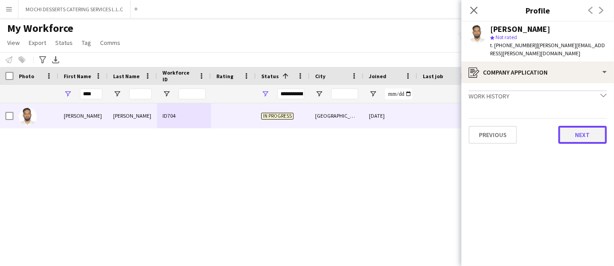
click at [562, 128] on button "Next" at bounding box center [582, 135] width 48 height 18
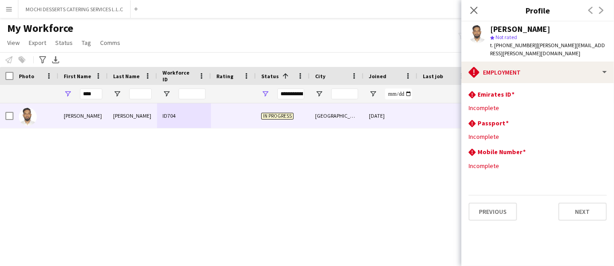
click at [50, 143] on div "[PERSON_NAME] ID704 In progress [GEOGRAPHIC_DATA] [DATE] 0 [PERSON_NAME][EMAIL_…" at bounding box center [293, 173] width 587 height 140
click at [97, 94] on input "****" at bounding box center [91, 93] width 22 height 11
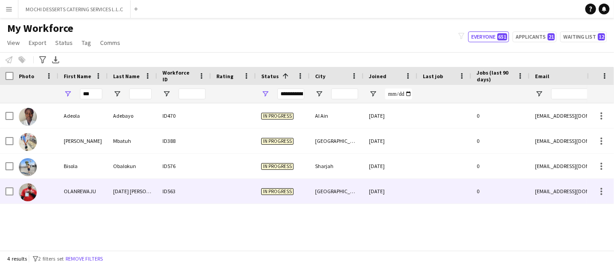
click at [159, 193] on div "ID563" at bounding box center [184, 191] width 54 height 25
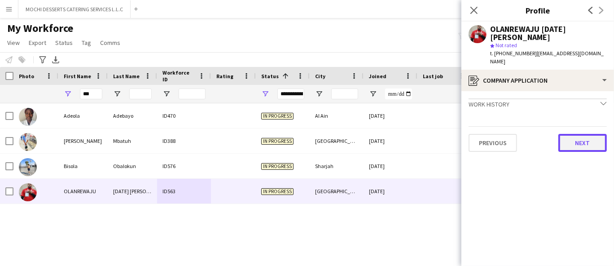
click at [586, 134] on button "Next" at bounding box center [582, 143] width 48 height 18
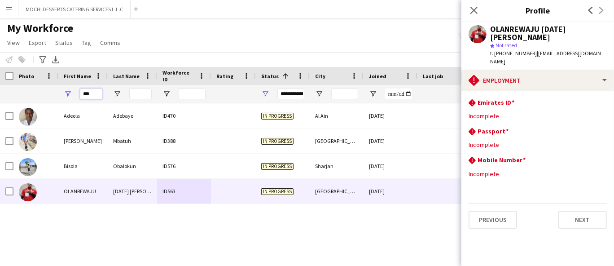
click at [94, 93] on input "***" at bounding box center [91, 93] width 22 height 11
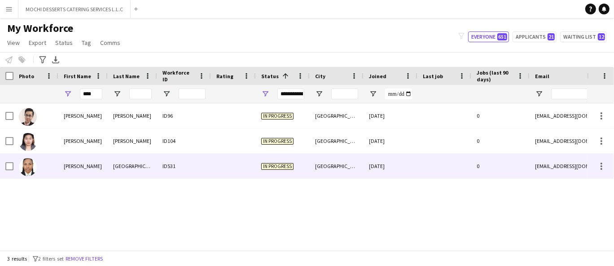
drag, startPoint x: 142, startPoint y: 170, endPoint x: 449, endPoint y: 96, distance: 315.3
click at [144, 169] on div "[GEOGRAPHIC_DATA]" at bounding box center [132, 165] width 49 height 25
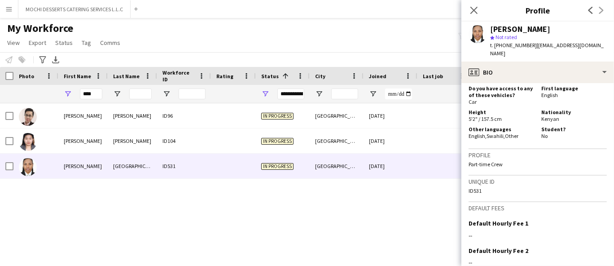
scroll to position [566, 0]
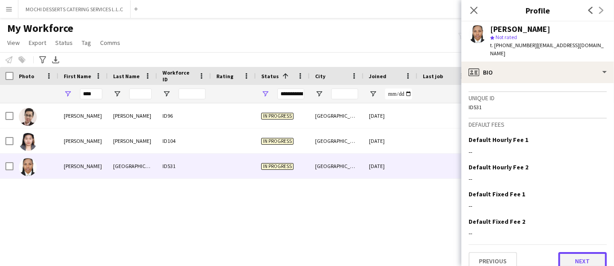
click at [571, 253] on button "Next" at bounding box center [582, 261] width 48 height 18
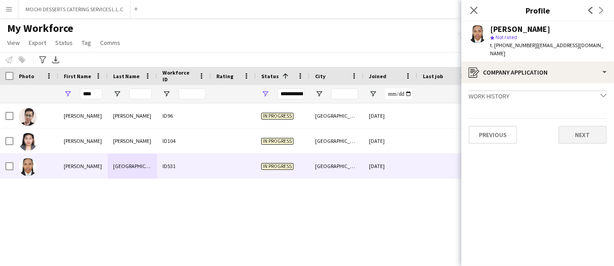
drag, startPoint x: 579, startPoint y: 111, endPoint x: 579, endPoint y: 123, distance: 12.1
click at [579, 118] on div "Previous Next" at bounding box center [537, 131] width 138 height 26
click at [579, 126] on button "Next" at bounding box center [582, 135] width 48 height 18
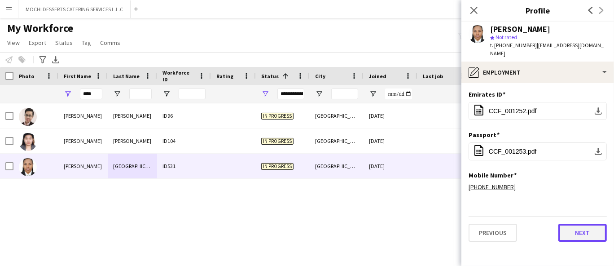
click at [588, 226] on button "Next" at bounding box center [582, 232] width 48 height 18
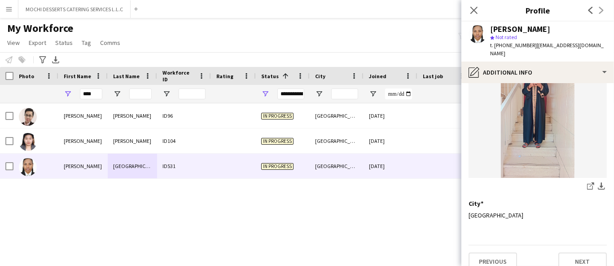
scroll to position [112, 0]
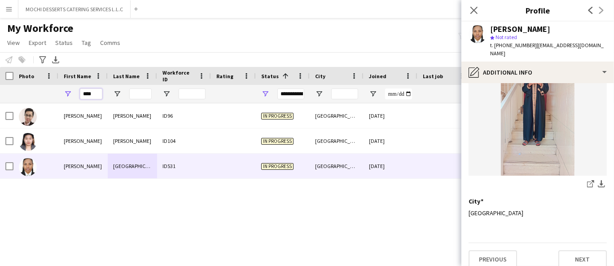
click at [97, 91] on input "****" at bounding box center [91, 93] width 22 height 11
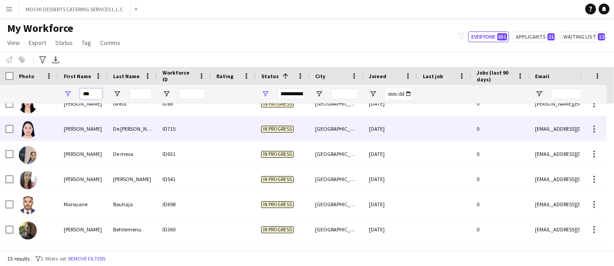
scroll to position [100, 0]
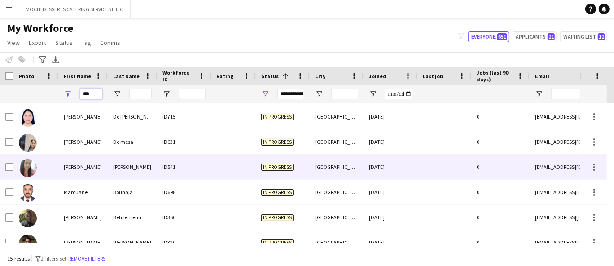
type input "***"
click at [140, 170] on div "[PERSON_NAME]" at bounding box center [132, 166] width 49 height 25
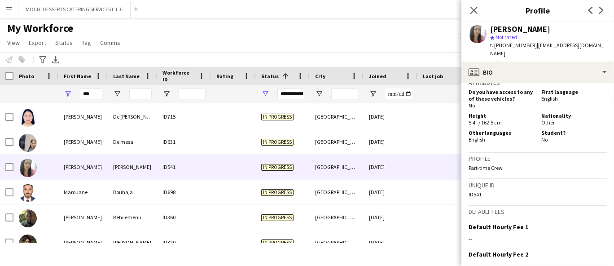
scroll to position [541, 0]
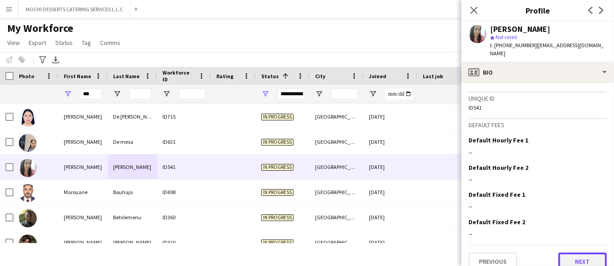
click at [584, 255] on button "Next" at bounding box center [582, 261] width 48 height 18
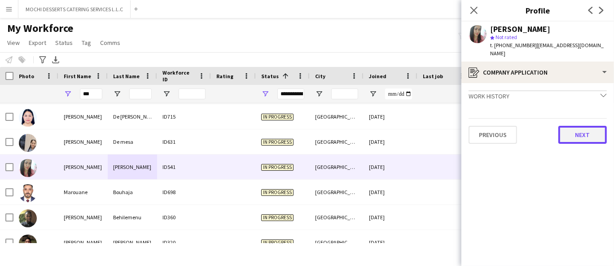
click at [591, 126] on button "Next" at bounding box center [582, 135] width 48 height 18
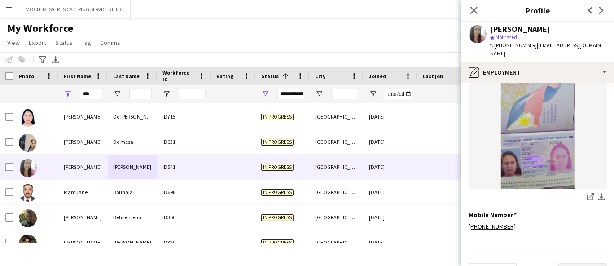
scroll to position [98, 0]
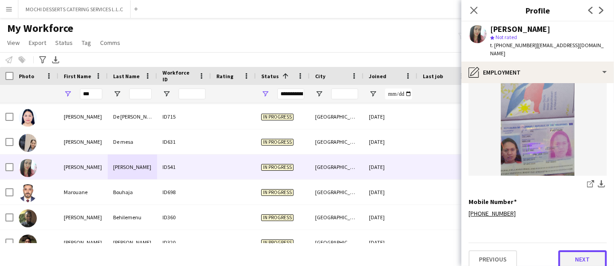
click at [558, 250] on button "Next" at bounding box center [582, 259] width 48 height 18
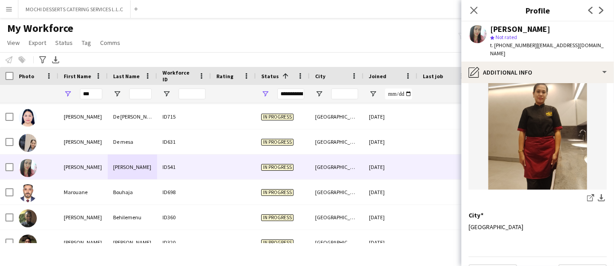
scroll to position [0, 0]
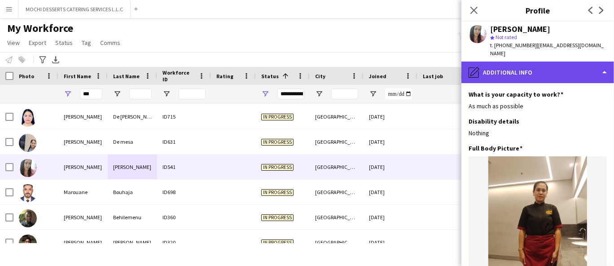
click at [546, 61] on div "pencil4 Additional info" at bounding box center [537, 72] width 153 height 22
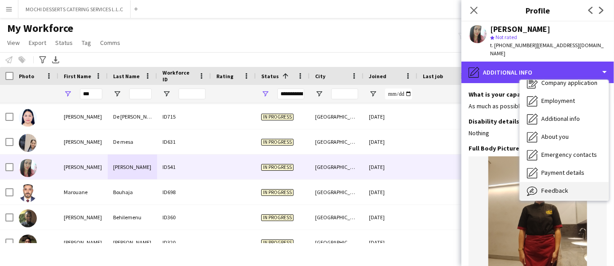
scroll to position [48, 0]
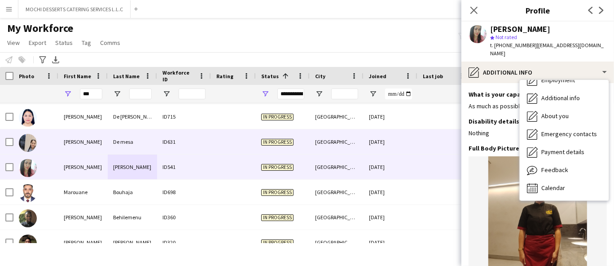
click at [96, 149] on div "[PERSON_NAME]" at bounding box center [82, 141] width 49 height 25
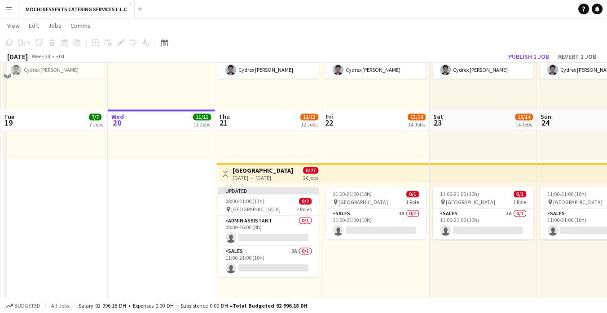
scroll to position [1595, 0]
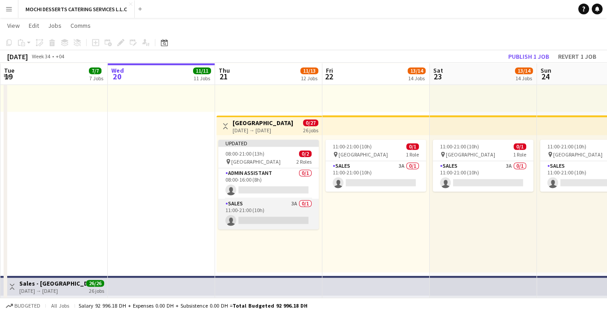
click at [273, 204] on app-card-role "Sales 3A 0/1 11:00-21:00 (10h) single-neutral-actions" at bounding box center [268, 214] width 100 height 31
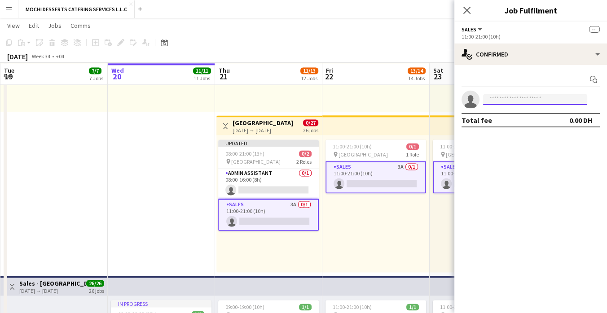
click at [503, 99] on input at bounding box center [535, 99] width 104 height 11
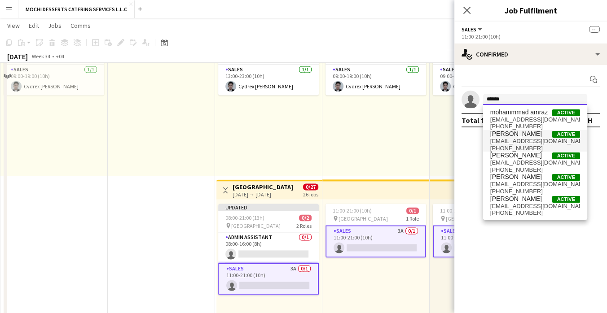
scroll to position [1495, 0]
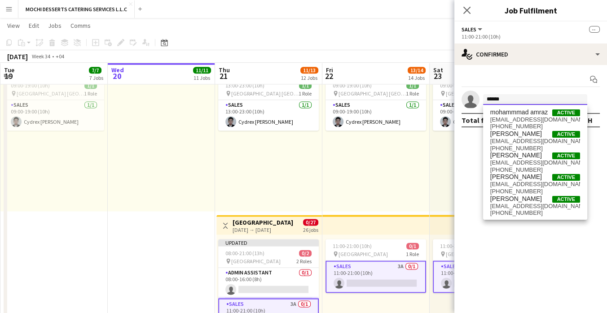
drag, startPoint x: 518, startPoint y: 97, endPoint x: 457, endPoint y: 105, distance: 61.5
click at [457, 105] on app-invite-slot "single-neutral-actions ******" at bounding box center [530, 100] width 153 height 18
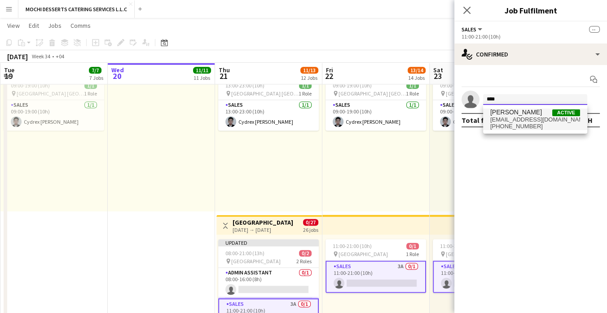
type input "****"
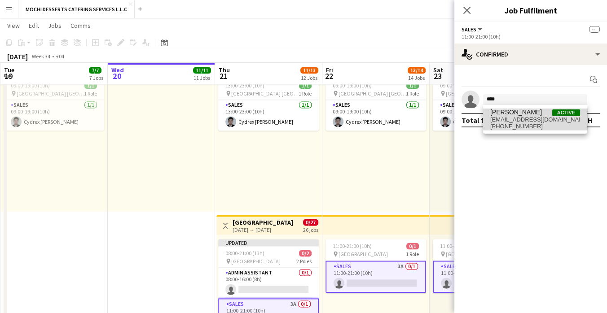
click at [543, 118] on span "[EMAIL_ADDRESS][DOMAIN_NAME]" at bounding box center [535, 119] width 90 height 7
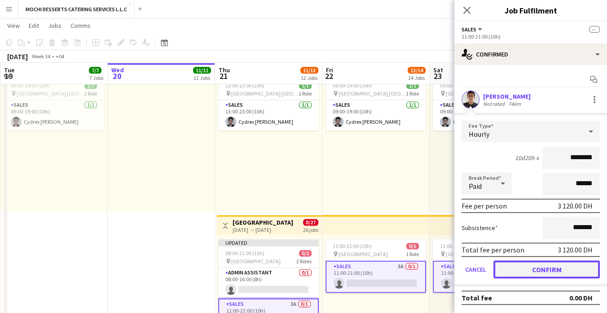
click at [537, 270] on button "Confirm" at bounding box center [546, 270] width 106 height 18
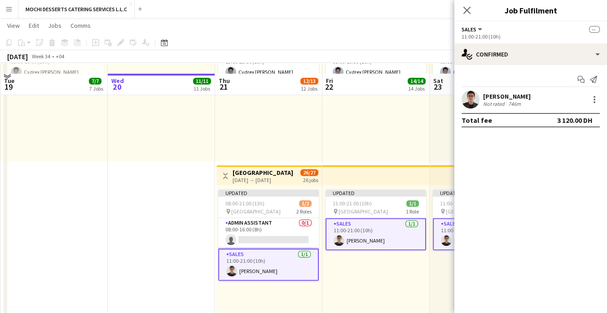
scroll to position [1694, 0]
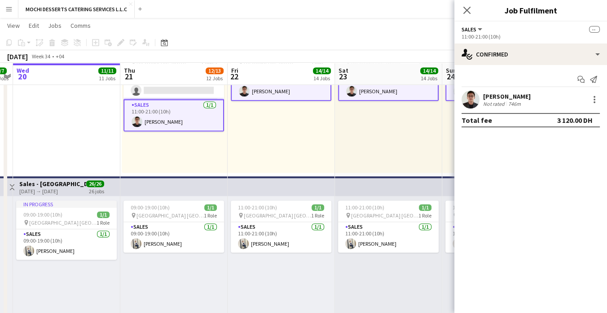
drag, startPoint x: 351, startPoint y: 150, endPoint x: 206, endPoint y: 150, distance: 144.5
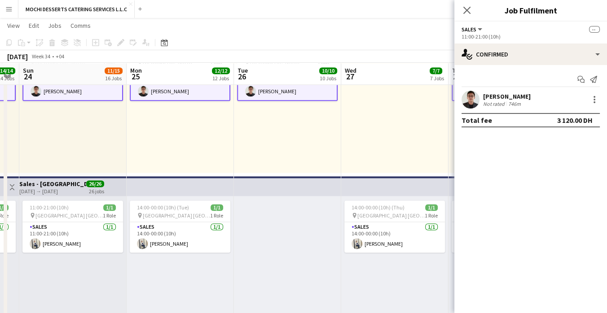
scroll to position [0, 306]
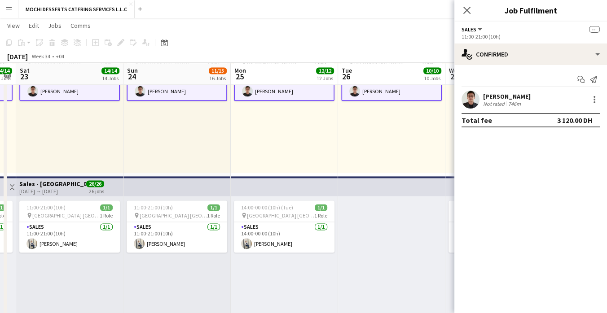
drag, startPoint x: 282, startPoint y: 170, endPoint x: 105, endPoint y: 196, distance: 179.0
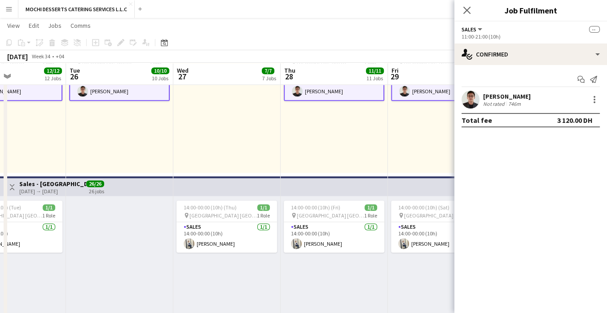
scroll to position [0, 316]
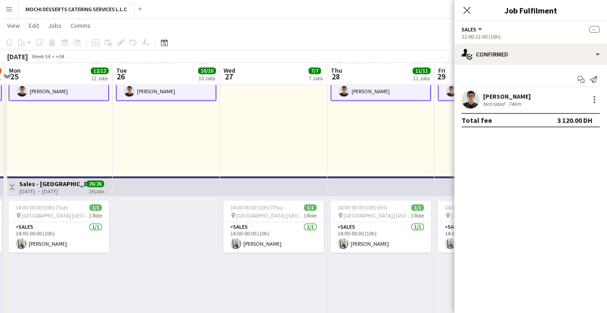
drag, startPoint x: 380, startPoint y: 132, endPoint x: 155, endPoint y: 160, distance: 227.0
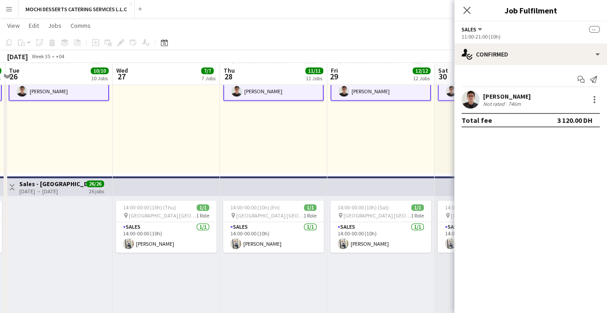
scroll to position [0, 323]
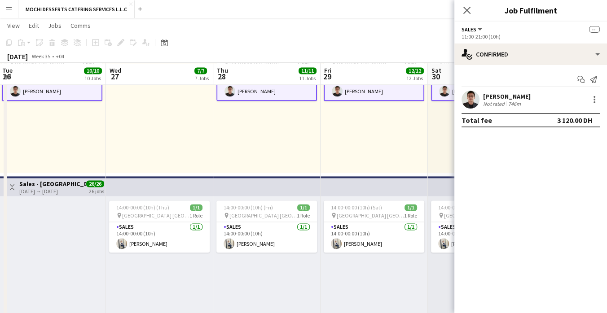
drag, startPoint x: 379, startPoint y: 120, endPoint x: 158, endPoint y: 161, distance: 225.1
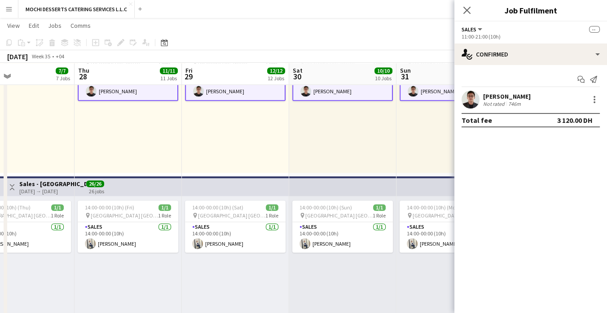
scroll to position [0, 382]
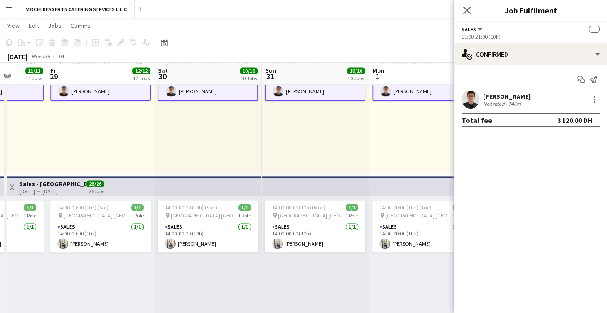
drag, startPoint x: 409, startPoint y: 123, endPoint x: 243, endPoint y: 150, distance: 168.2
click at [289, 233] on app-card-role "Sales 1/1 14:00-00:00 (10h) jomel subido" at bounding box center [315, 237] width 100 height 31
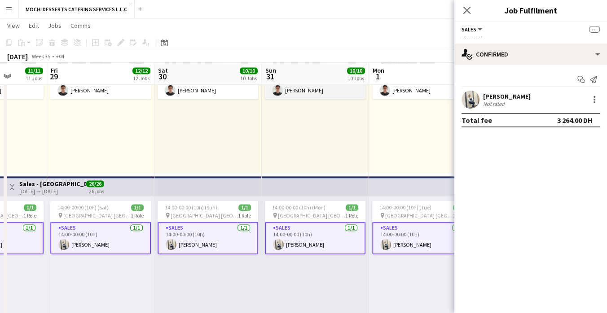
click at [298, 94] on app-card-role "Sales 1/1 11:00-21:00 (10h) Asraf Alamada" at bounding box center [315, 84] width 100 height 31
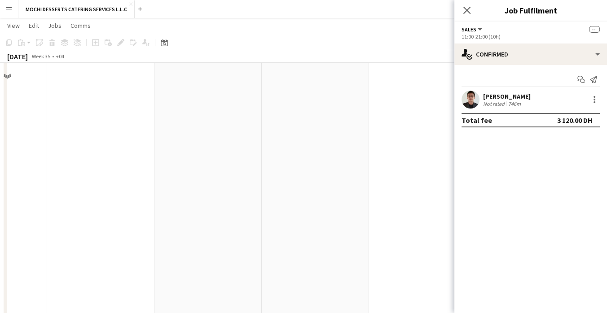
scroll to position [2370, 0]
click at [548, 119] on div "Total fee 3 120.00 DH" at bounding box center [530, 120] width 138 height 14
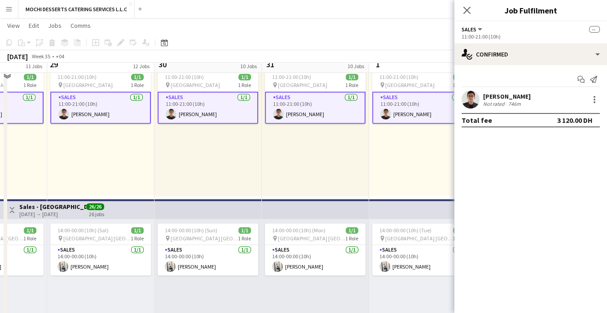
scroll to position [1472, 0]
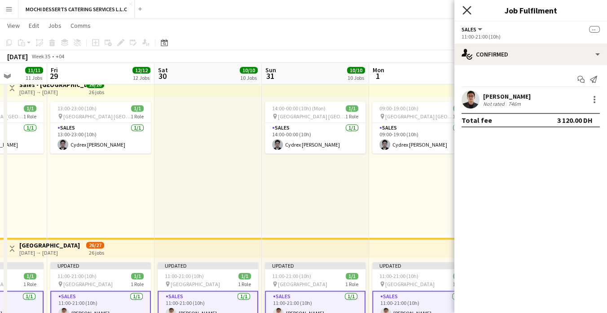
click at [469, 7] on icon at bounding box center [466, 10] width 9 height 9
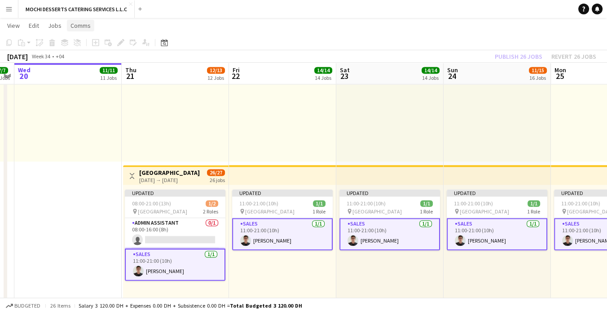
scroll to position [0, 192]
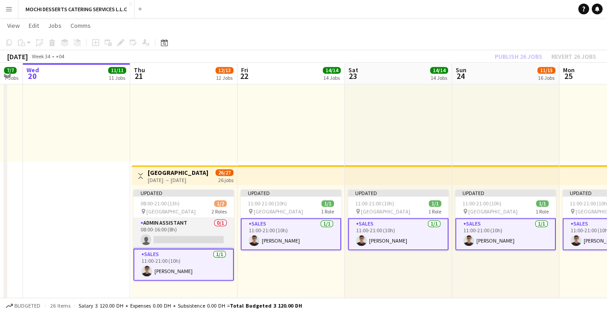
click at [222, 234] on app-card-role "Admin Assistant 0/1 08:00-16:00 (8h) single-neutral-actions" at bounding box center [183, 233] width 100 height 31
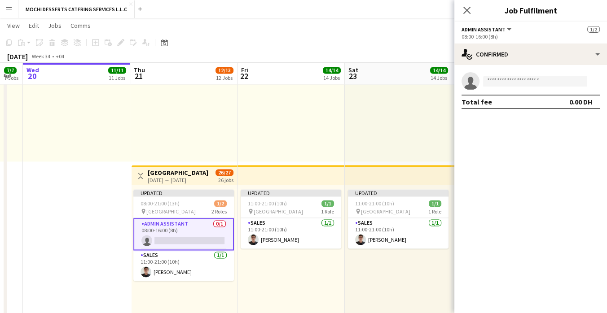
drag, startPoint x: 222, startPoint y: 234, endPoint x: 148, endPoint y: 44, distance: 204.3
click at [148, 44] on div "Add job Add linked Job Edit Edit linked Job Applicants" at bounding box center [117, 42] width 69 height 11
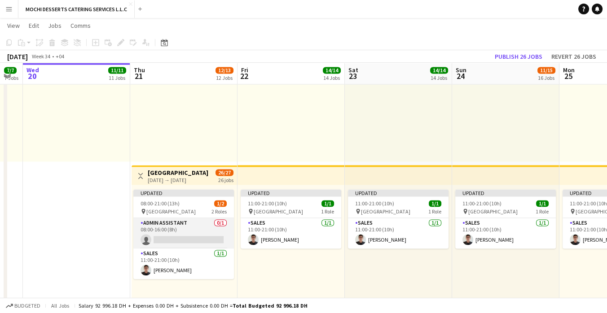
click at [183, 241] on app-card-role "Admin Assistant 0/1 08:00-16:00 (8h) single-neutral-actions" at bounding box center [183, 233] width 100 height 31
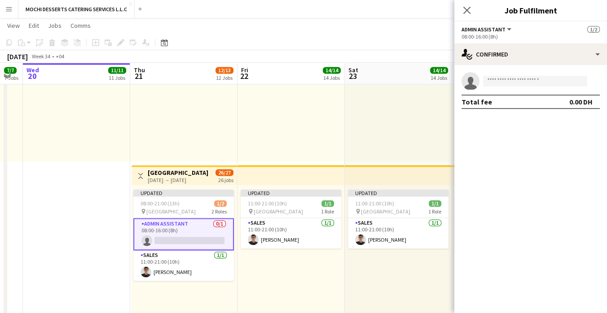
click at [504, 35] on div "08:00-16:00 (8h)" at bounding box center [530, 36] width 138 height 7
click at [501, 30] on span "Admin Assistant" at bounding box center [483, 29] width 44 height 7
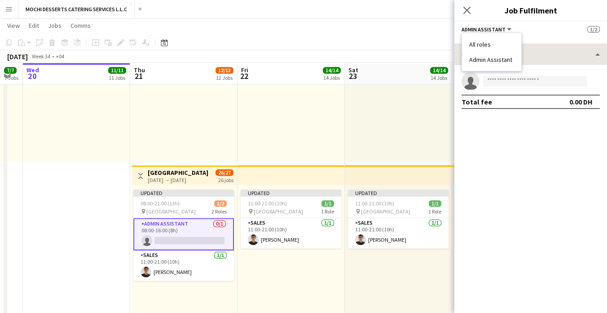
click at [500, 45] on li "All roles" at bounding box center [491, 44] width 45 height 8
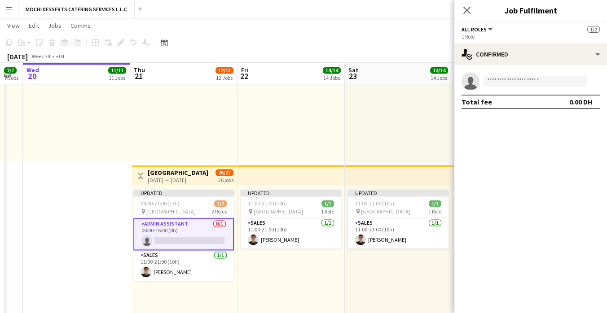
click at [489, 32] on button "All roles" at bounding box center [477, 29] width 32 height 7
click at [482, 58] on li "Admin Assistant" at bounding box center [491, 60] width 45 height 8
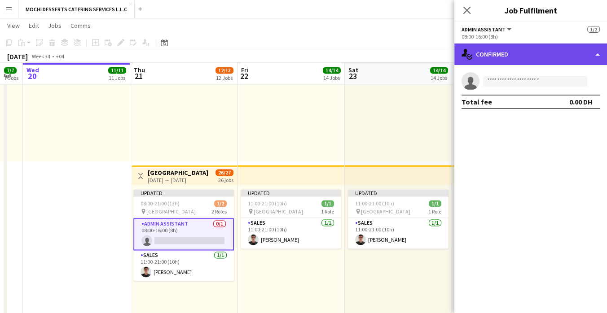
click at [597, 52] on div "single-neutral-actions-check-2 Confirmed" at bounding box center [530, 55] width 153 height 22
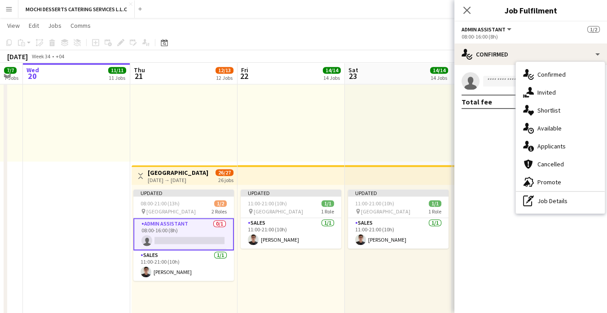
click at [182, 245] on app-card-role "Admin Assistant 0/1 08:00-16:00 (8h) single-neutral-actions" at bounding box center [183, 234] width 100 height 32
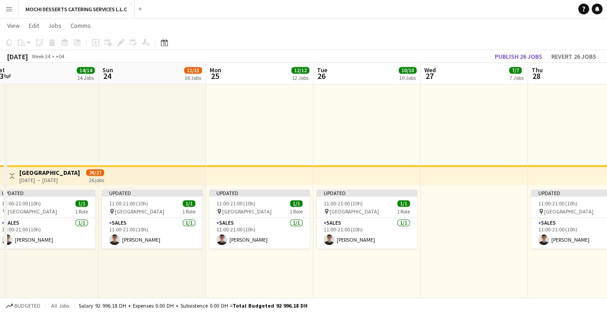
drag, startPoint x: 473, startPoint y: 275, endPoint x: 141, endPoint y: 293, distance: 332.0
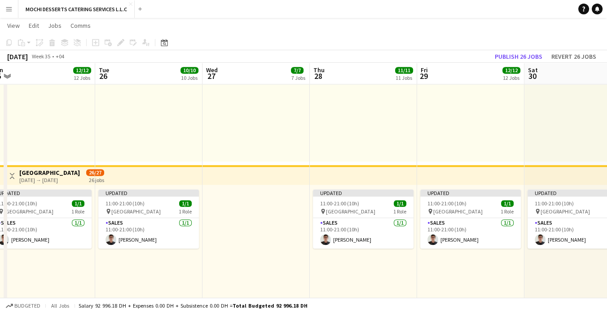
drag, startPoint x: 497, startPoint y: 268, endPoint x: 305, endPoint y: 275, distance: 191.7
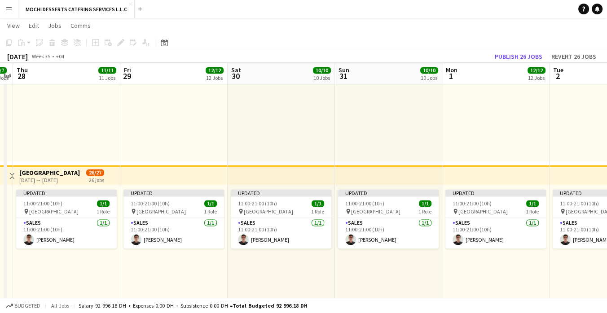
scroll to position [0, 310]
drag, startPoint x: 467, startPoint y: 276, endPoint x: 281, endPoint y: 287, distance: 186.0
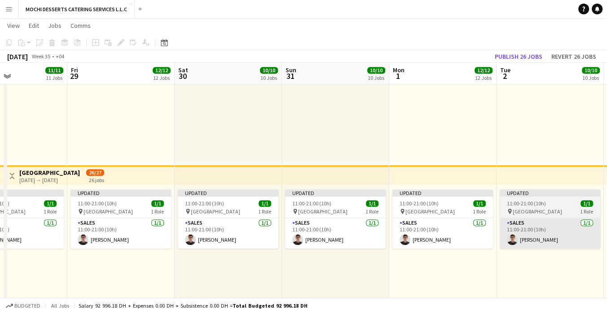
drag, startPoint x: 574, startPoint y: 272, endPoint x: 550, endPoint y: 235, distance: 44.4
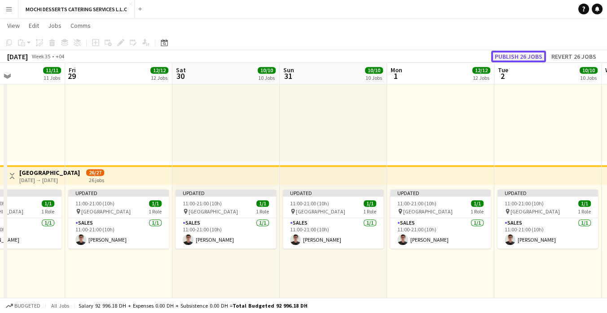
click at [520, 53] on button "Publish 26 jobs" at bounding box center [518, 57] width 55 height 12
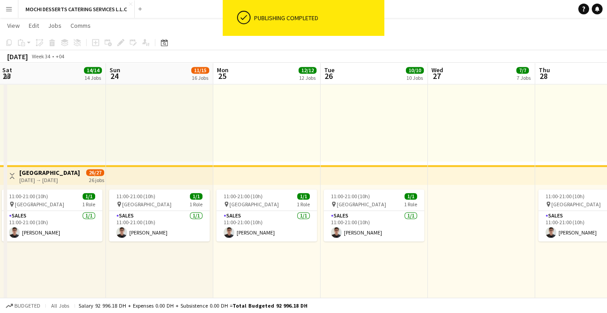
scroll to position [0, 214]
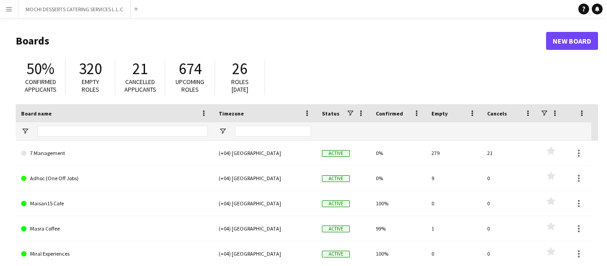
click at [13, 6] on button "Menu" at bounding box center [9, 9] width 18 height 18
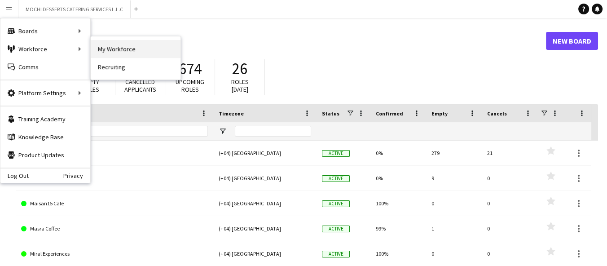
click at [105, 46] on link "My Workforce" at bounding box center [136, 49] width 90 height 18
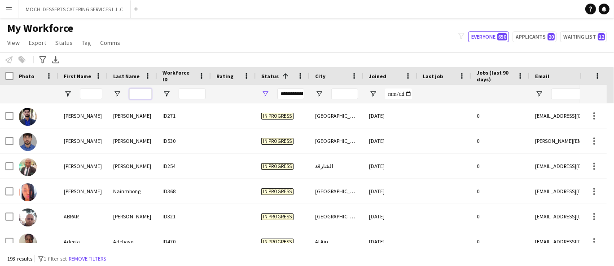
click at [149, 90] on input "Last Name Filter Input" at bounding box center [140, 93] width 22 height 11
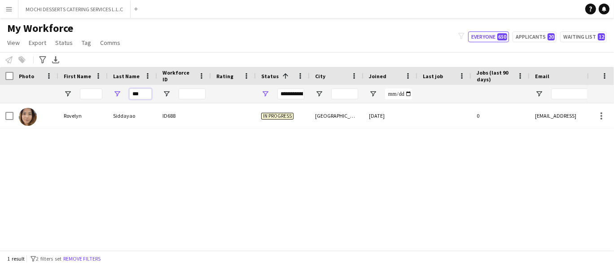
type input "***"
